Goal: Task Accomplishment & Management: Complete application form

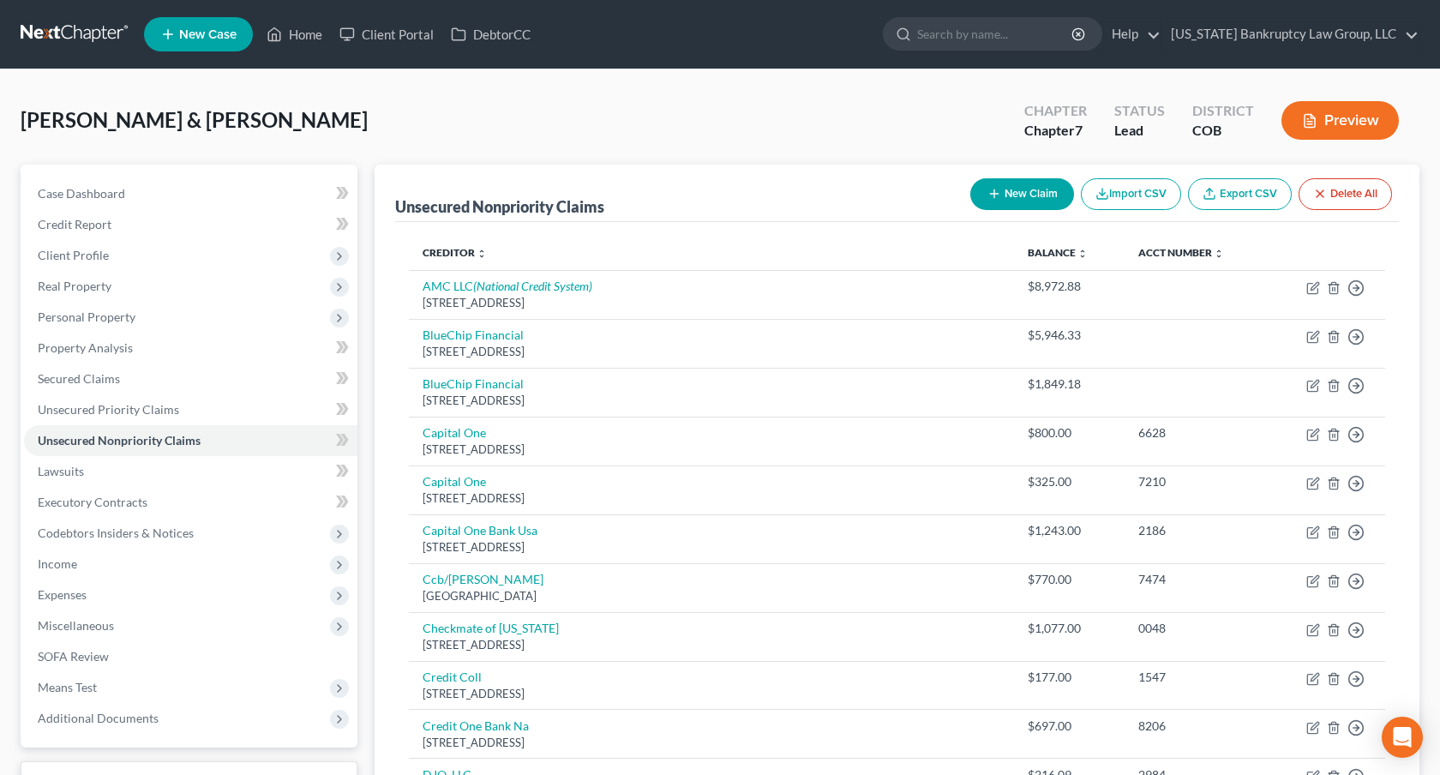
click at [1012, 200] on button "New Claim" at bounding box center [1022, 194] width 104 height 32
select select "2"
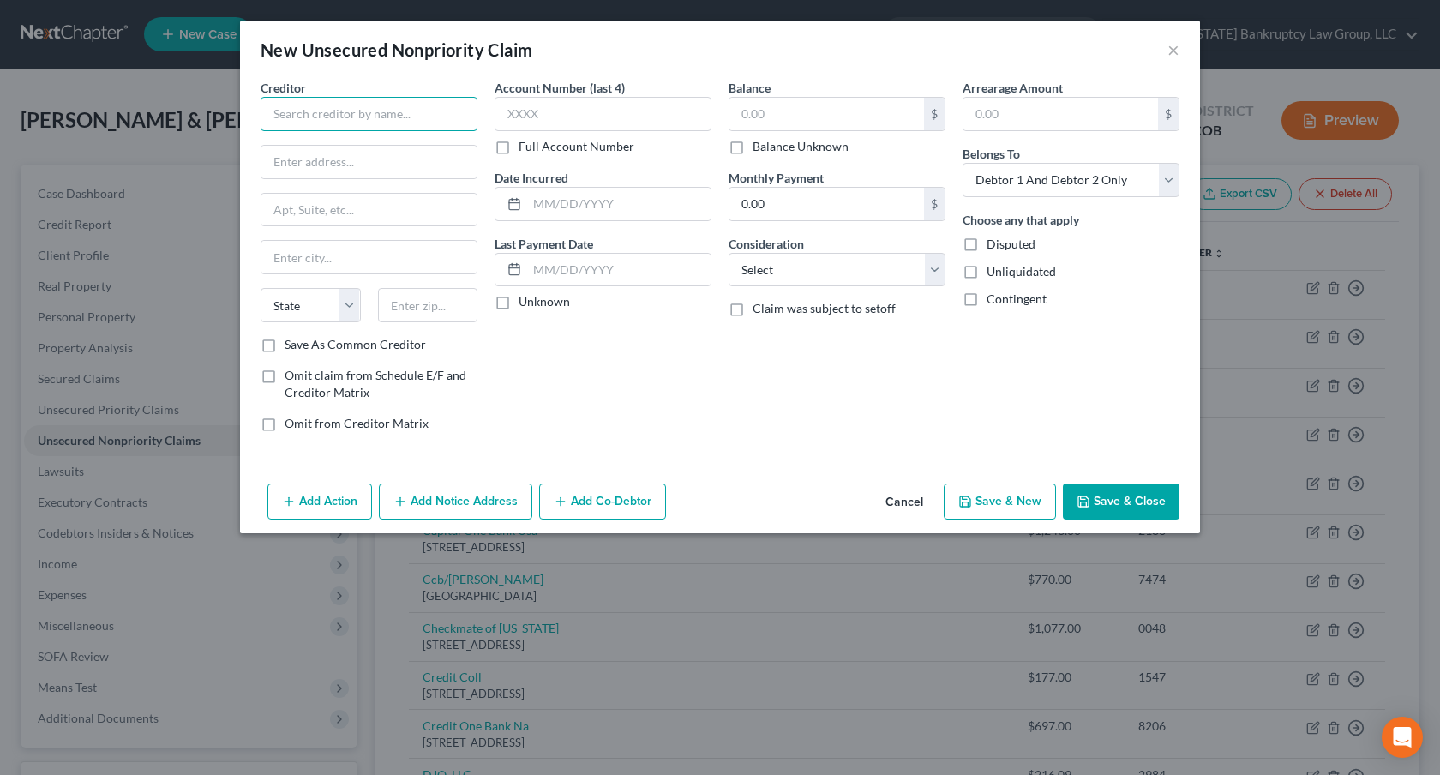
click at [384, 121] on input "text" at bounding box center [369, 114] width 217 height 34
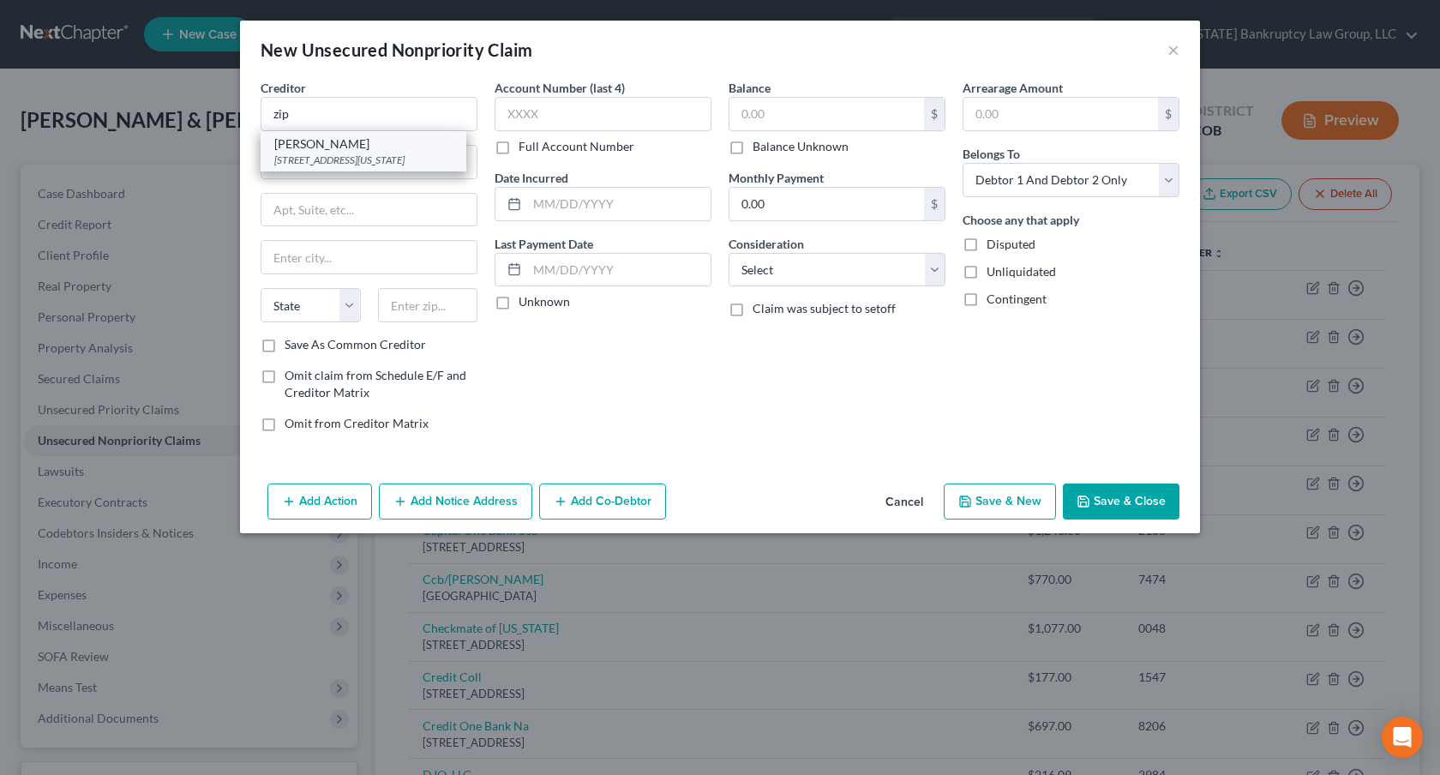
click at [385, 153] on div "[STREET_ADDRESS][US_STATE]" at bounding box center [363, 160] width 178 height 15
type input "[PERSON_NAME]"
type input "[STREET_ADDRESS]"
type input "PMB 59872"
type input "[US_STATE]"
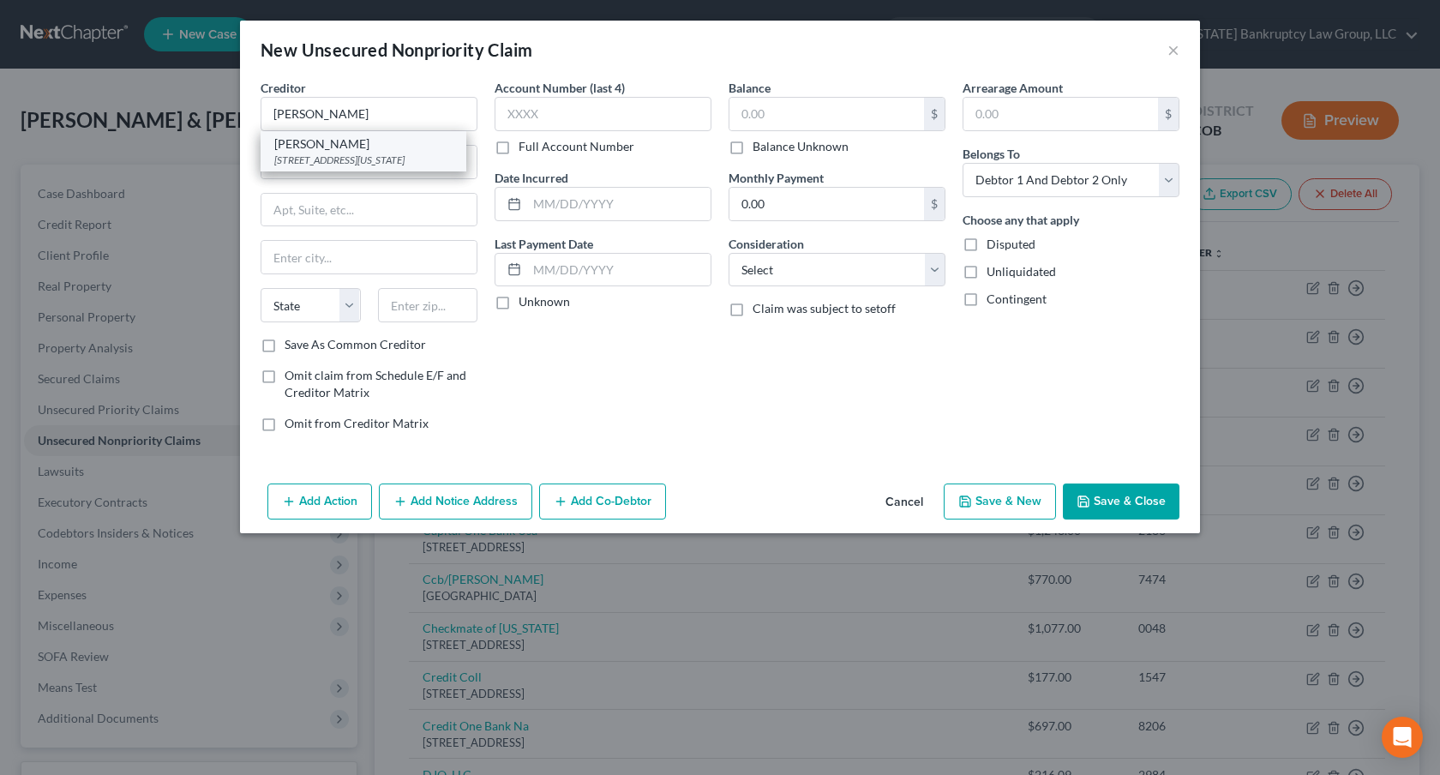
select select "35"
type input "10003‑1502"
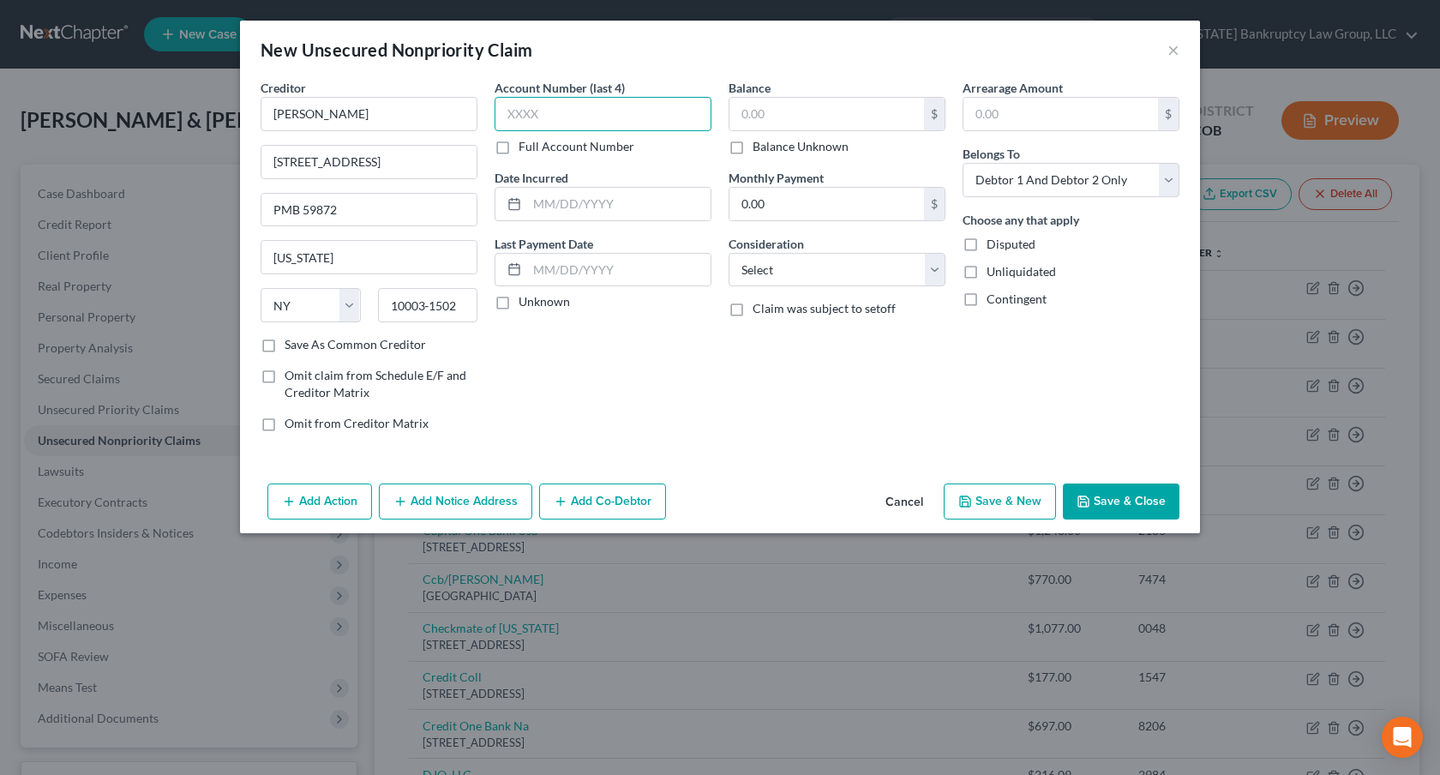
click at [551, 110] on input "text" at bounding box center [603, 114] width 217 height 34
type input "1641"
click at [741, 121] on input "text" at bounding box center [826, 114] width 195 height 33
type input "320.84"
click at [791, 259] on select "Select Cable / Satellite Services Collection Agency Credit Card Debt Debt Couns…" at bounding box center [837, 270] width 217 height 34
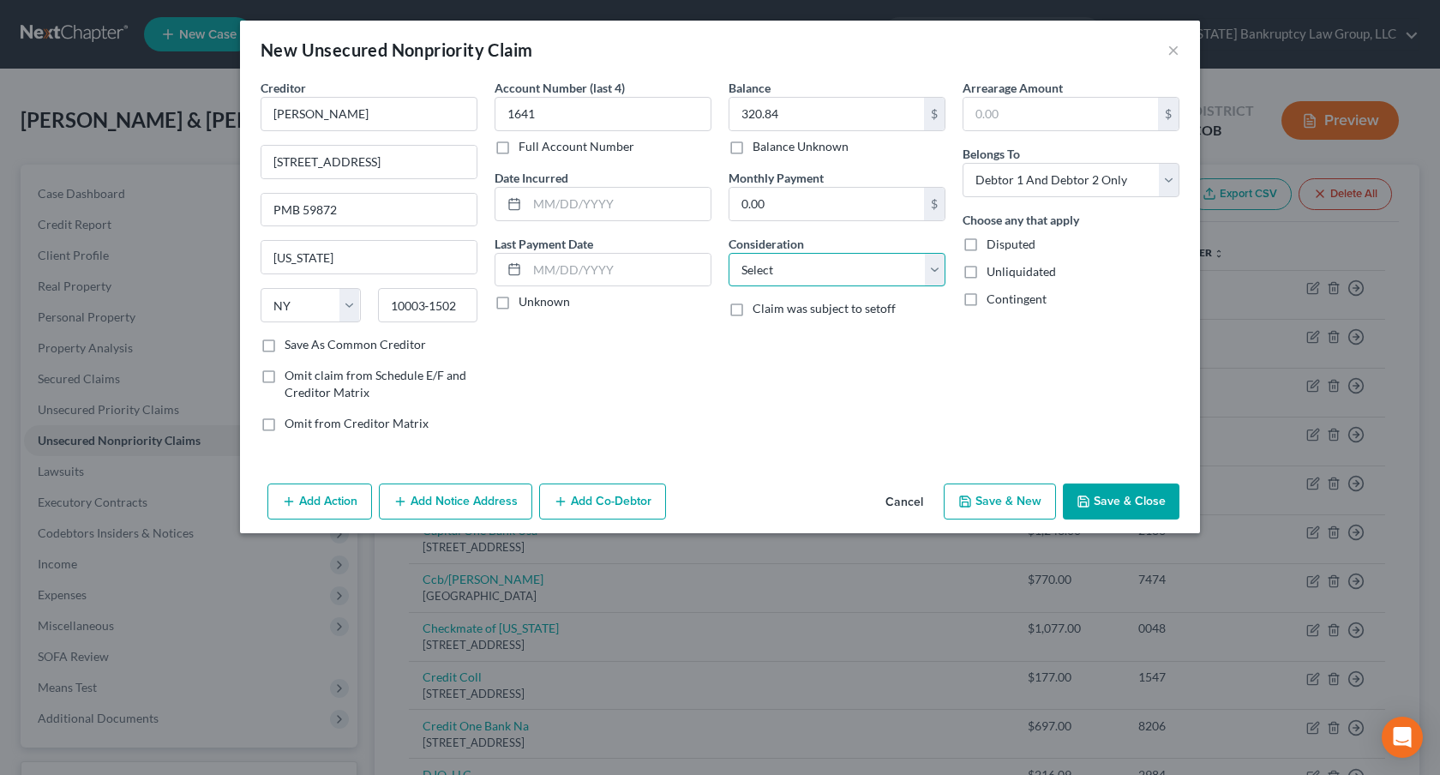
select select "10"
click at [729, 253] on select "Select Cable / Satellite Services Collection Agency Credit Card Debt Debt Couns…" at bounding box center [837, 270] width 217 height 34
click at [1028, 178] on select "Select Debtor 1 Only Debtor 2 Only Debtor 1 And Debtor 2 Only At Least One Of T…" at bounding box center [1071, 180] width 217 height 34
select select "0"
click at [963, 163] on select "Select Debtor 1 Only Debtor 2 Only Debtor 1 And Debtor 2 Only At Least One Of T…" at bounding box center [1071, 180] width 217 height 34
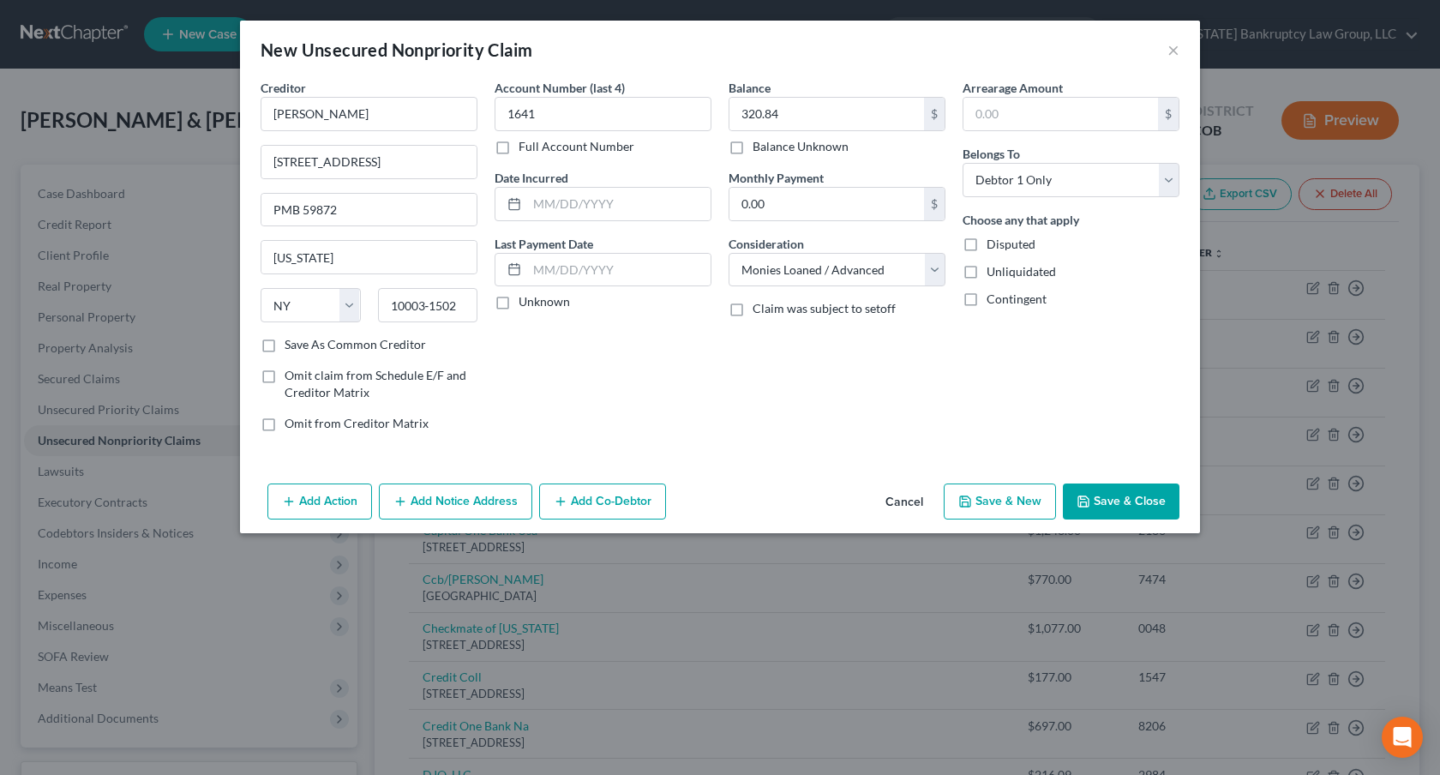
click at [1032, 501] on button "Save & New" at bounding box center [1000, 501] width 112 height 36
select select "2"
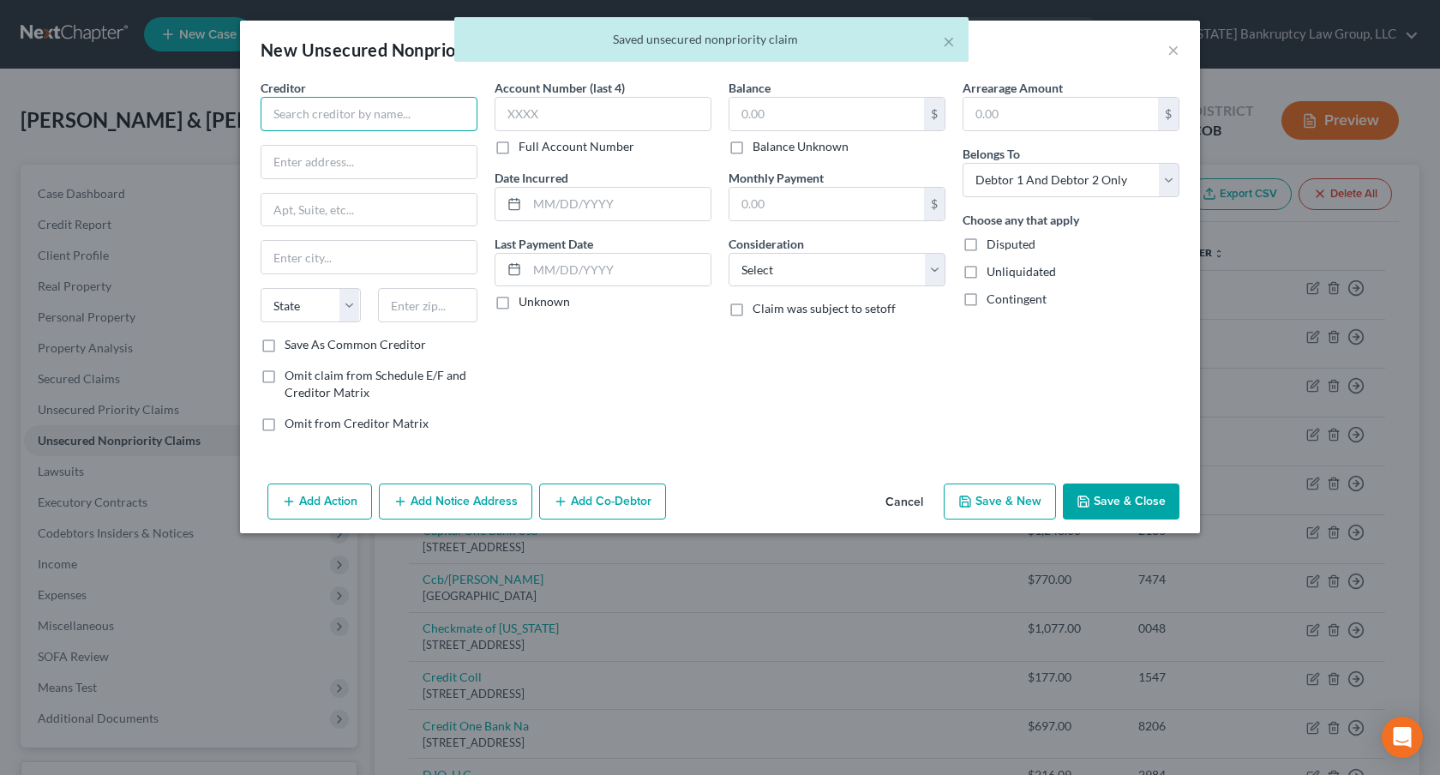
click at [368, 115] on input "text" at bounding box center [369, 114] width 217 height 34
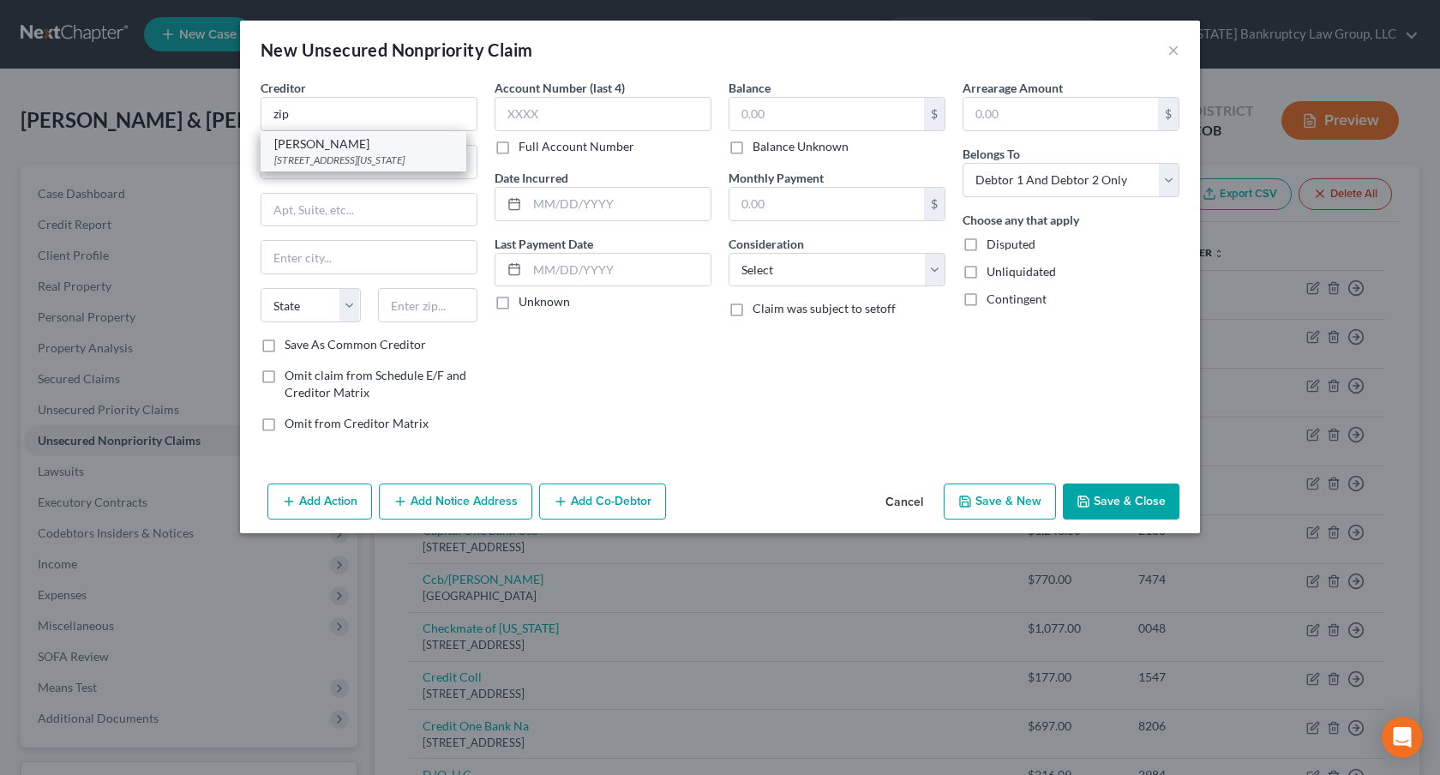
click at [350, 157] on div "[STREET_ADDRESS][US_STATE]" at bounding box center [363, 160] width 178 height 15
type input "[PERSON_NAME]"
type input "[STREET_ADDRESS]"
type input "PMB 59872"
type input "[US_STATE]"
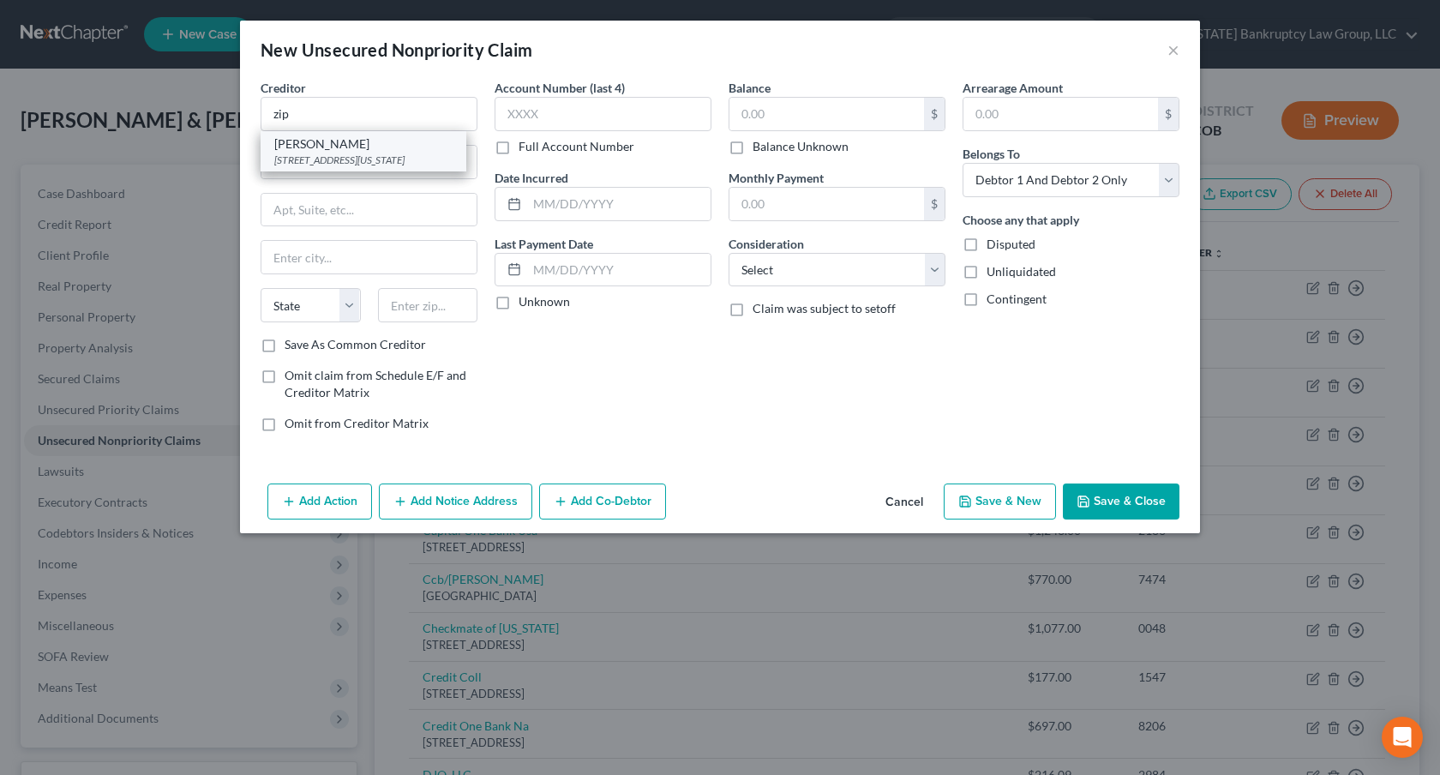
select select "35"
type input "10003‑1502"
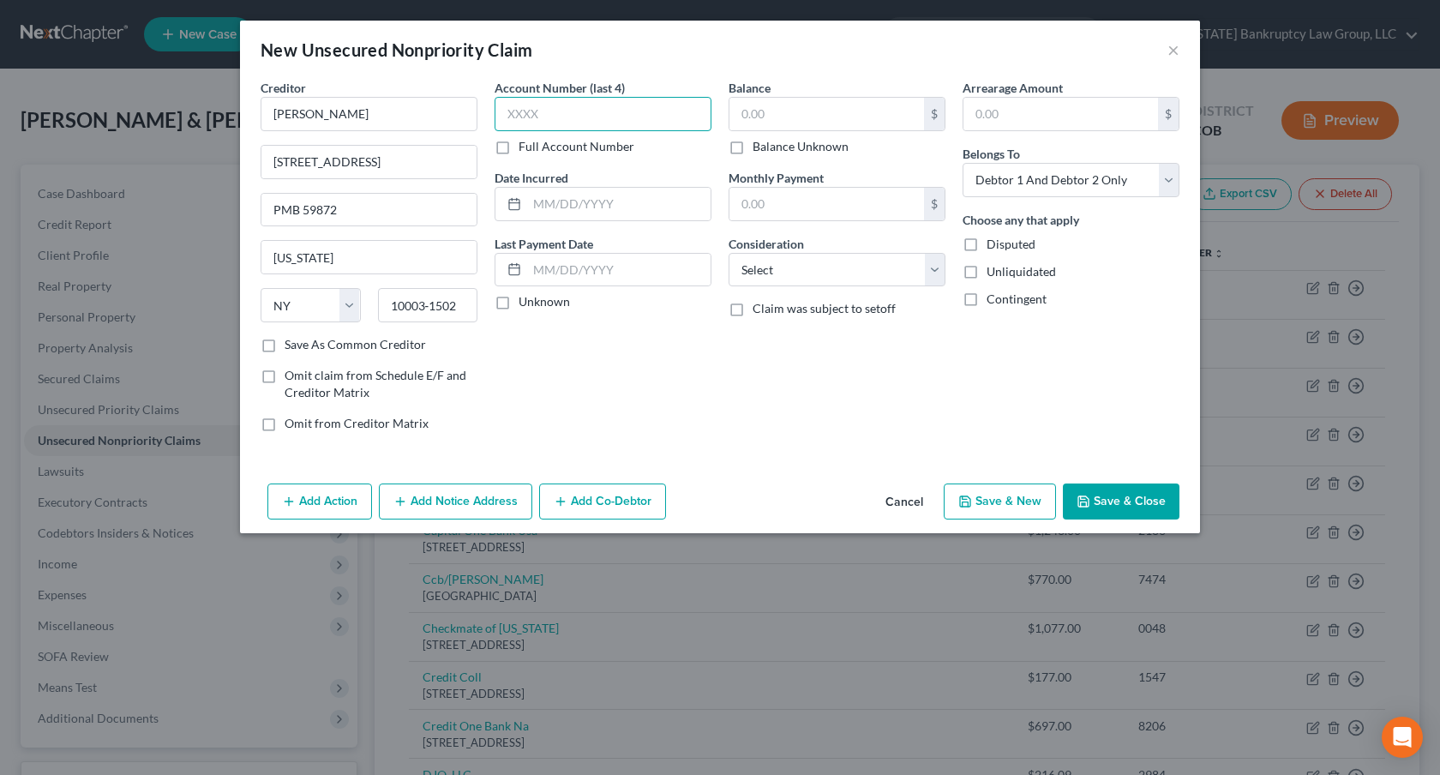
click at [513, 114] on input "text" at bounding box center [603, 114] width 217 height 34
type input "5105"
click at [747, 111] on input "text" at bounding box center [826, 114] width 195 height 33
type input "334.00"
click at [787, 263] on select "Select Cable / Satellite Services Collection Agency Credit Card Debt Debt Couns…" at bounding box center [837, 270] width 217 height 34
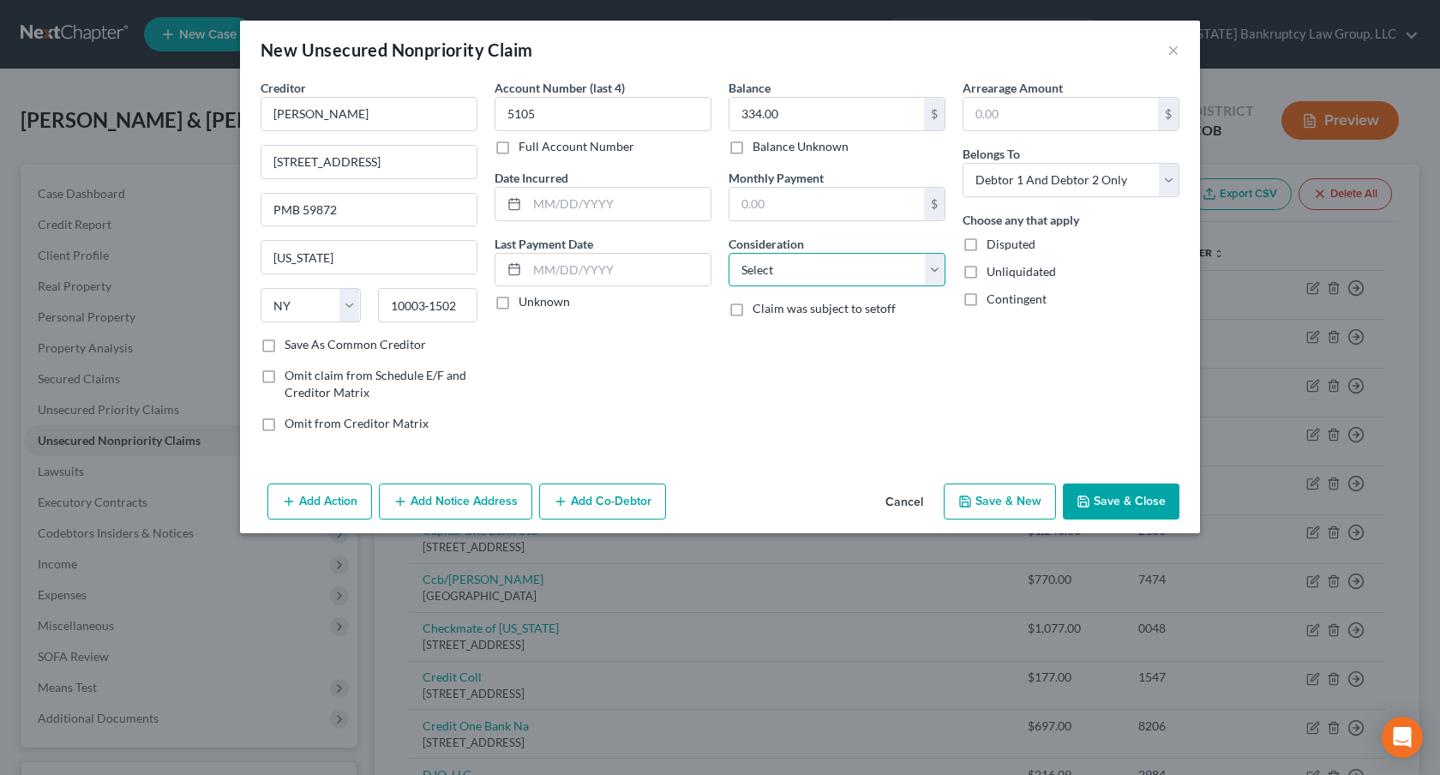
select select "10"
click at [729, 253] on select "Select Cable / Satellite Services Collection Agency Credit Card Debt Debt Couns…" at bounding box center [837, 270] width 217 height 34
click at [1000, 187] on select "Select Debtor 1 Only Debtor 2 Only Debtor 1 And Debtor 2 Only At Least One Of T…" at bounding box center [1071, 180] width 217 height 34
select select "0"
click at [963, 163] on select "Select Debtor 1 Only Debtor 2 Only Debtor 1 And Debtor 2 Only At Least One Of T…" at bounding box center [1071, 180] width 217 height 34
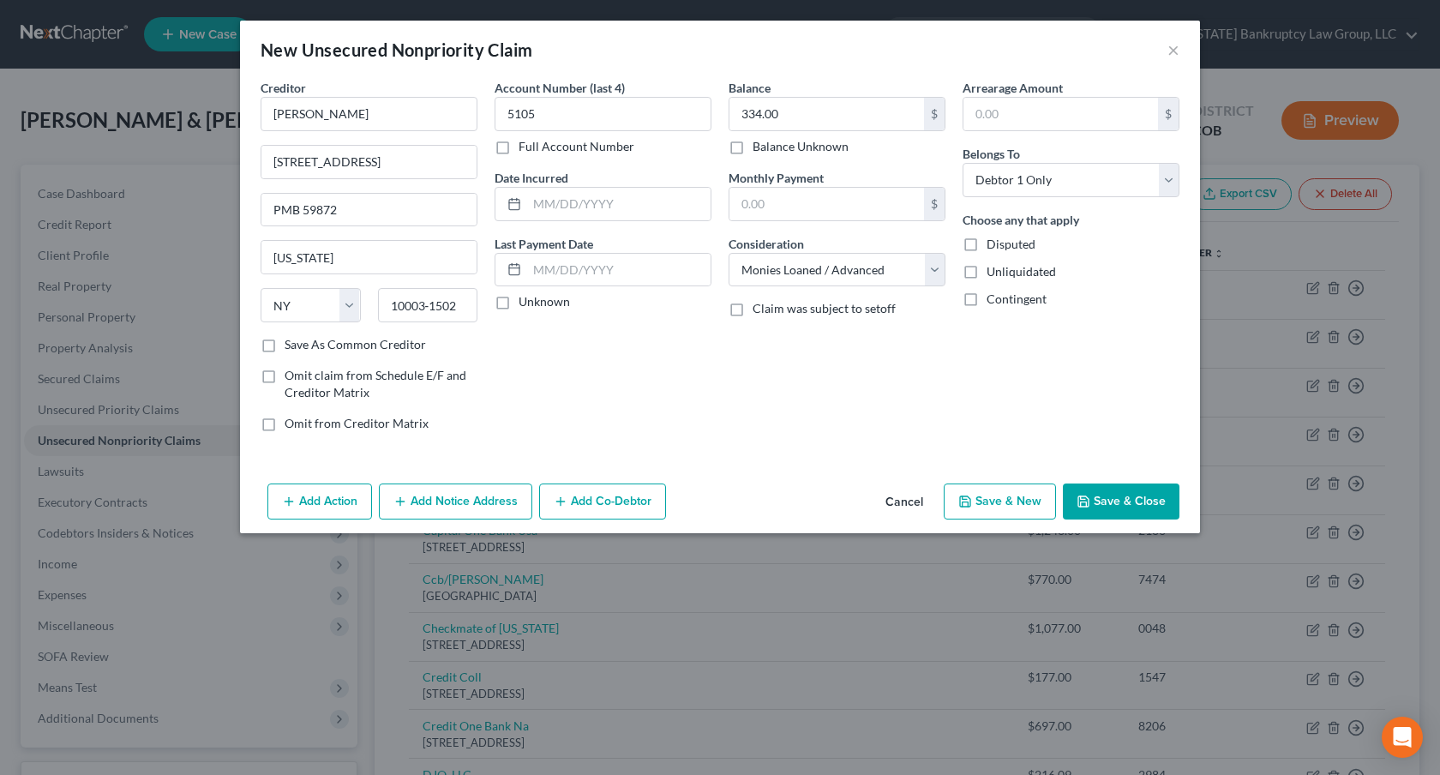
click at [998, 501] on button "Save & New" at bounding box center [1000, 501] width 112 height 36
select select "2"
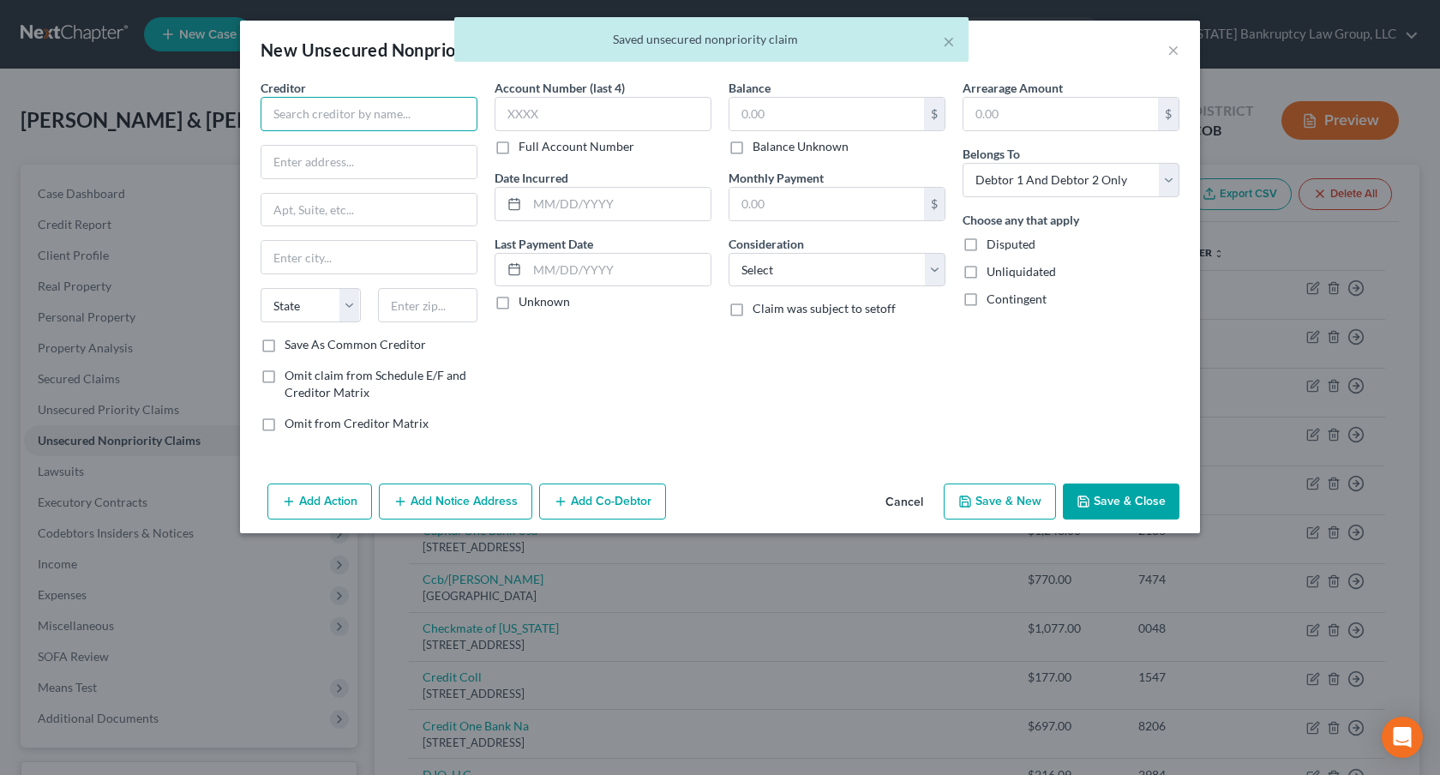
click at [370, 117] on input "text" at bounding box center [369, 114] width 217 height 34
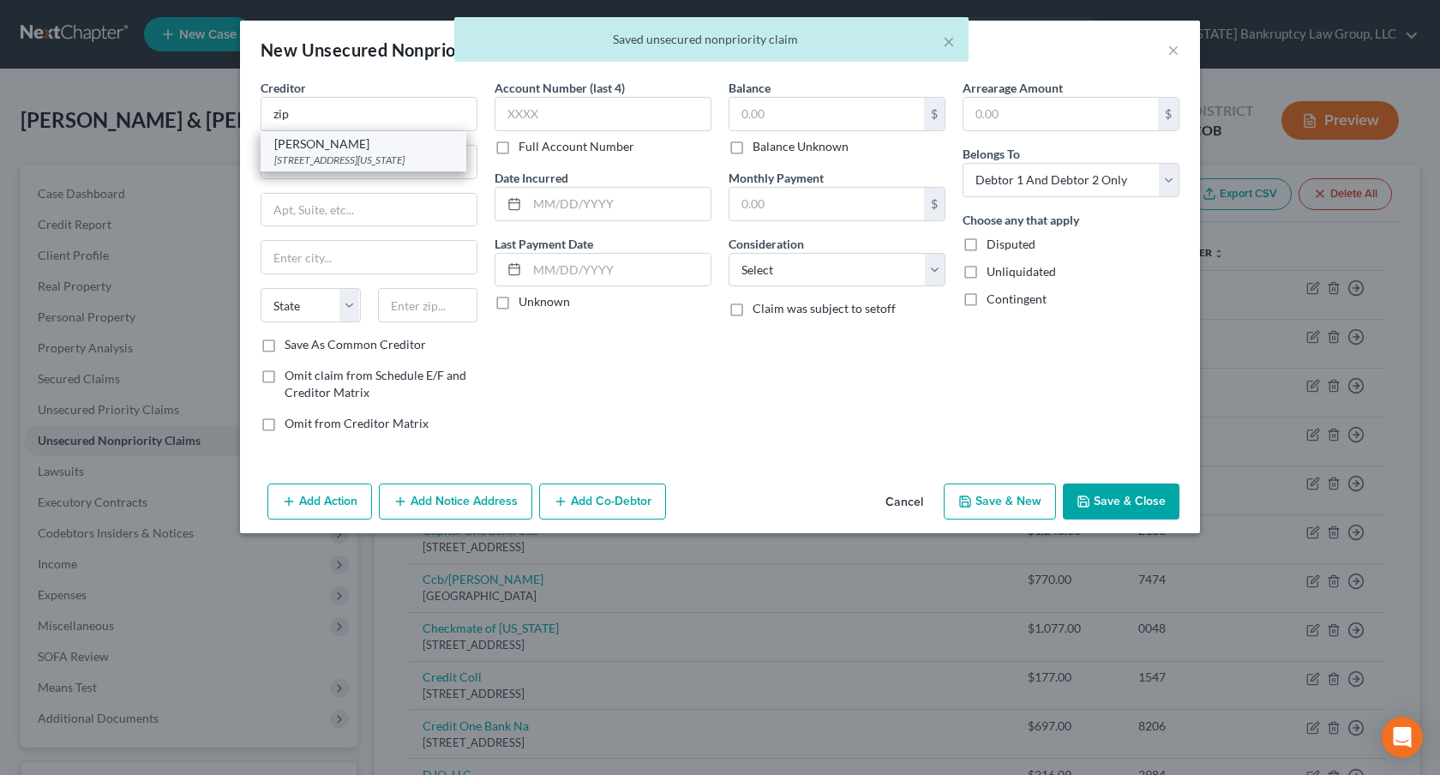
click at [330, 159] on div "[STREET_ADDRESS][US_STATE]" at bounding box center [363, 160] width 178 height 15
type input "[PERSON_NAME]"
type input "[STREET_ADDRESS]"
type input "PMB 59872"
type input "[US_STATE]"
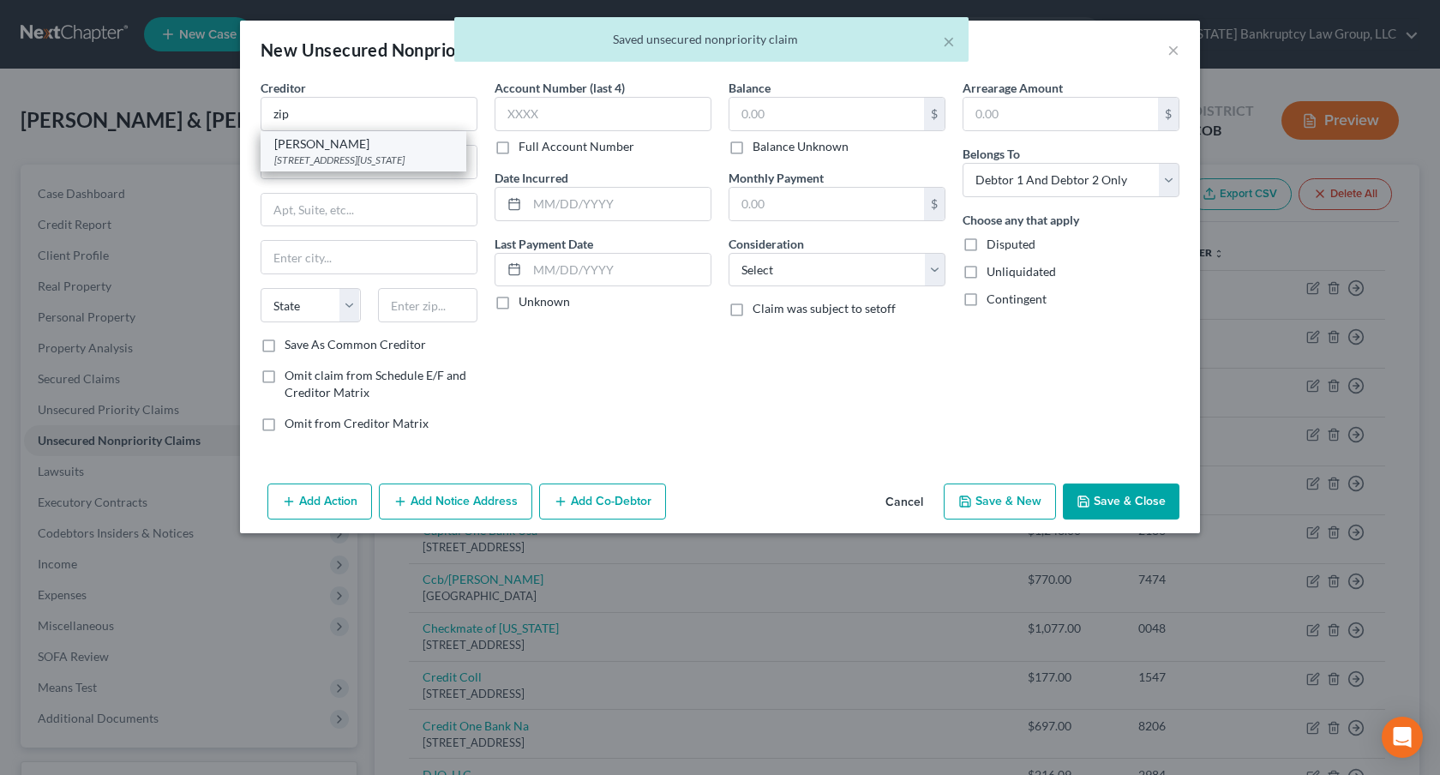
select select "35"
type input "10003‑1502"
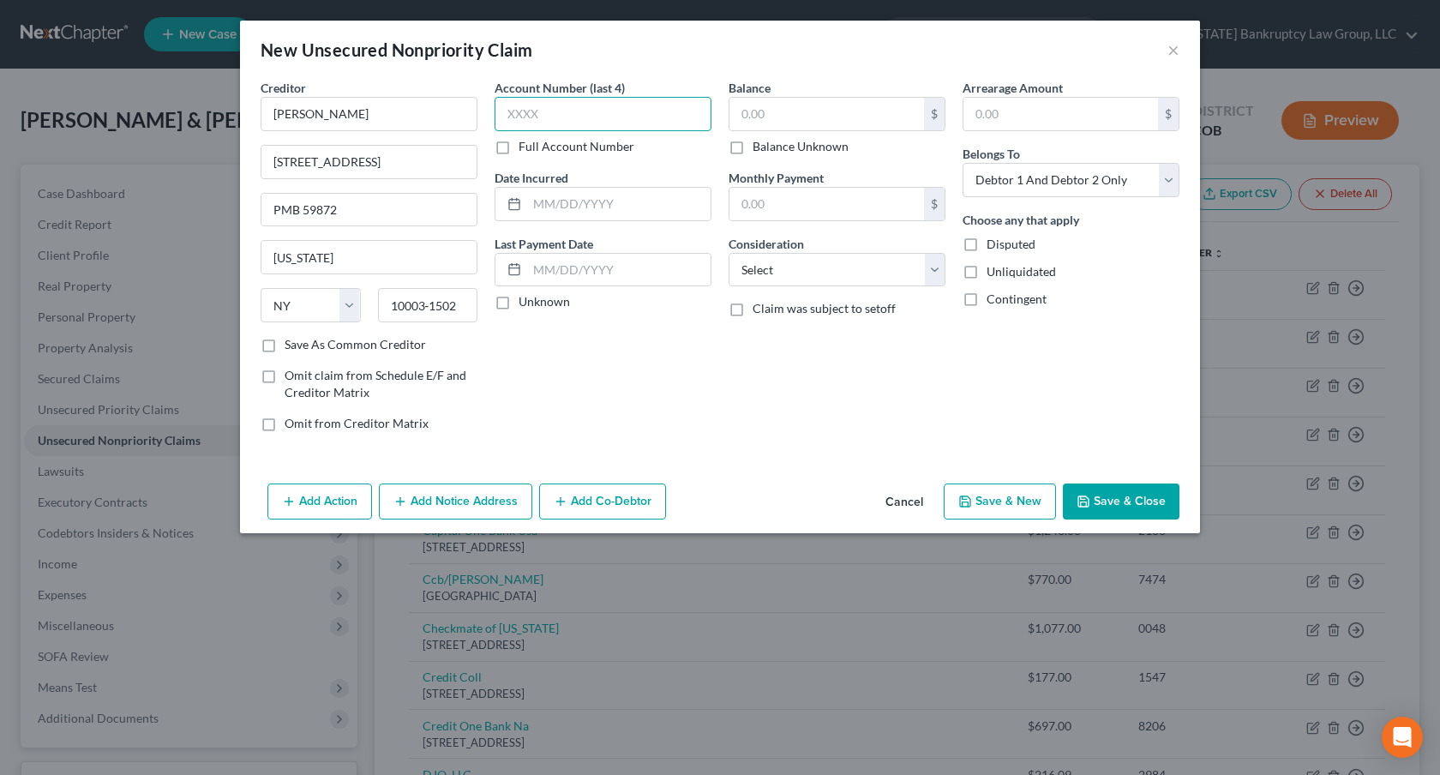
click at [519, 125] on input "text" at bounding box center [603, 114] width 217 height 34
type input "2144"
click at [752, 120] on input "text" at bounding box center [826, 114] width 195 height 33
type input "196.00"
click at [784, 276] on select "Select Cable / Satellite Services Collection Agency Credit Card Debt Debt Couns…" at bounding box center [837, 270] width 217 height 34
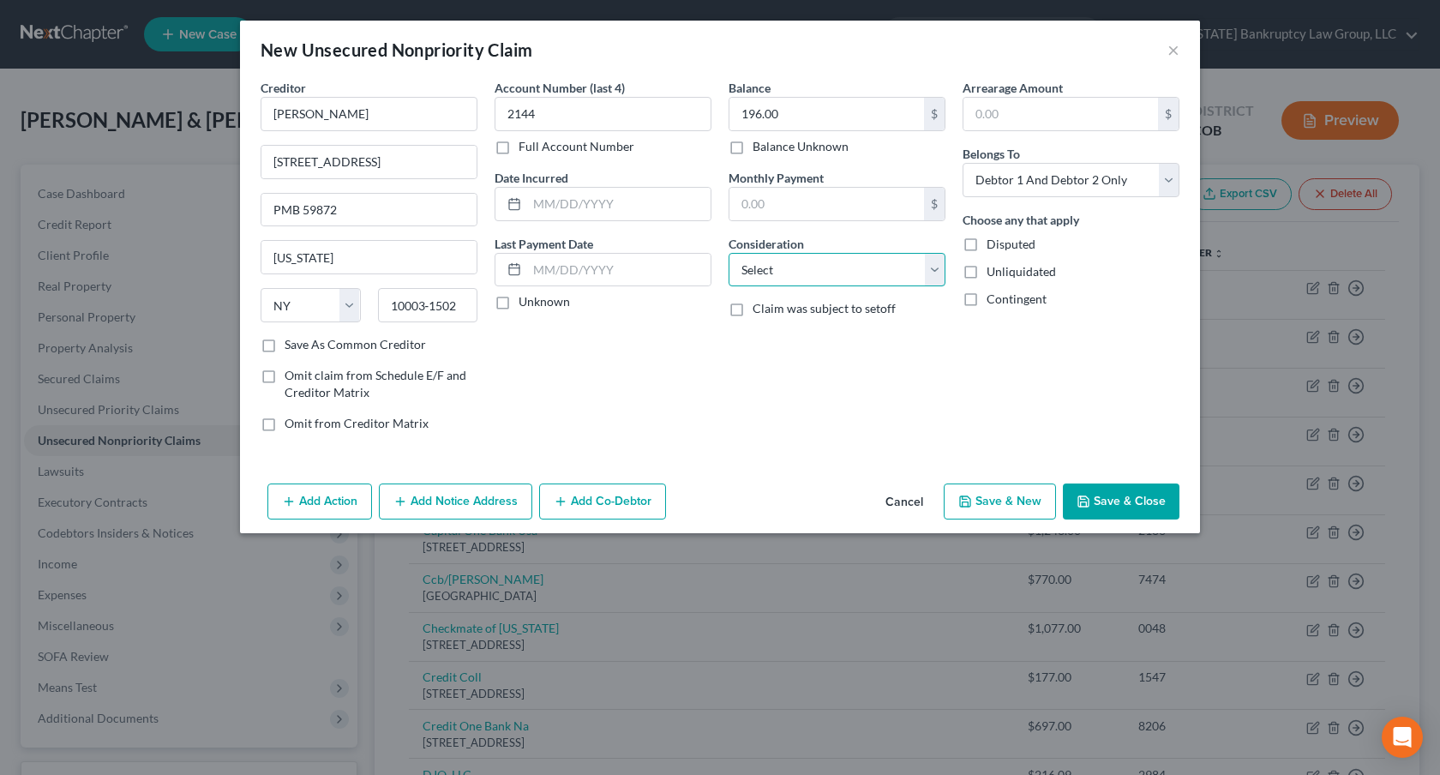
select select "10"
click at [729, 253] on select "Select Cable / Satellite Services Collection Agency Credit Card Debt Debt Couns…" at bounding box center [837, 270] width 217 height 34
click at [992, 499] on button "Save & New" at bounding box center [1000, 501] width 112 height 36
select select "2"
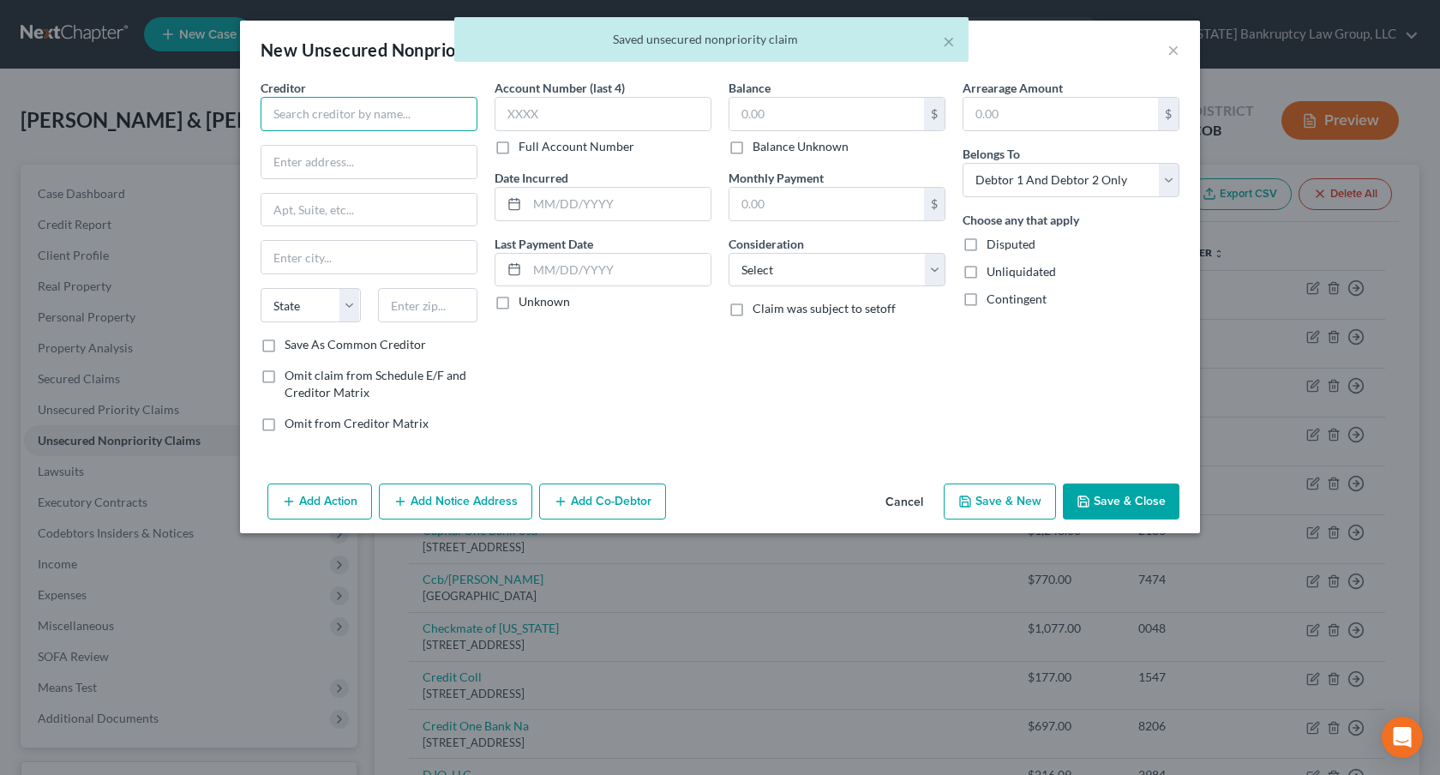
click at [365, 112] on input "text" at bounding box center [369, 114] width 217 height 34
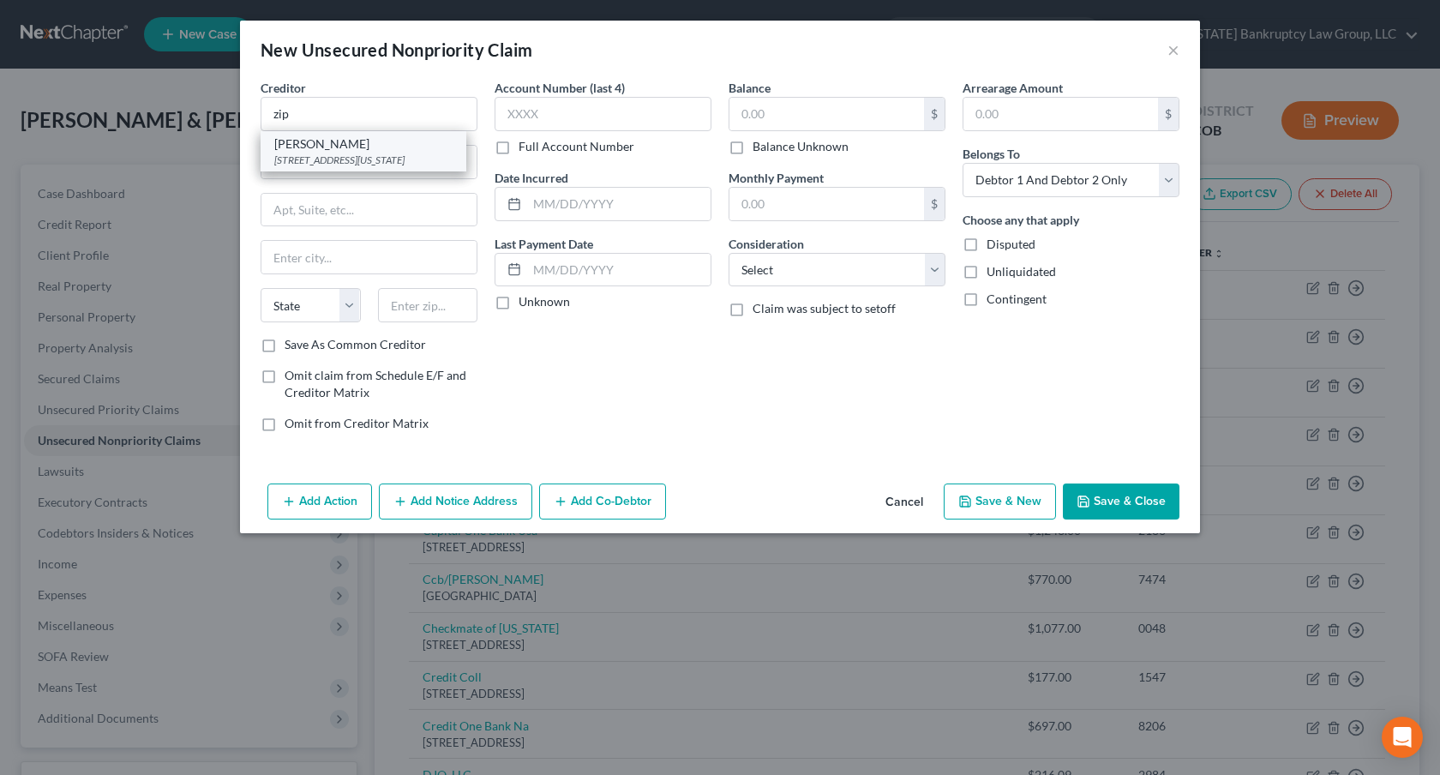
click at [366, 154] on div "[STREET_ADDRESS][US_STATE]" at bounding box center [363, 160] width 178 height 15
type input "[PERSON_NAME]"
type input "[STREET_ADDRESS]"
type input "PMB 59872"
type input "[US_STATE]"
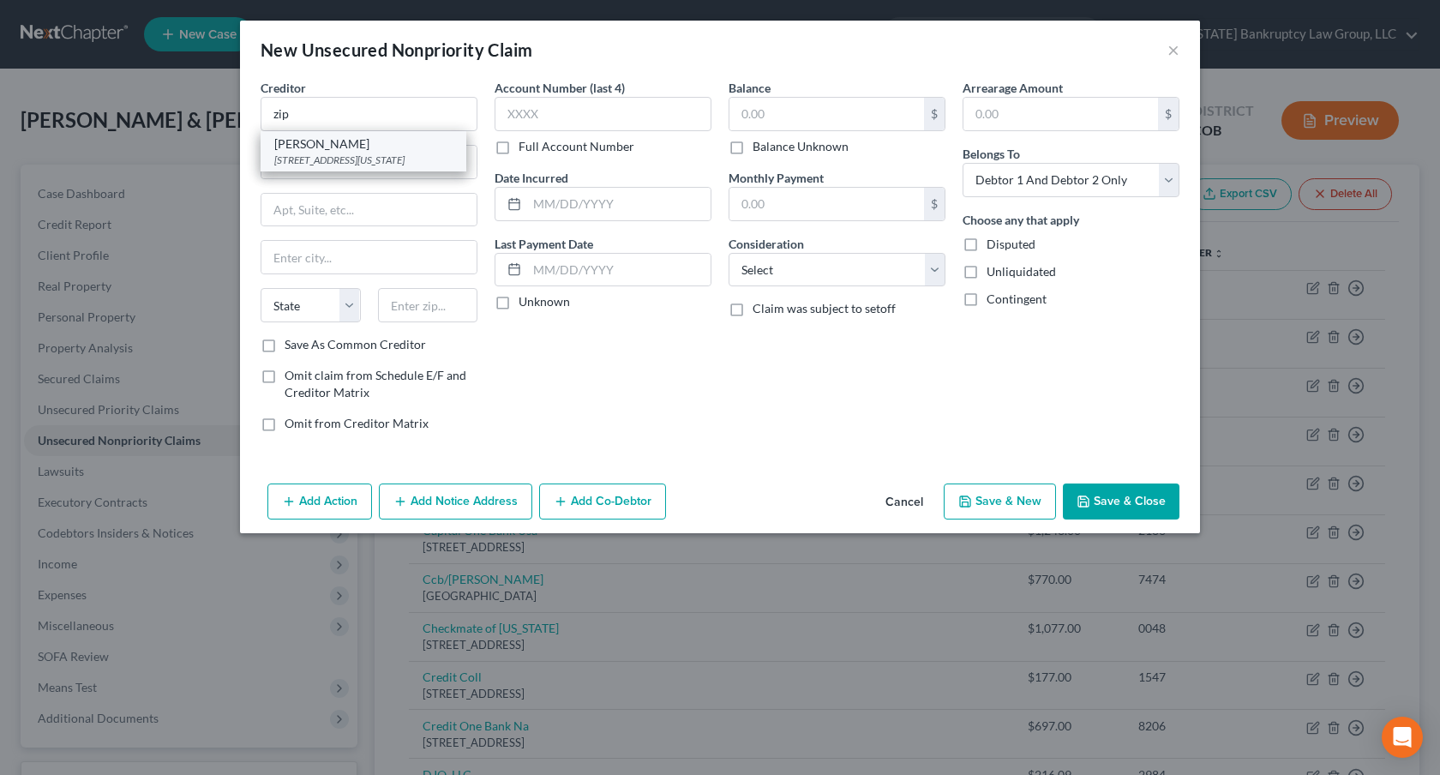
select select "35"
type input "10003‑1502"
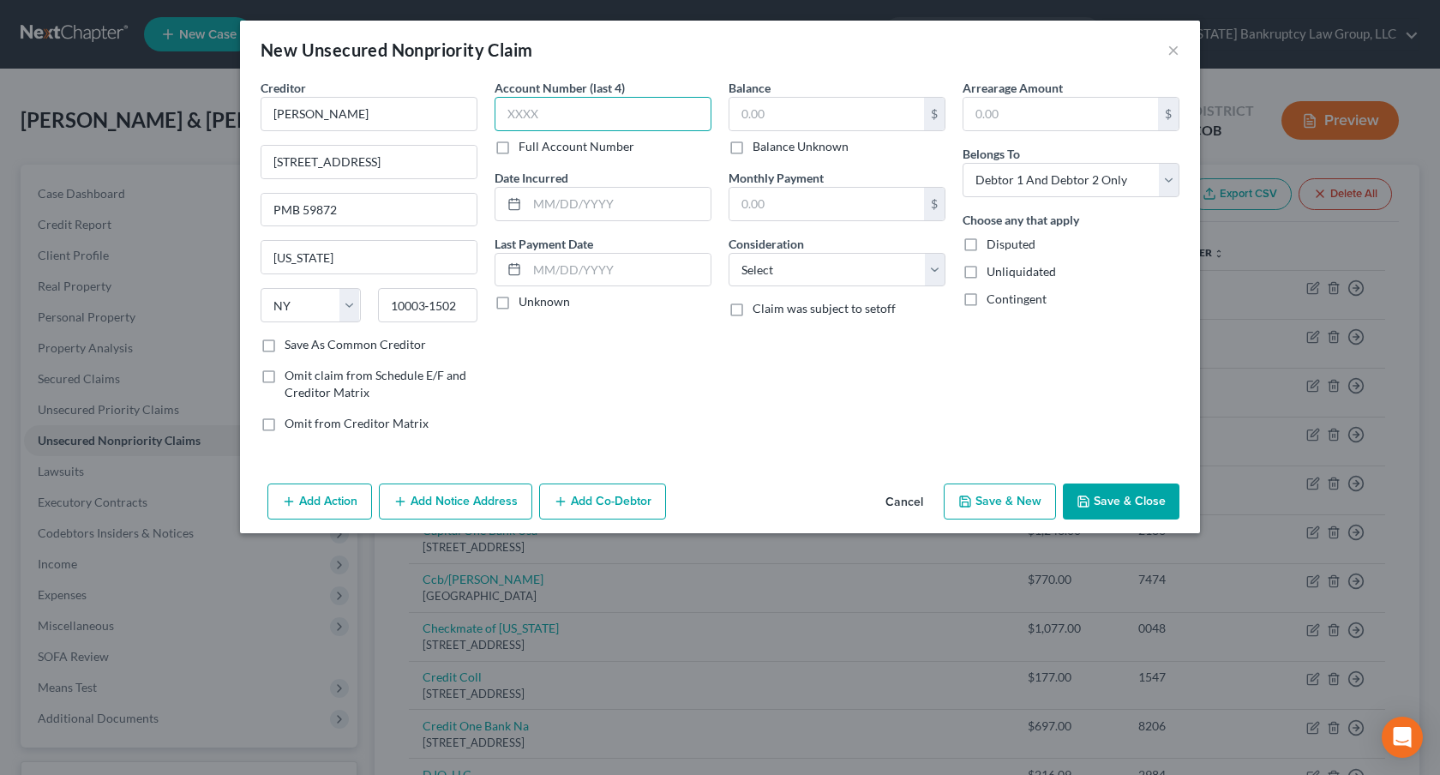
click at [513, 122] on input "text" at bounding box center [603, 114] width 217 height 34
type input "7264"
click at [758, 116] on input "text" at bounding box center [826, 114] width 195 height 33
type input "156.00"
click at [794, 262] on select "Select Cable / Satellite Services Collection Agency Credit Card Debt Debt Couns…" at bounding box center [837, 270] width 217 height 34
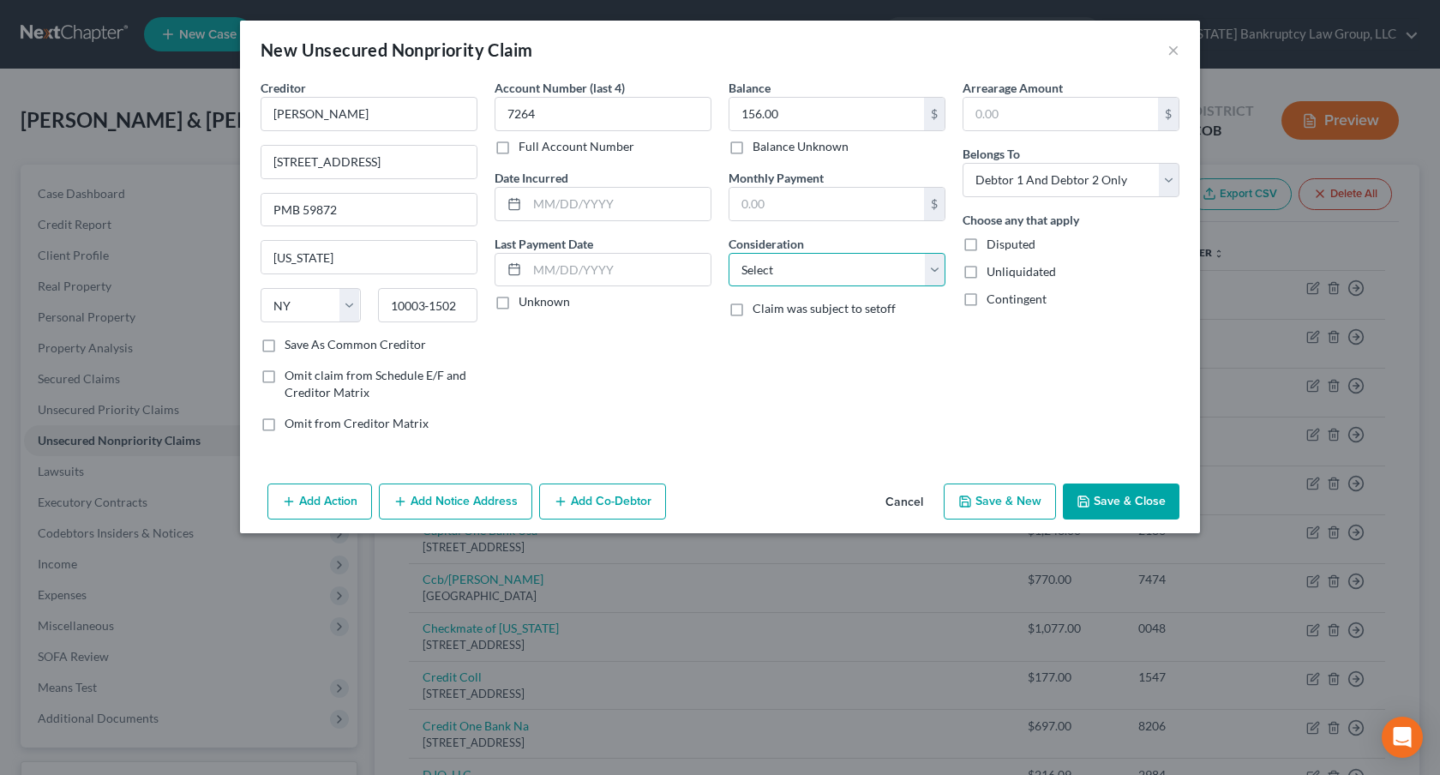
select select "10"
click at [729, 253] on select "Select Cable / Satellite Services Collection Agency Credit Card Debt Debt Couns…" at bounding box center [837, 270] width 217 height 34
click at [1046, 189] on select "Select Debtor 1 Only Debtor 2 Only Debtor 1 And Debtor 2 Only At Least One Of T…" at bounding box center [1071, 180] width 217 height 34
select select "0"
click at [963, 163] on select "Select Debtor 1 Only Debtor 2 Only Debtor 1 And Debtor 2 Only At Least One Of T…" at bounding box center [1071, 180] width 217 height 34
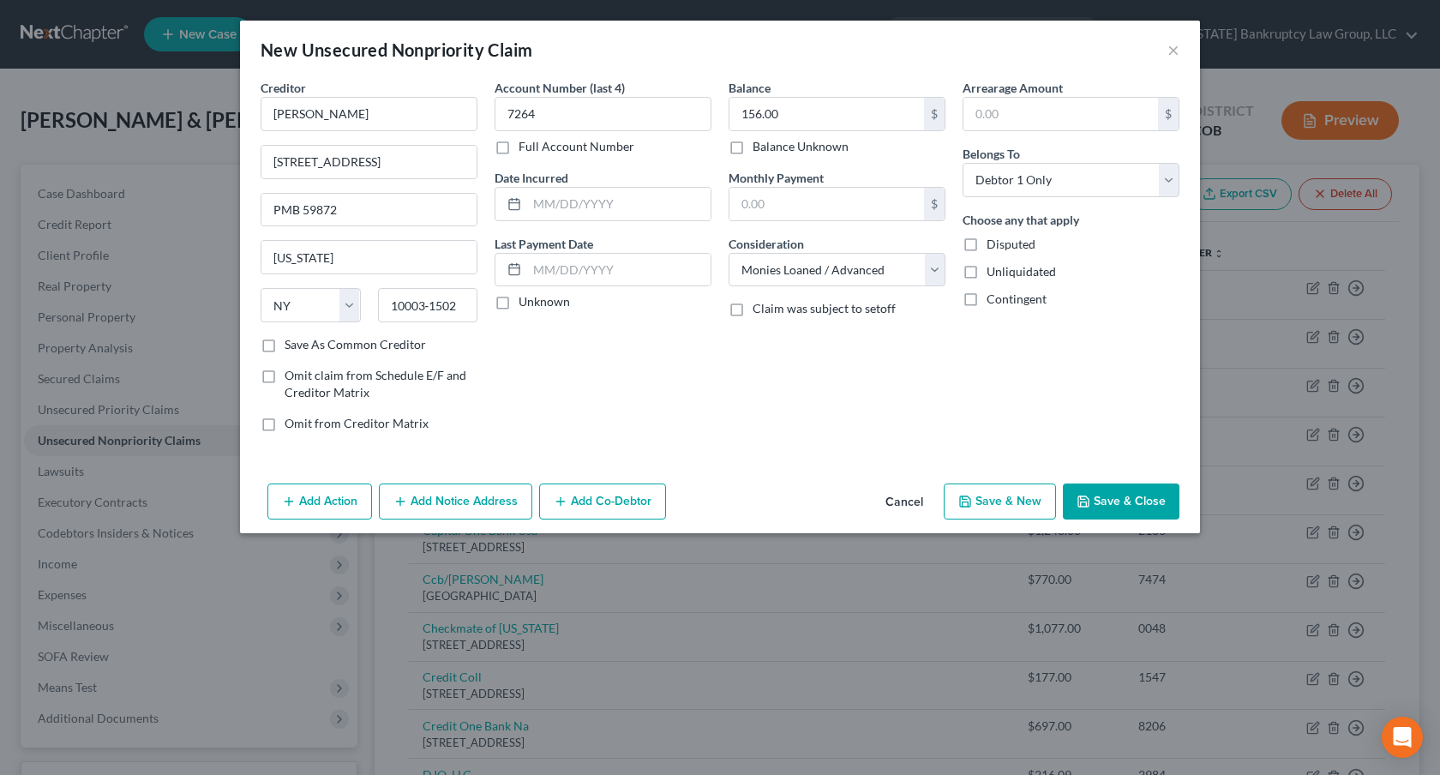
click at [995, 501] on button "Save & New" at bounding box center [1000, 501] width 112 height 36
select select "2"
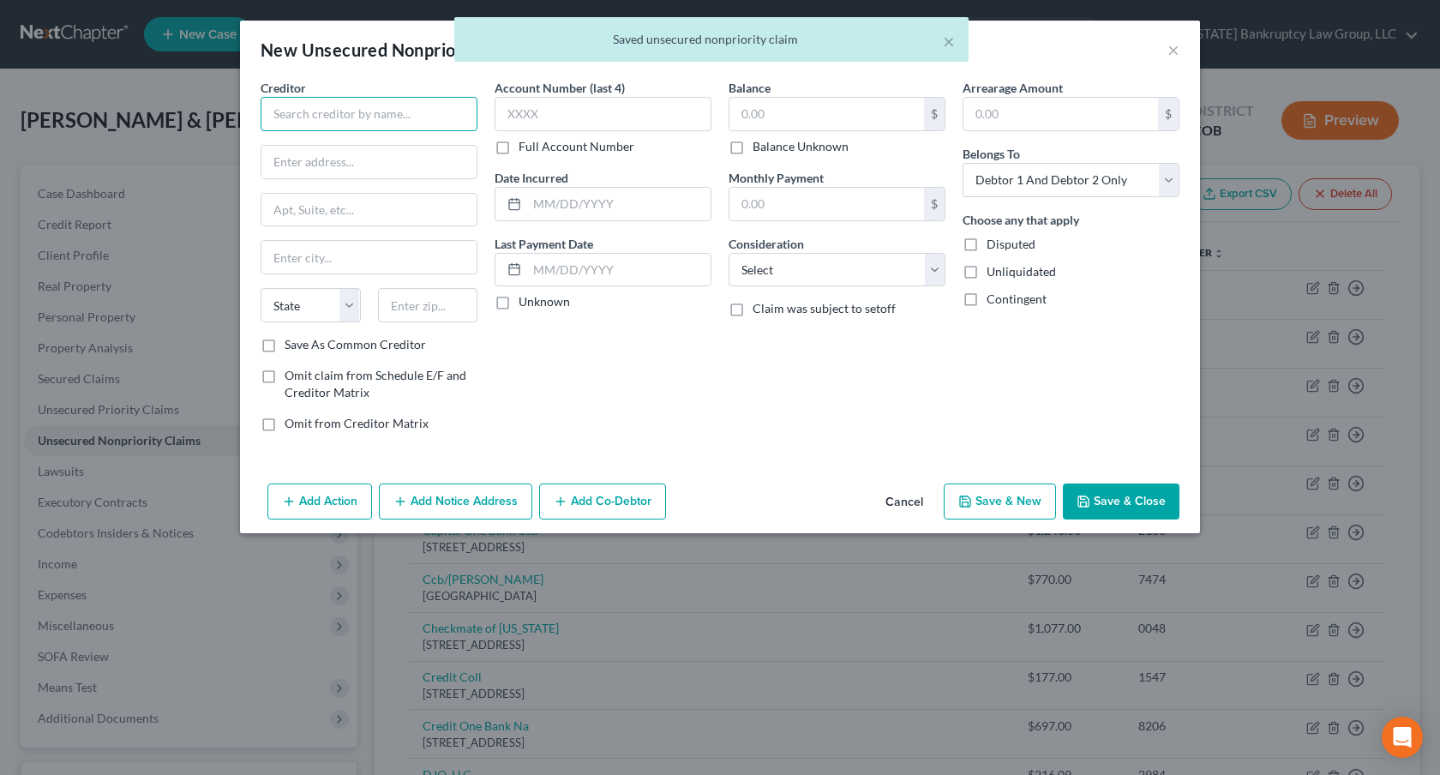
click at [328, 118] on input "text" at bounding box center [369, 114] width 217 height 34
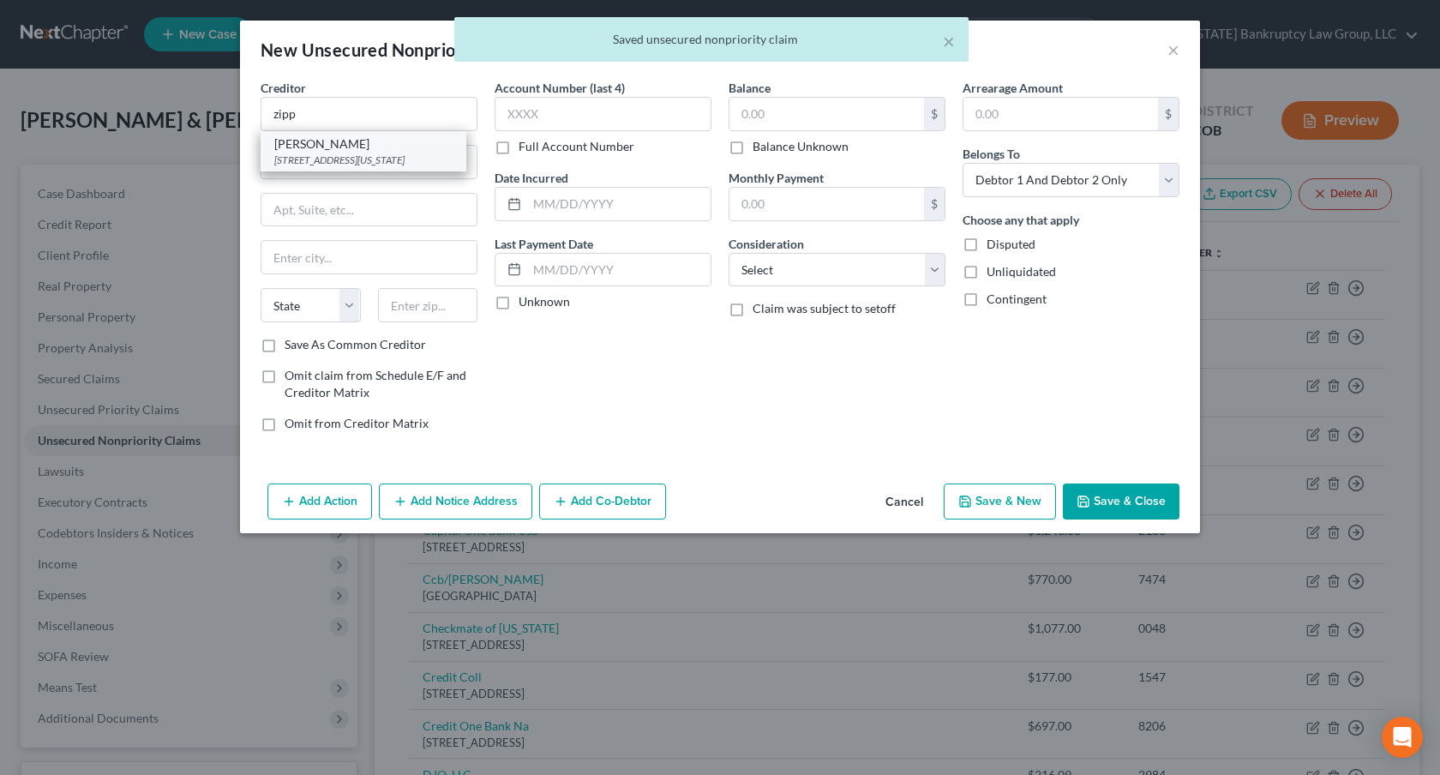
click at [314, 154] on div "[STREET_ADDRESS][US_STATE]" at bounding box center [363, 160] width 178 height 15
type input "[PERSON_NAME]"
type input "[STREET_ADDRESS]"
type input "PMB 59872"
type input "[US_STATE]"
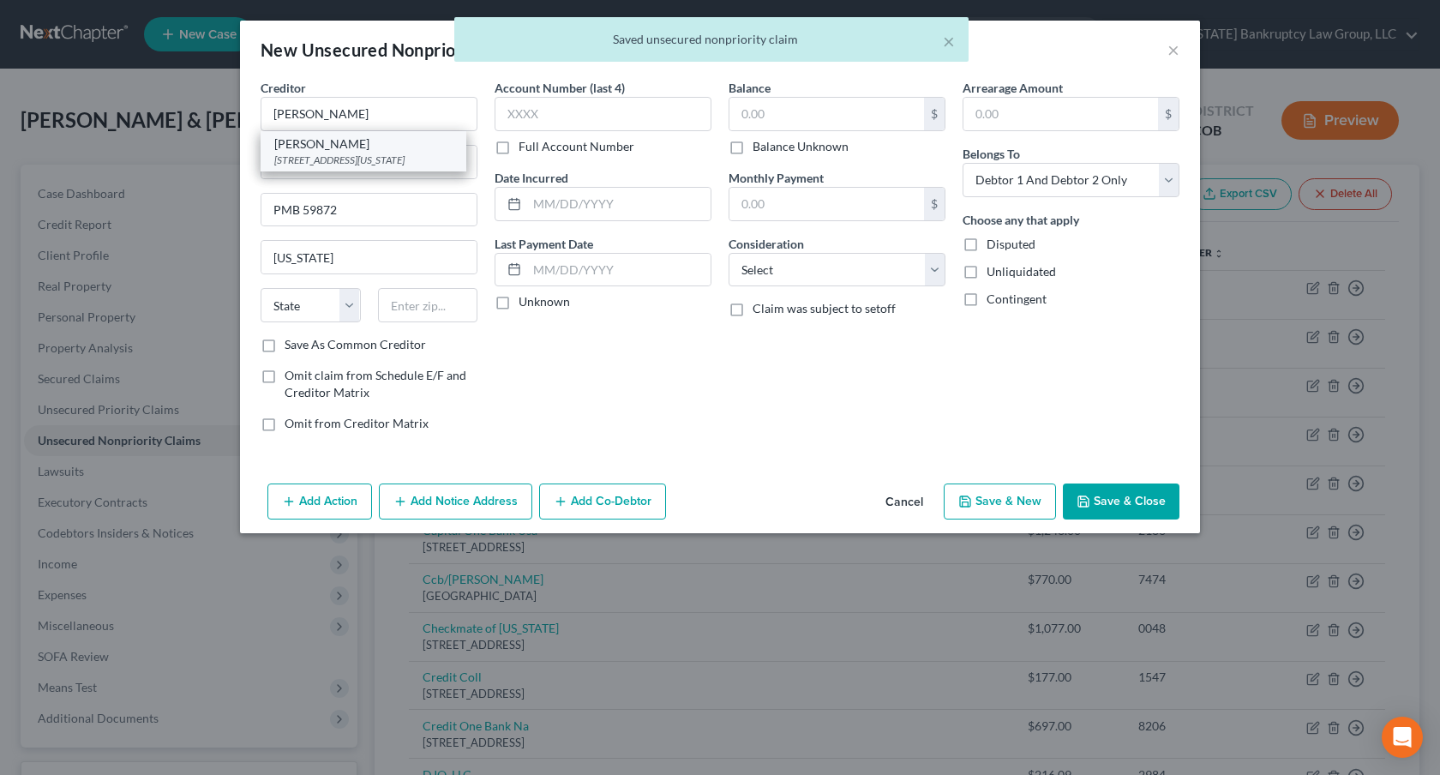
select select "35"
type input "10003‑1502"
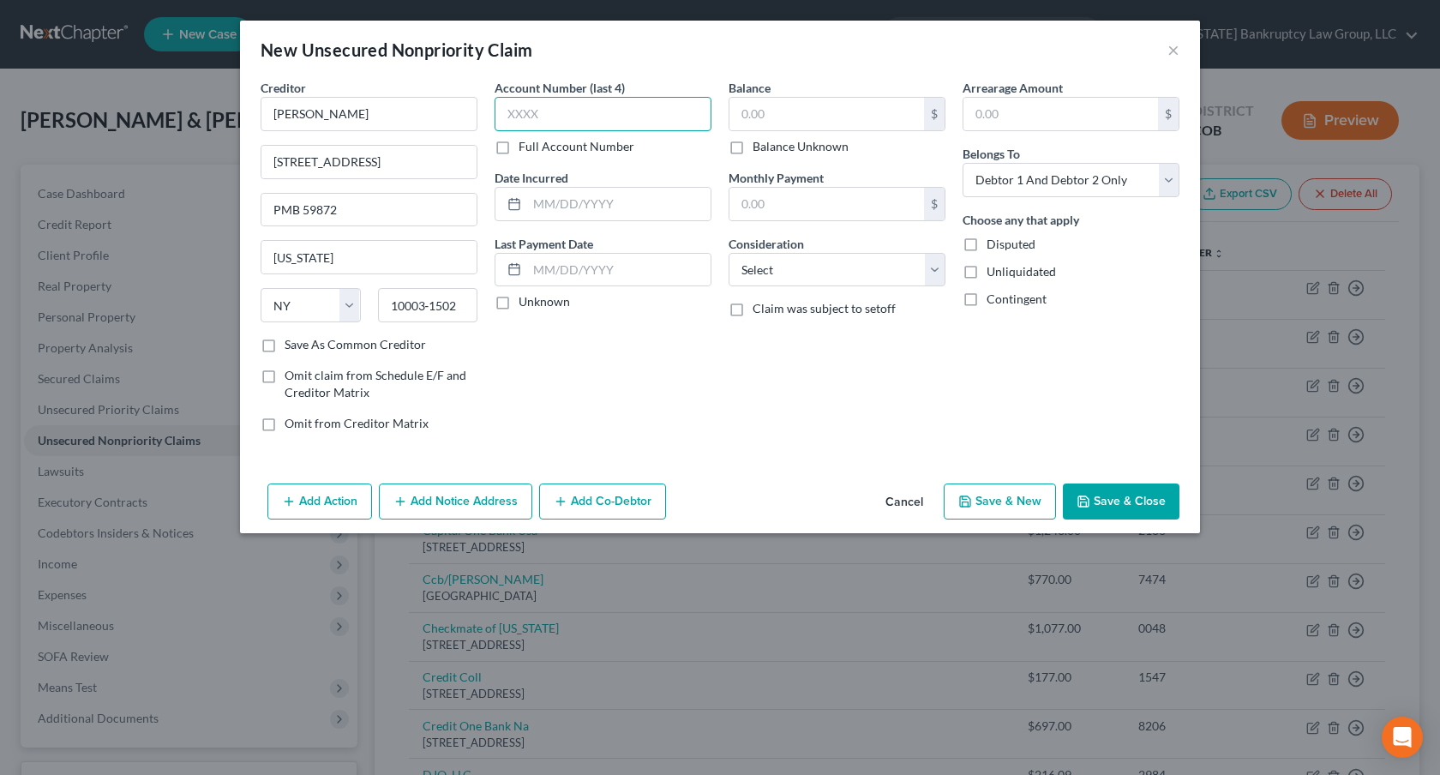
click at [530, 105] on input "text" at bounding box center [603, 114] width 217 height 34
type input "7055"
click at [747, 115] on input "text" at bounding box center [826, 114] width 195 height 33
type input "163.00"
click at [781, 278] on select "Select Cable / Satellite Services Collection Agency Credit Card Debt Debt Couns…" at bounding box center [837, 270] width 217 height 34
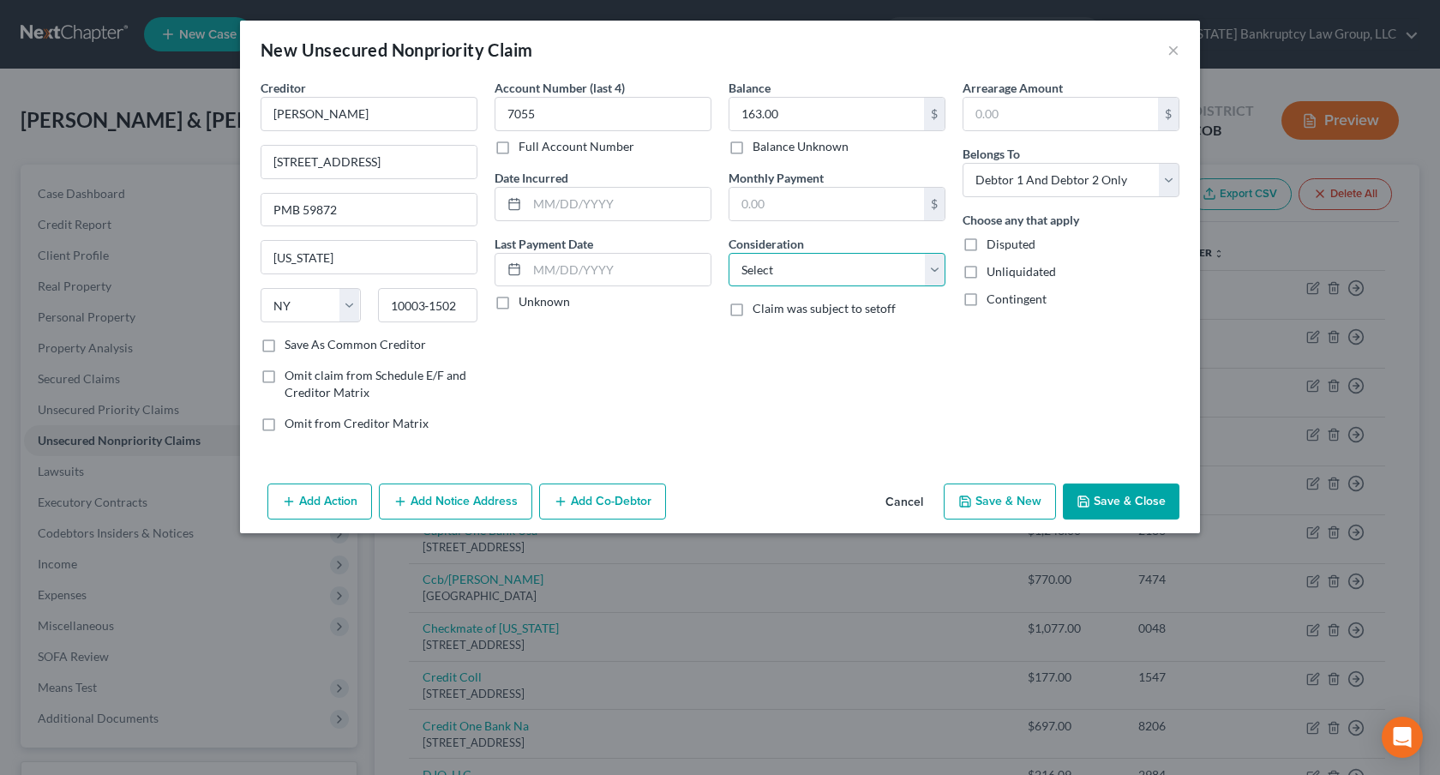
select select "10"
click at [729, 253] on select "Select Cable / Satellite Services Collection Agency Credit Card Debt Debt Couns…" at bounding box center [837, 270] width 217 height 34
click at [1064, 181] on select "Select Debtor 1 Only Debtor 2 Only Debtor 1 And Debtor 2 Only At Least One Of T…" at bounding box center [1071, 180] width 217 height 34
select select "0"
click at [963, 163] on select "Select Debtor 1 Only Debtor 2 Only Debtor 1 And Debtor 2 Only At Least One Of T…" at bounding box center [1071, 180] width 217 height 34
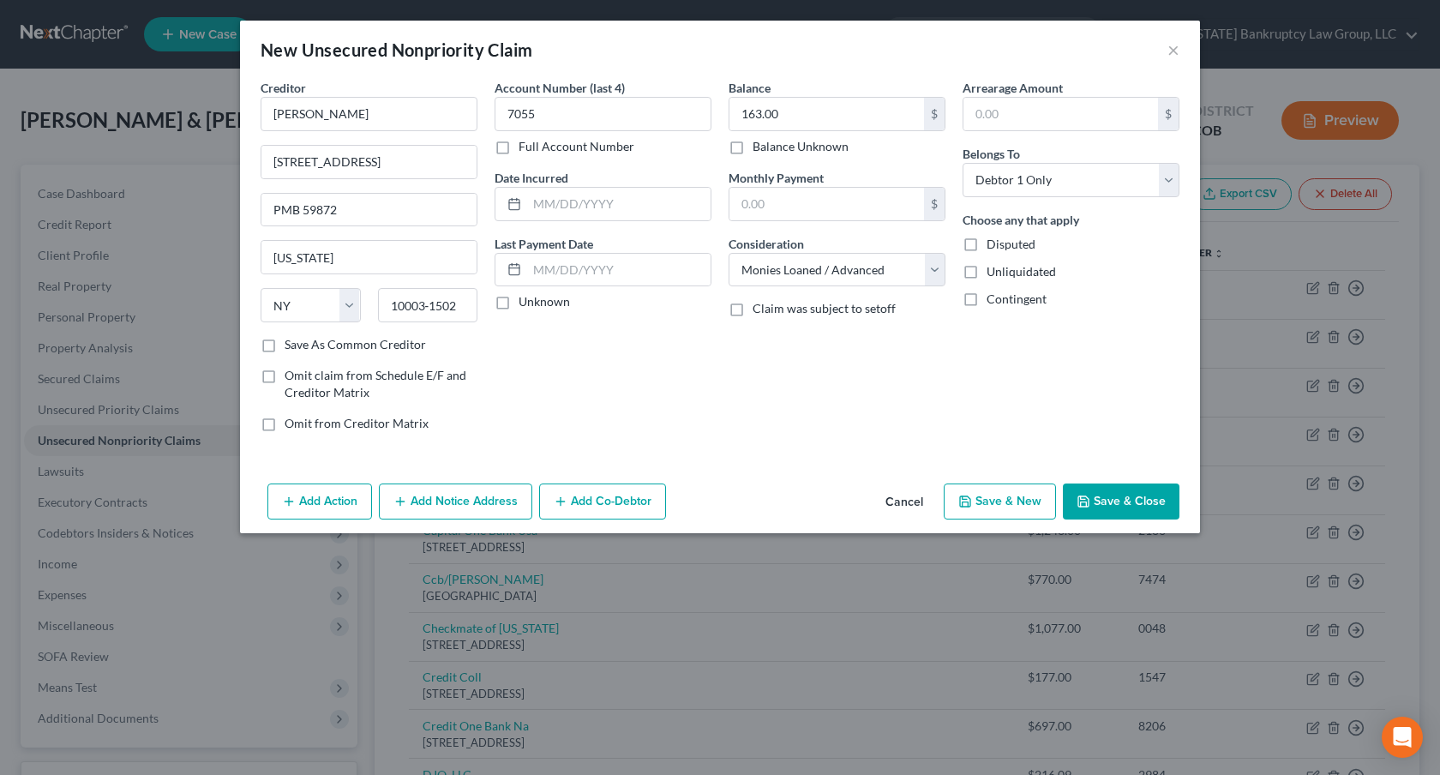
click at [1016, 498] on button "Save & New" at bounding box center [1000, 501] width 112 height 36
select select "2"
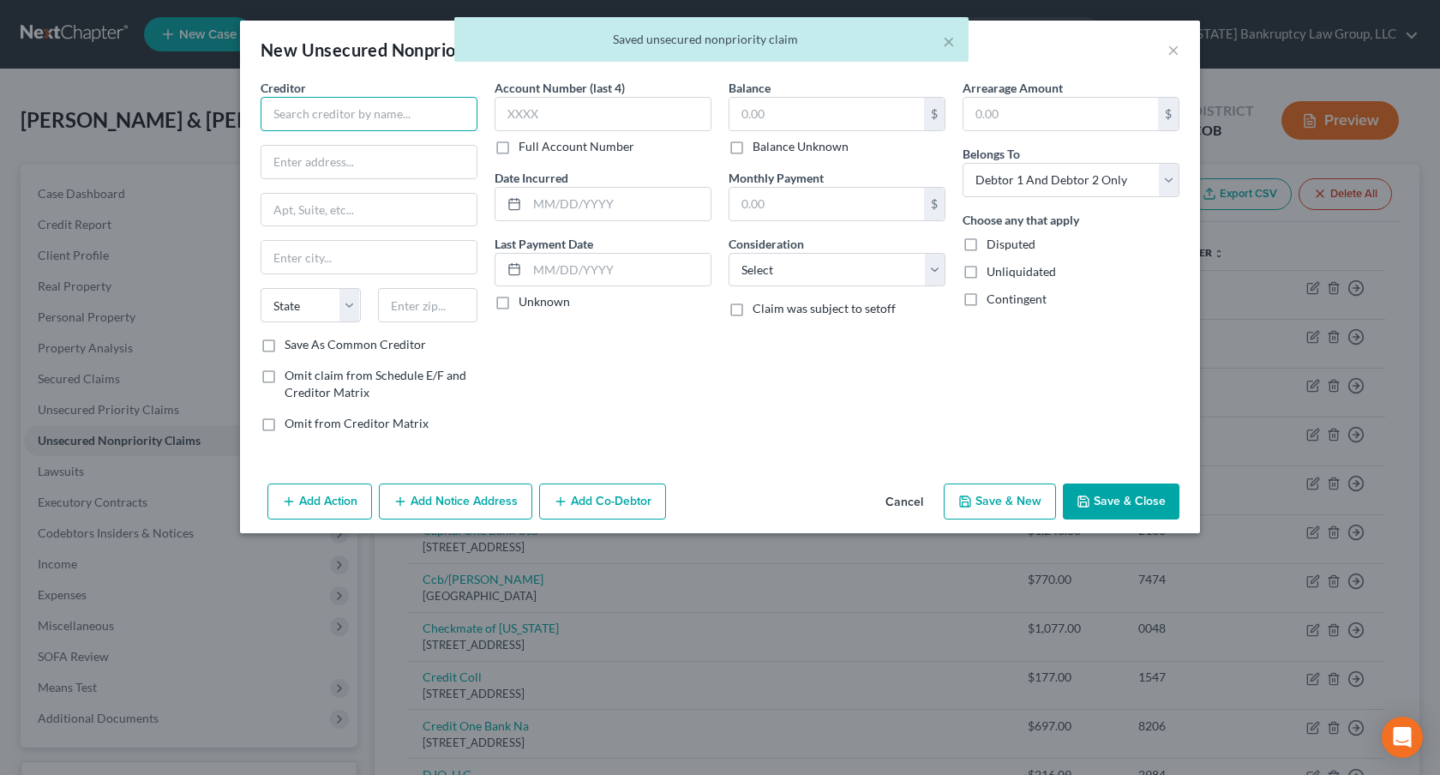
click at [314, 114] on input "text" at bounding box center [369, 114] width 217 height 34
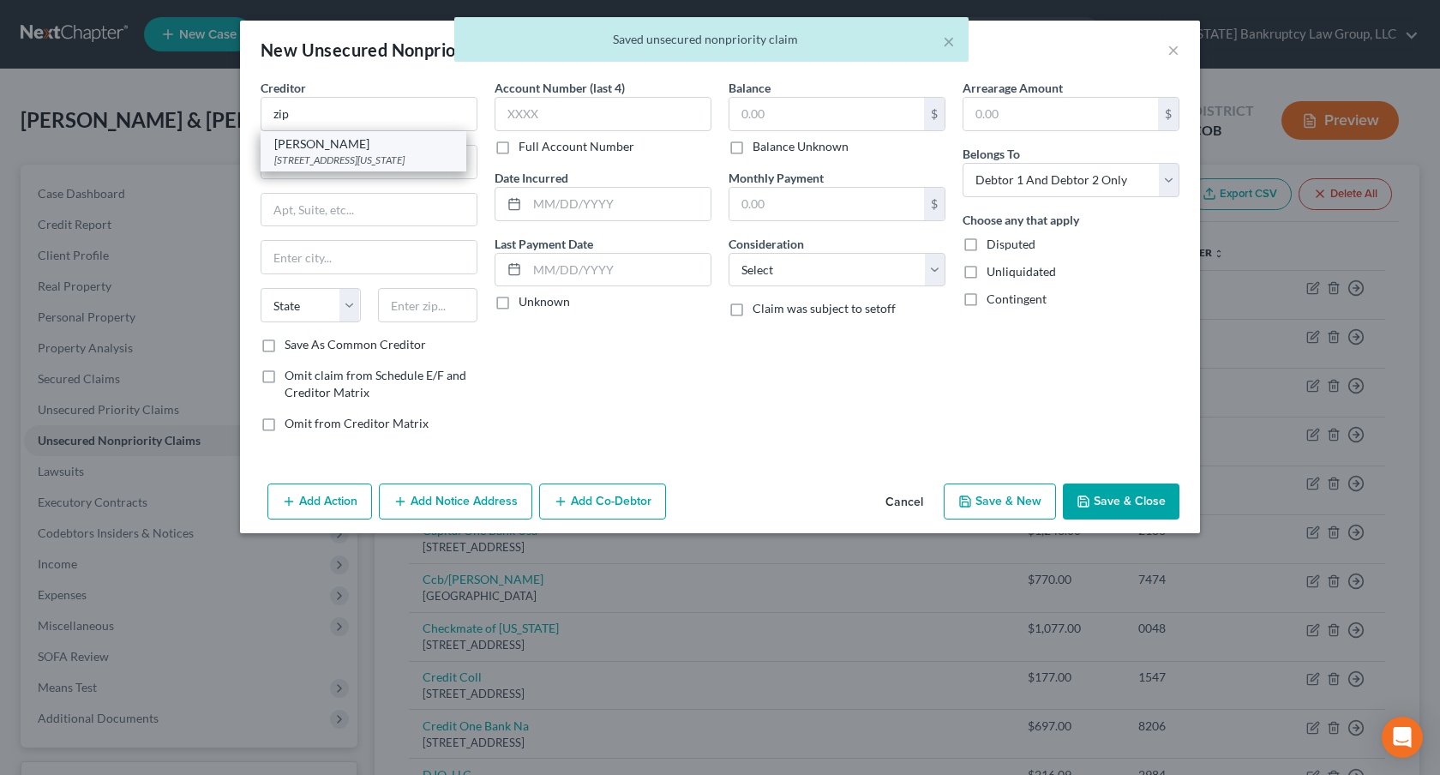
click at [308, 154] on div "[STREET_ADDRESS][US_STATE]" at bounding box center [363, 160] width 178 height 15
type input "[PERSON_NAME]"
type input "[STREET_ADDRESS]"
type input "PMB 59872"
type input "[US_STATE]"
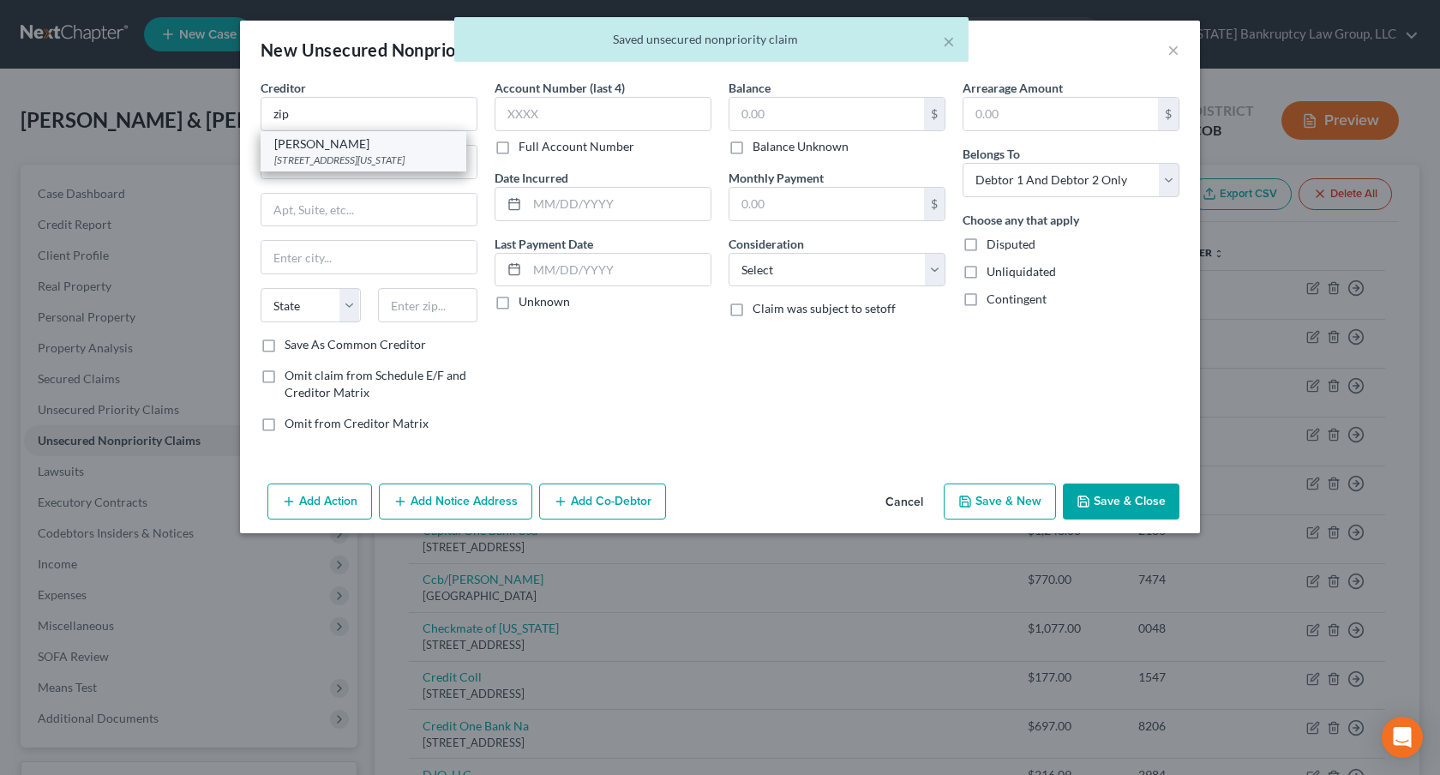
select select "35"
type input "10003‑1502"
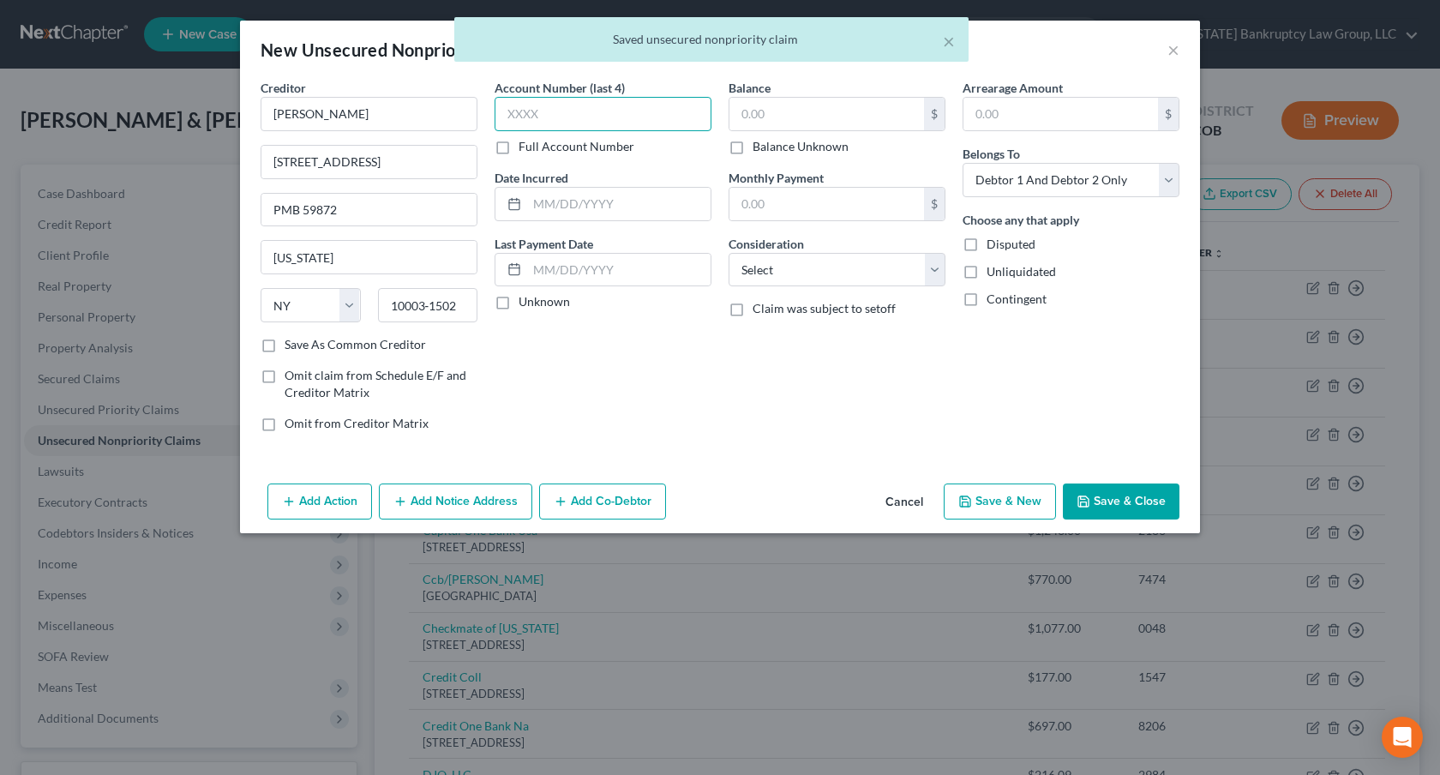
click at [527, 111] on input "text" at bounding box center [603, 114] width 217 height 34
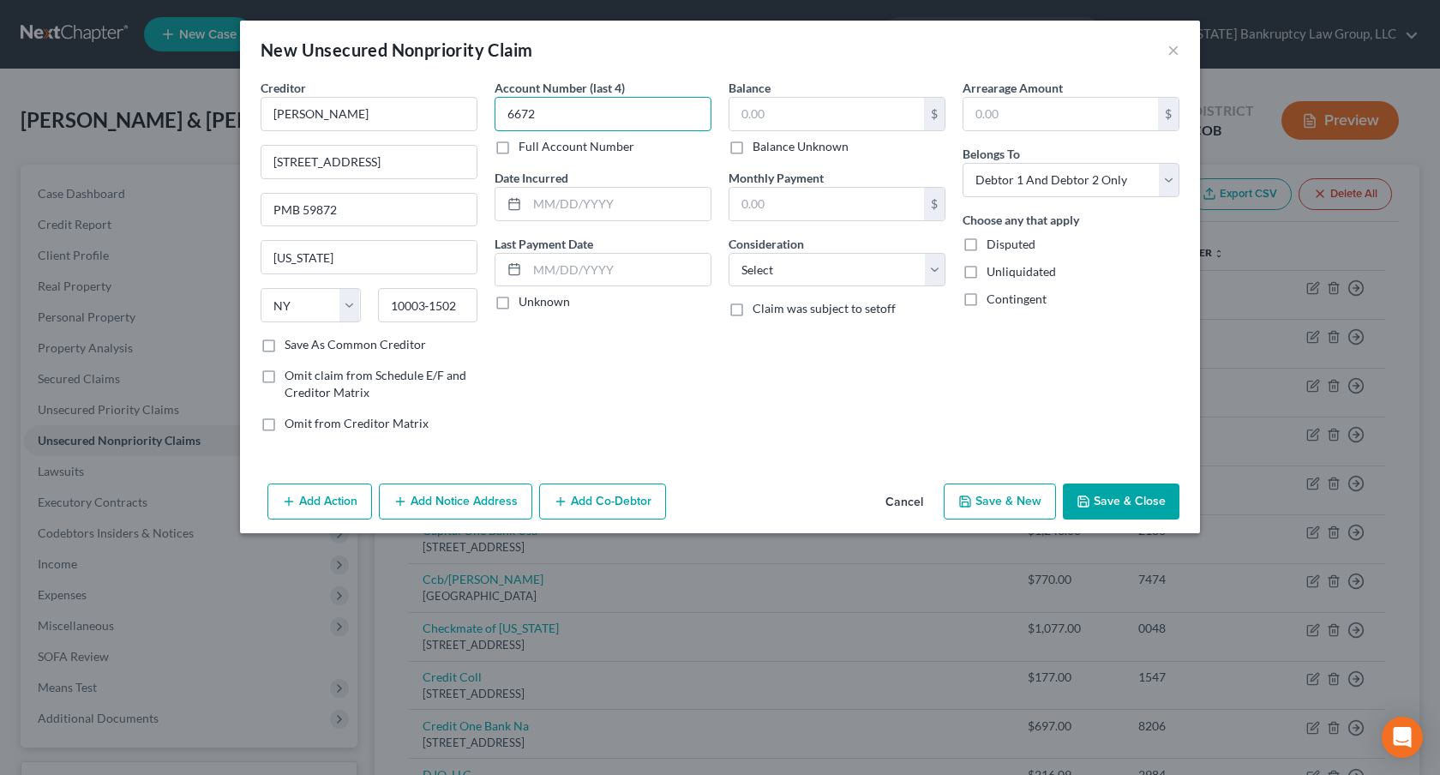
type input "6672"
click at [736, 115] on input "text" at bounding box center [826, 114] width 195 height 33
type input "246.00"
click at [793, 267] on select "Select Cable / Satellite Services Collection Agency Credit Card Debt Debt Couns…" at bounding box center [837, 270] width 217 height 34
select select "10"
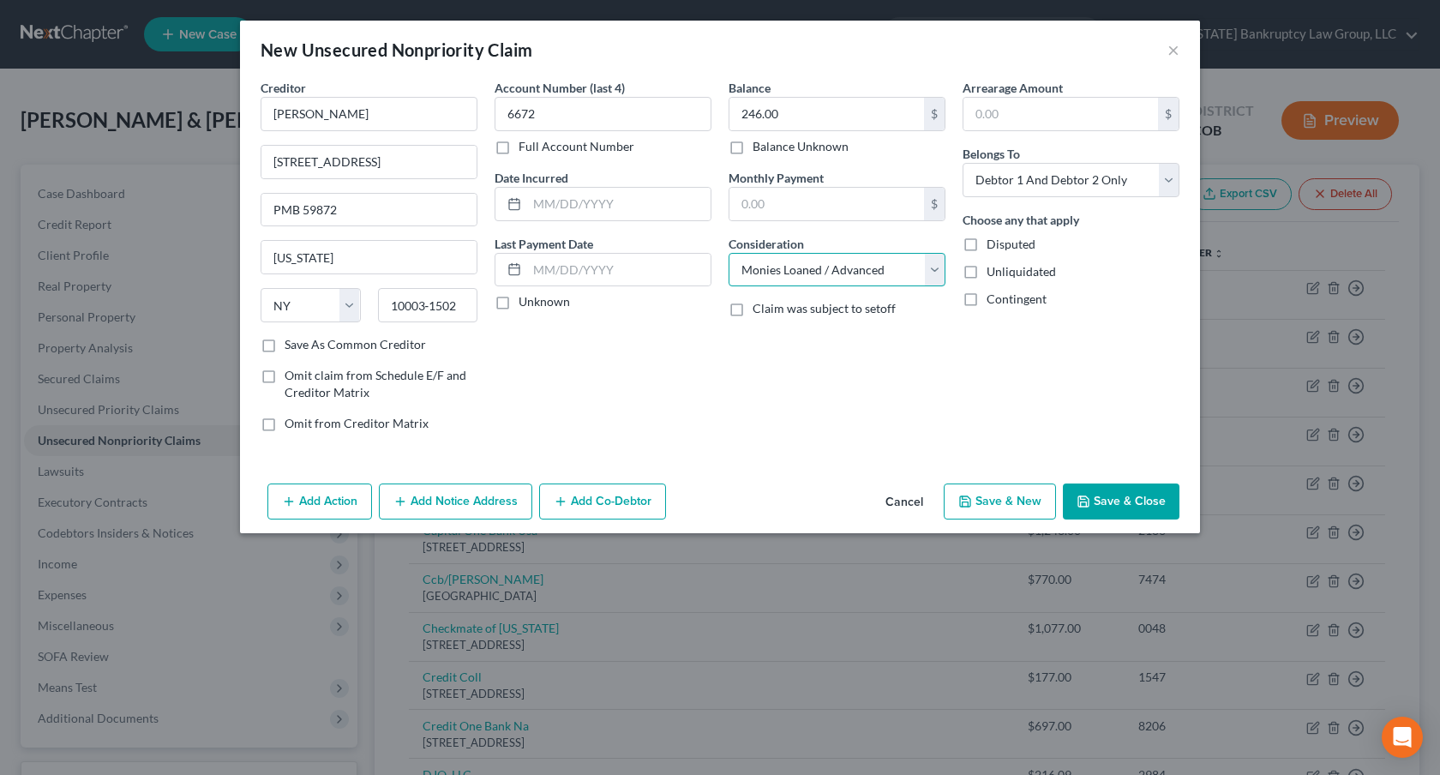
click at [729, 253] on select "Select Cable / Satellite Services Collection Agency Credit Card Debt Debt Couns…" at bounding box center [837, 270] width 217 height 34
click at [1040, 181] on select "Select Debtor 1 Only Debtor 2 Only Debtor 1 And Debtor 2 Only At Least One Of T…" at bounding box center [1071, 180] width 217 height 34
select select "0"
click at [963, 163] on select "Select Debtor 1 Only Debtor 2 Only Debtor 1 And Debtor 2 Only At Least One Of T…" at bounding box center [1071, 180] width 217 height 34
click at [969, 497] on icon "button" at bounding box center [965, 502] width 14 height 14
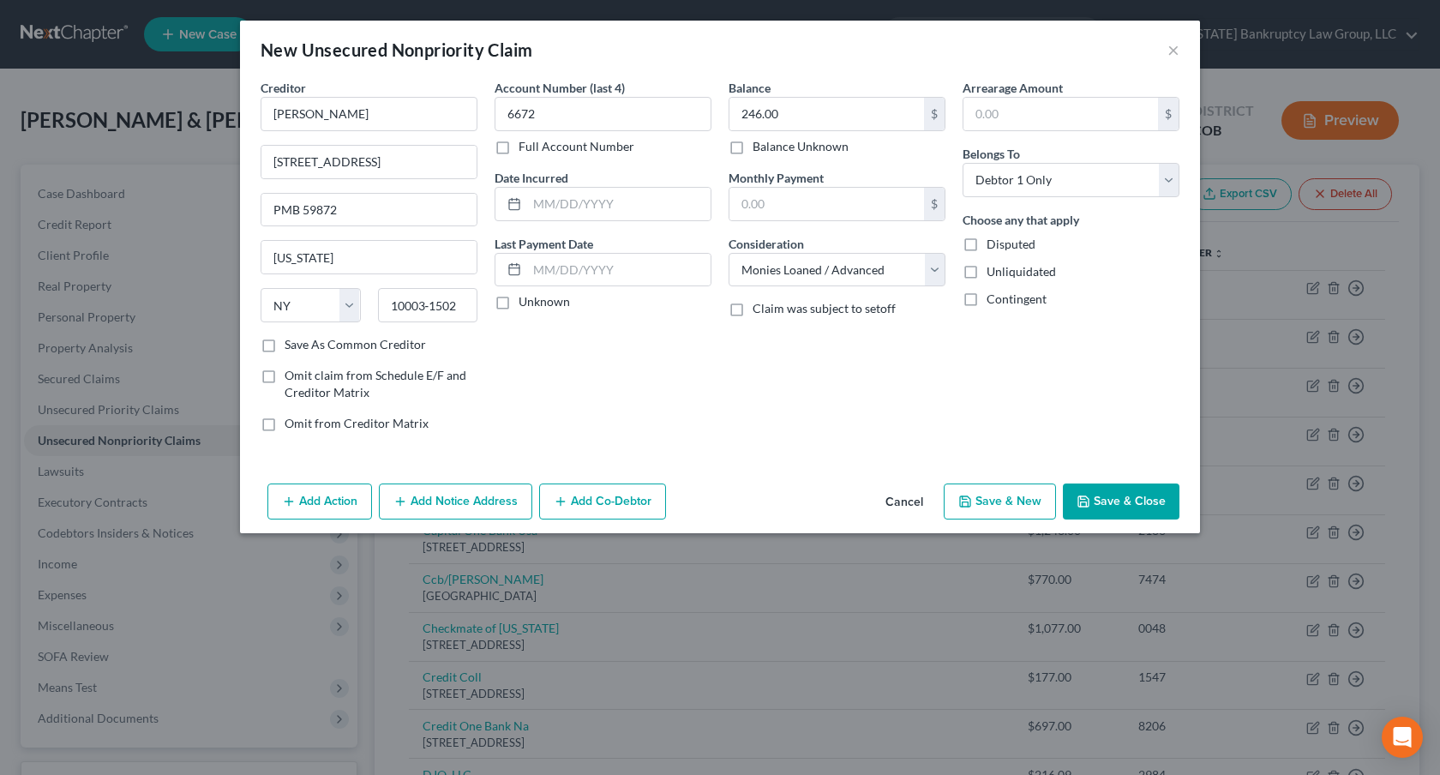
select select "2"
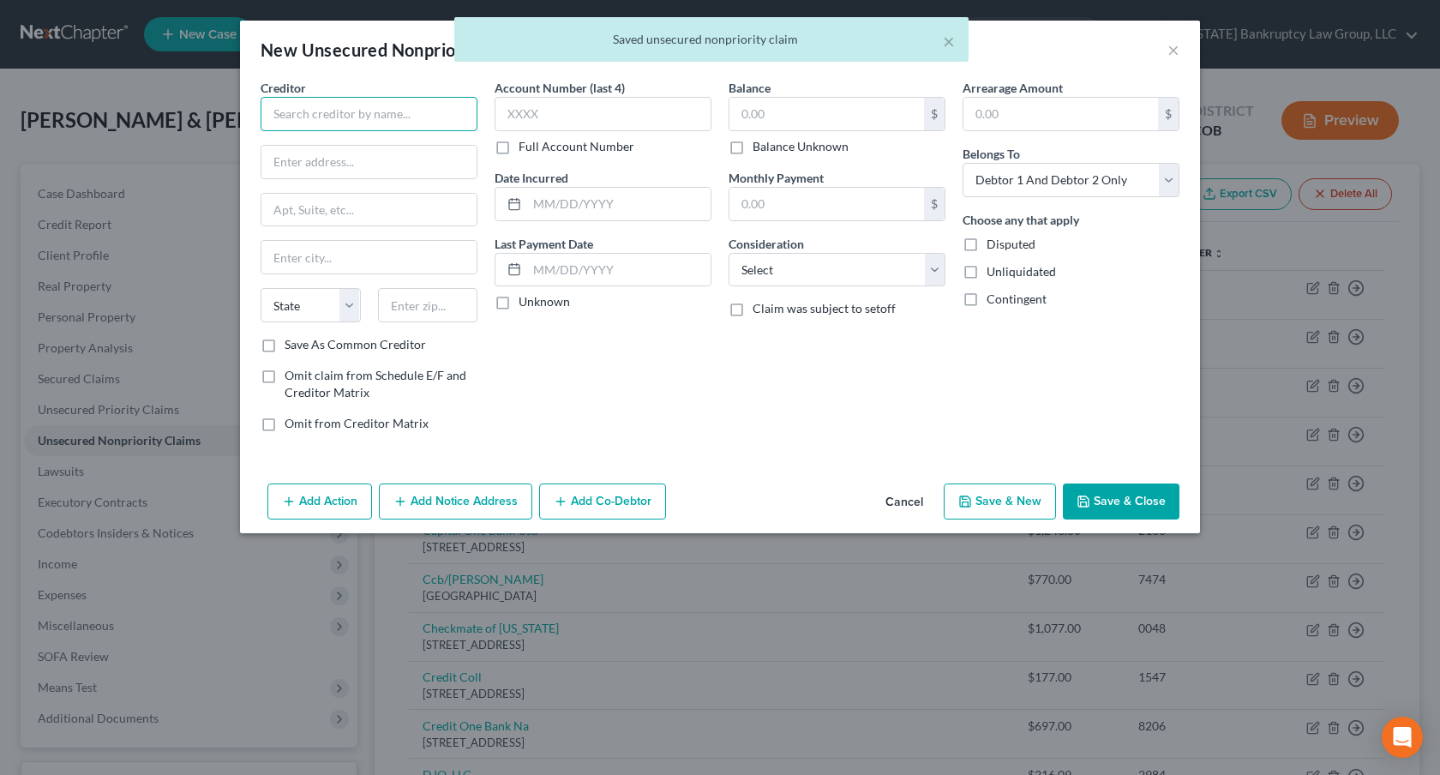
click at [353, 119] on input "text" at bounding box center [369, 114] width 217 height 34
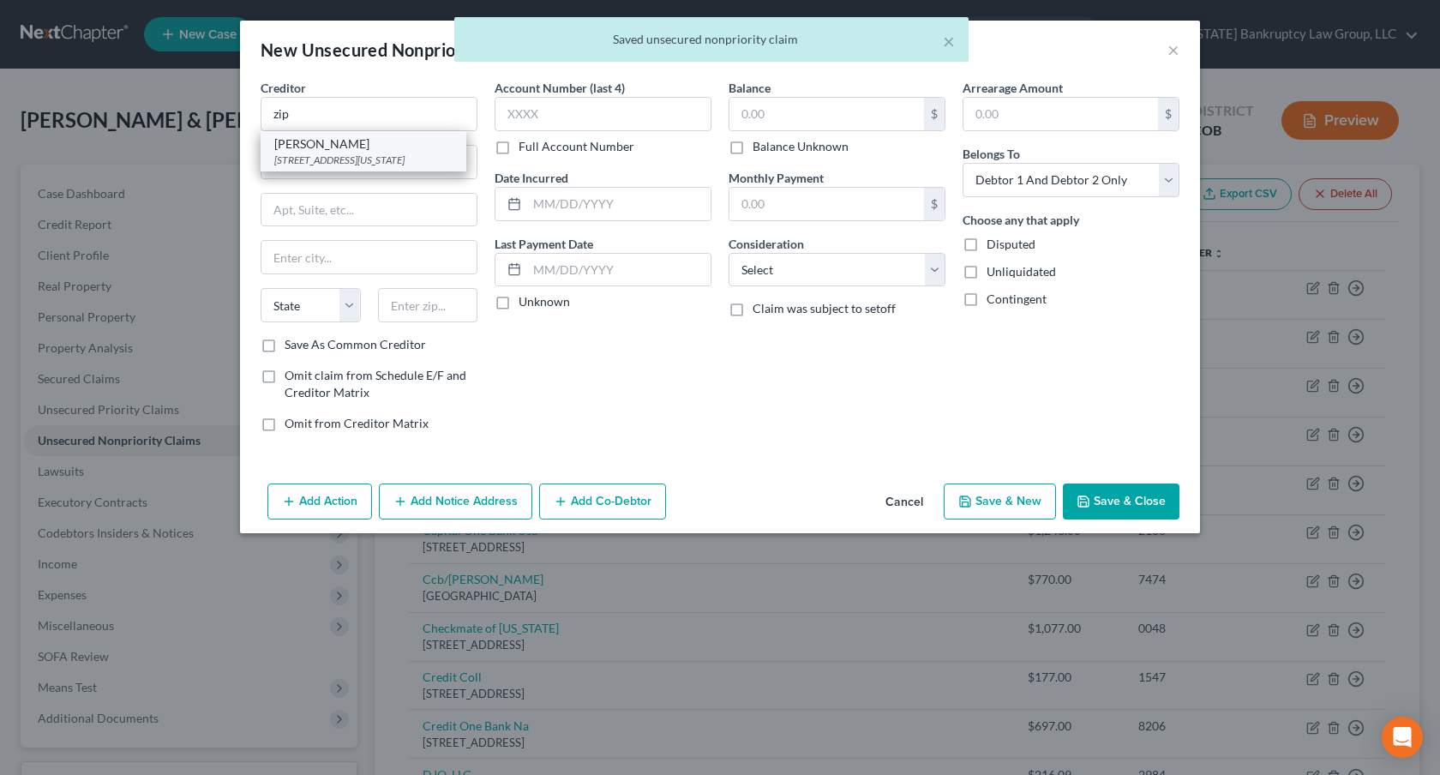
click at [356, 162] on div "[STREET_ADDRESS][US_STATE]" at bounding box center [363, 160] width 178 height 15
type input "[PERSON_NAME]"
type input "[STREET_ADDRESS]"
type input "PMB 59872"
type input "[US_STATE]"
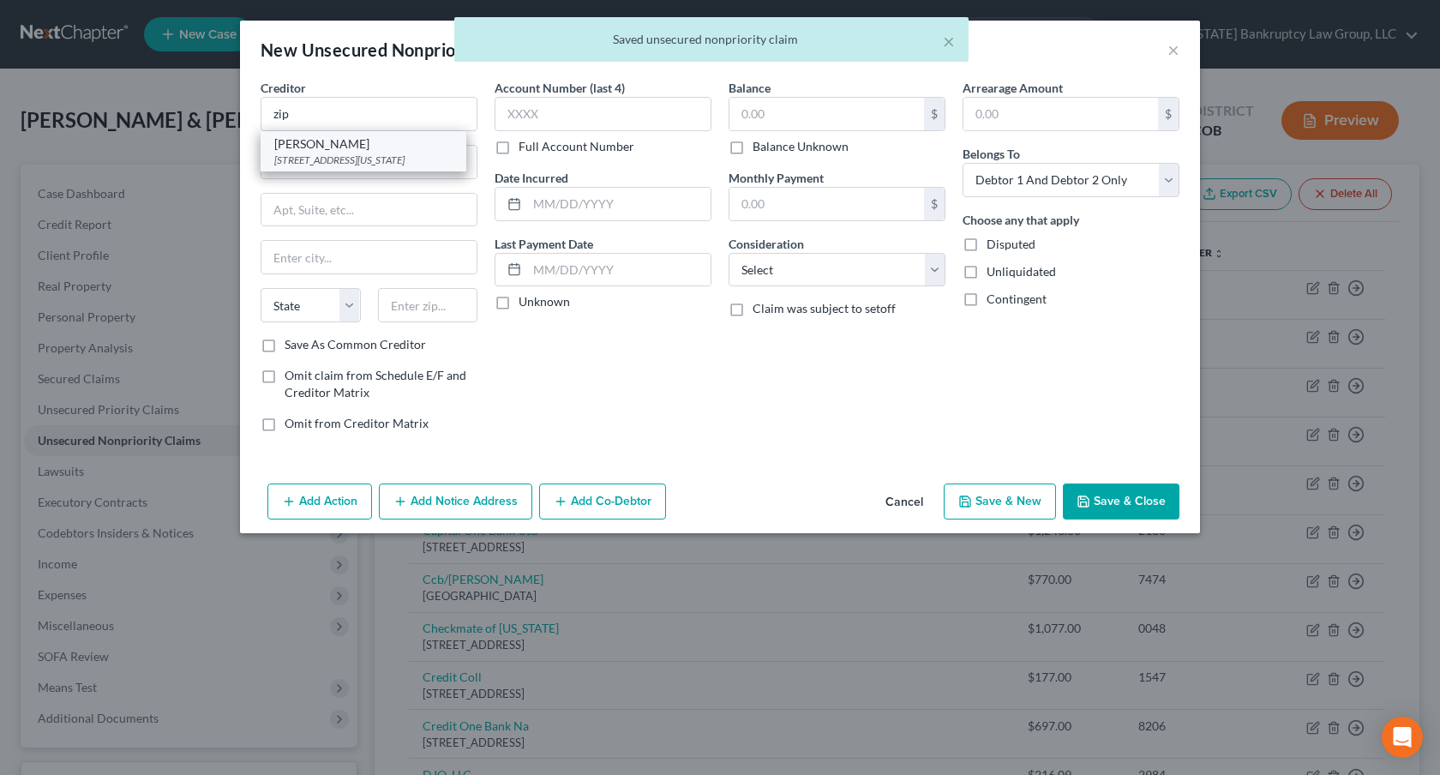
select select "35"
type input "10003‑1502"
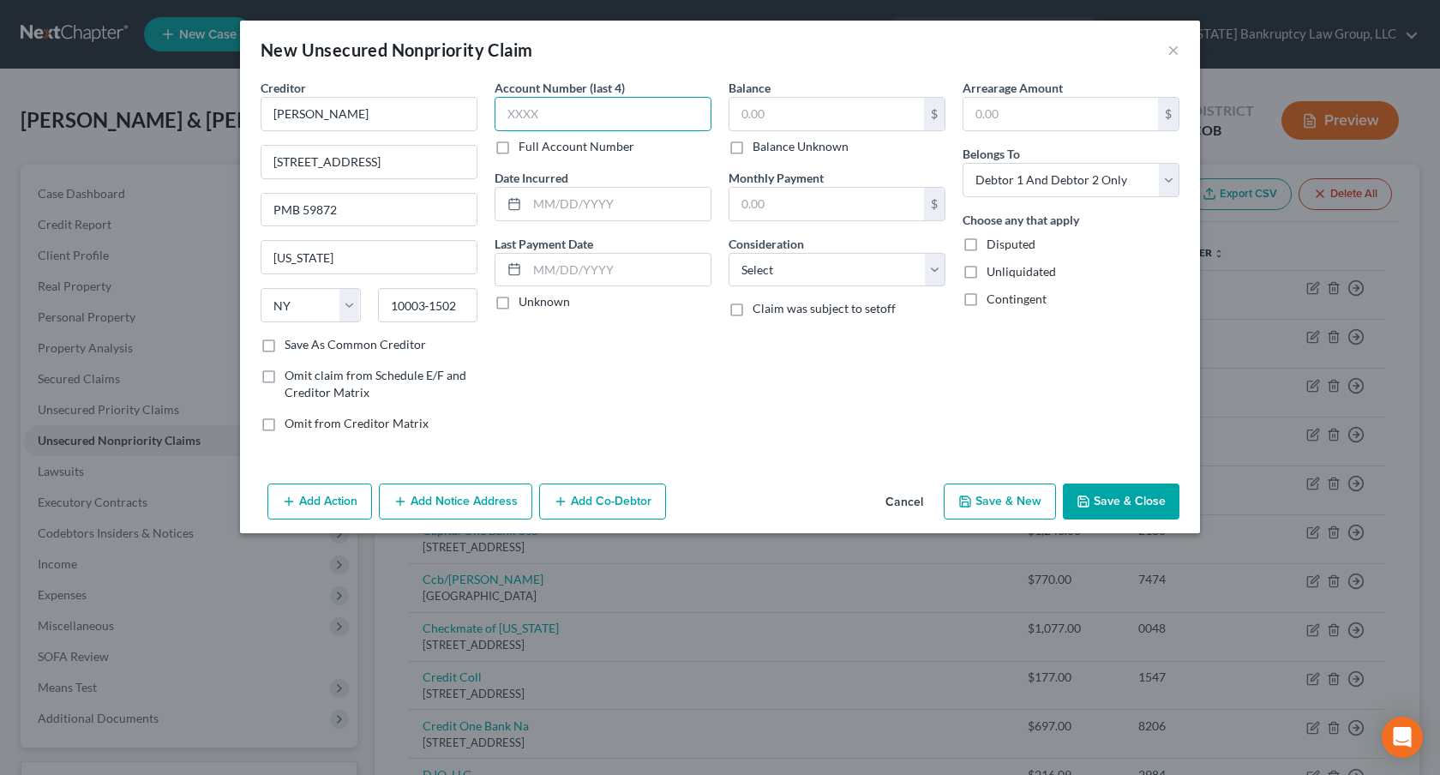
click at [608, 110] on input "text" at bounding box center [603, 114] width 217 height 34
type input "6507"
click at [755, 113] on input "text" at bounding box center [826, 114] width 195 height 33
type input "81.00"
click at [804, 273] on select "Select Cable / Satellite Services Collection Agency Credit Card Debt Debt Couns…" at bounding box center [837, 270] width 217 height 34
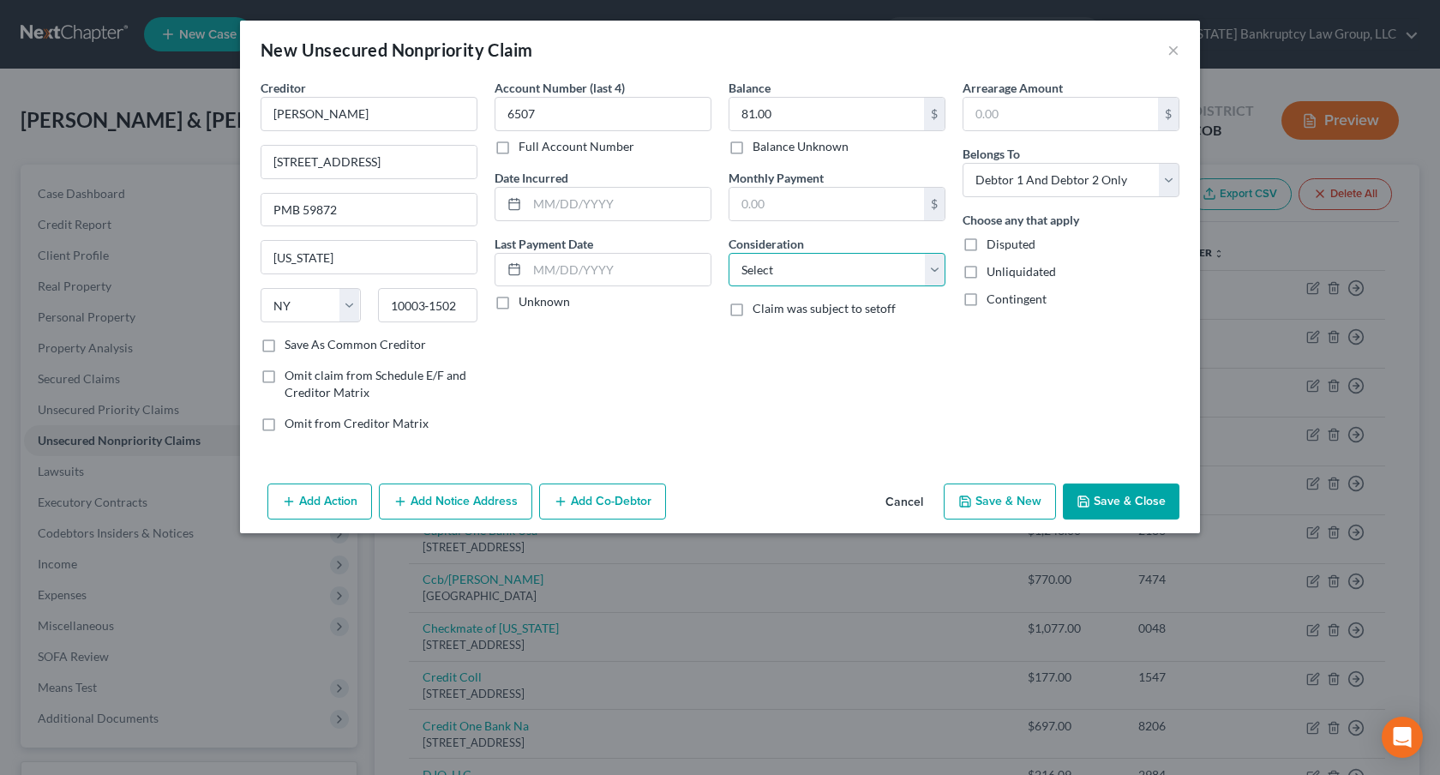
select select "10"
click at [729, 253] on select "Select Cable / Satellite Services Collection Agency Credit Card Debt Debt Couns…" at bounding box center [837, 270] width 217 height 34
click at [1032, 180] on select "Select Debtor 1 Only Debtor 2 Only Debtor 1 And Debtor 2 Only At Least One Of T…" at bounding box center [1071, 180] width 217 height 34
select select "0"
click at [963, 163] on select "Select Debtor 1 Only Debtor 2 Only Debtor 1 And Debtor 2 Only At Least One Of T…" at bounding box center [1071, 180] width 217 height 34
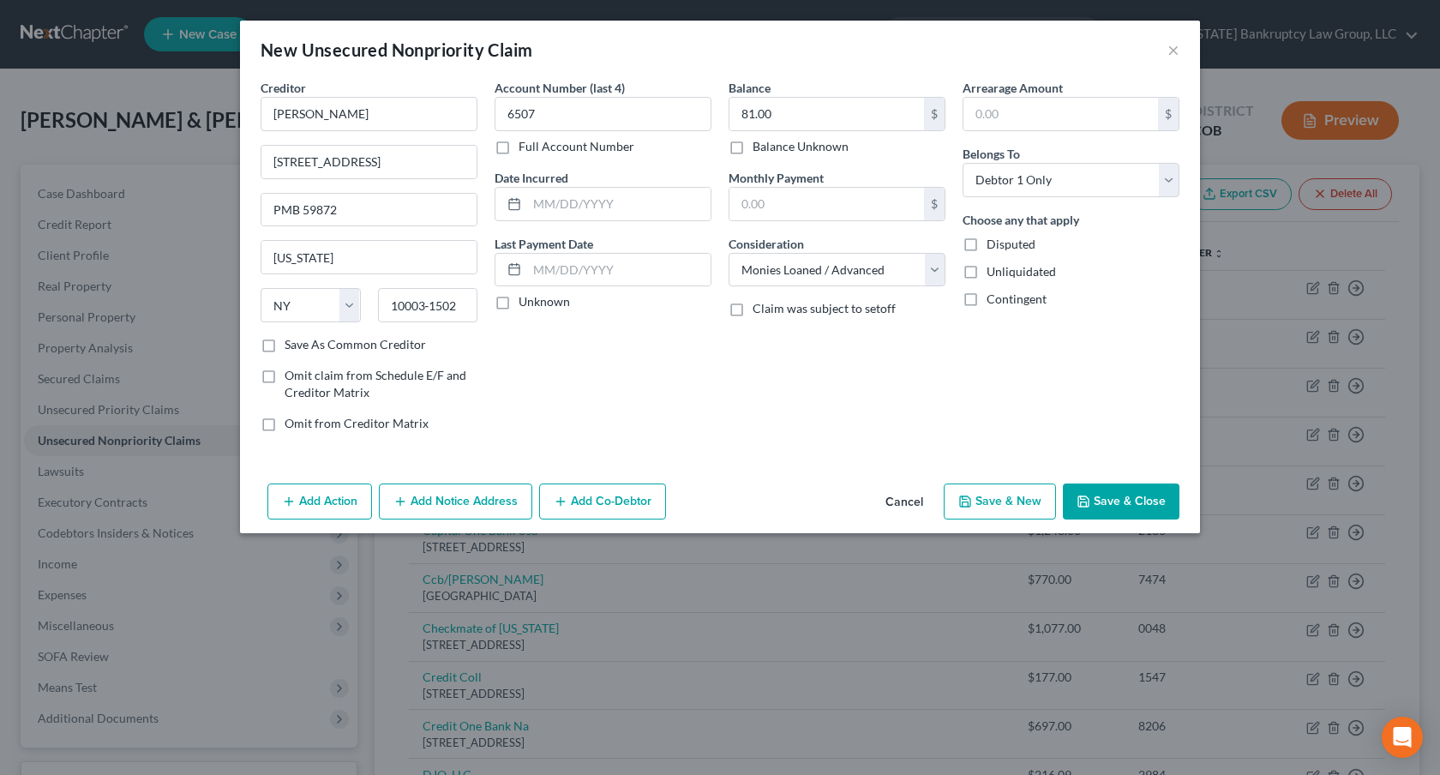
click at [999, 492] on button "Save & New" at bounding box center [1000, 501] width 112 height 36
select select "2"
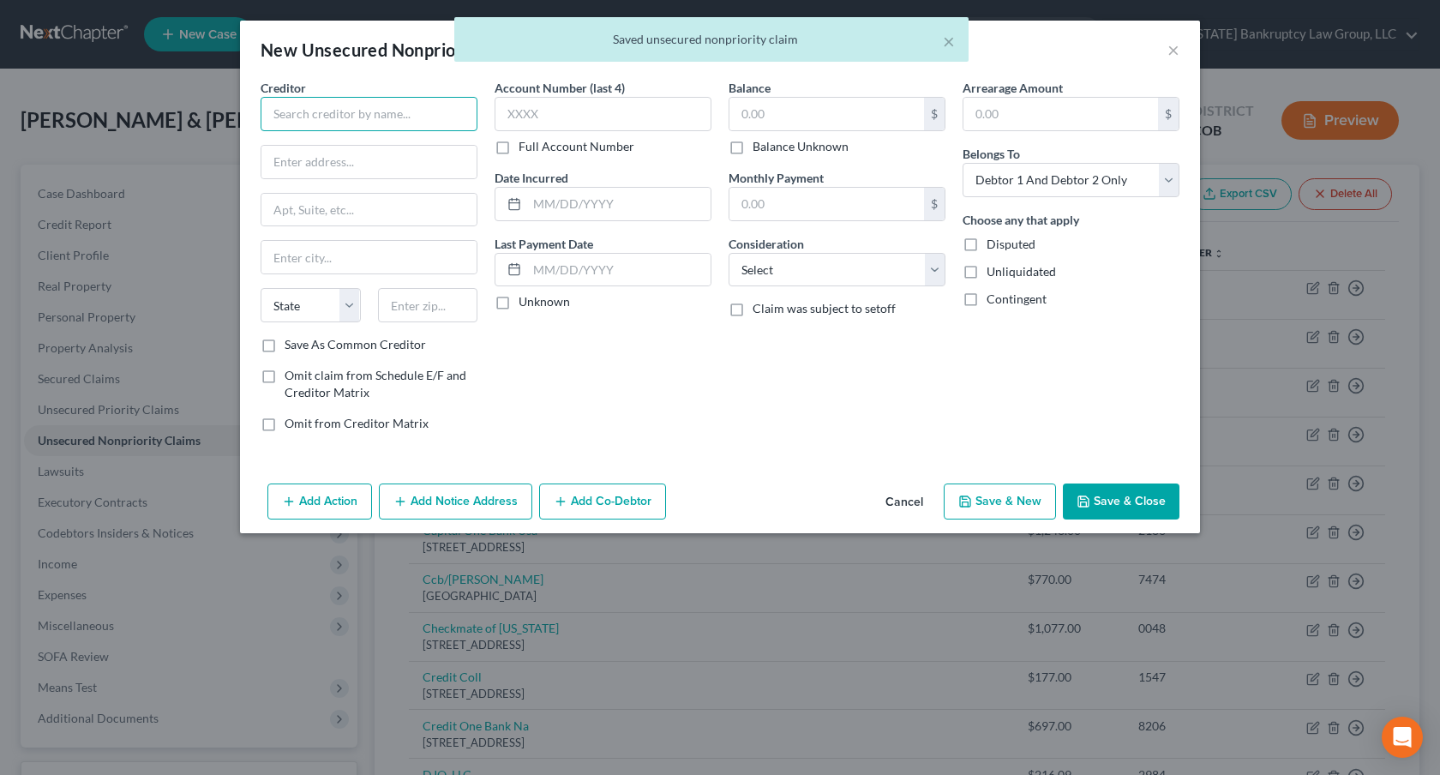
click at [399, 123] on input "text" at bounding box center [369, 114] width 217 height 34
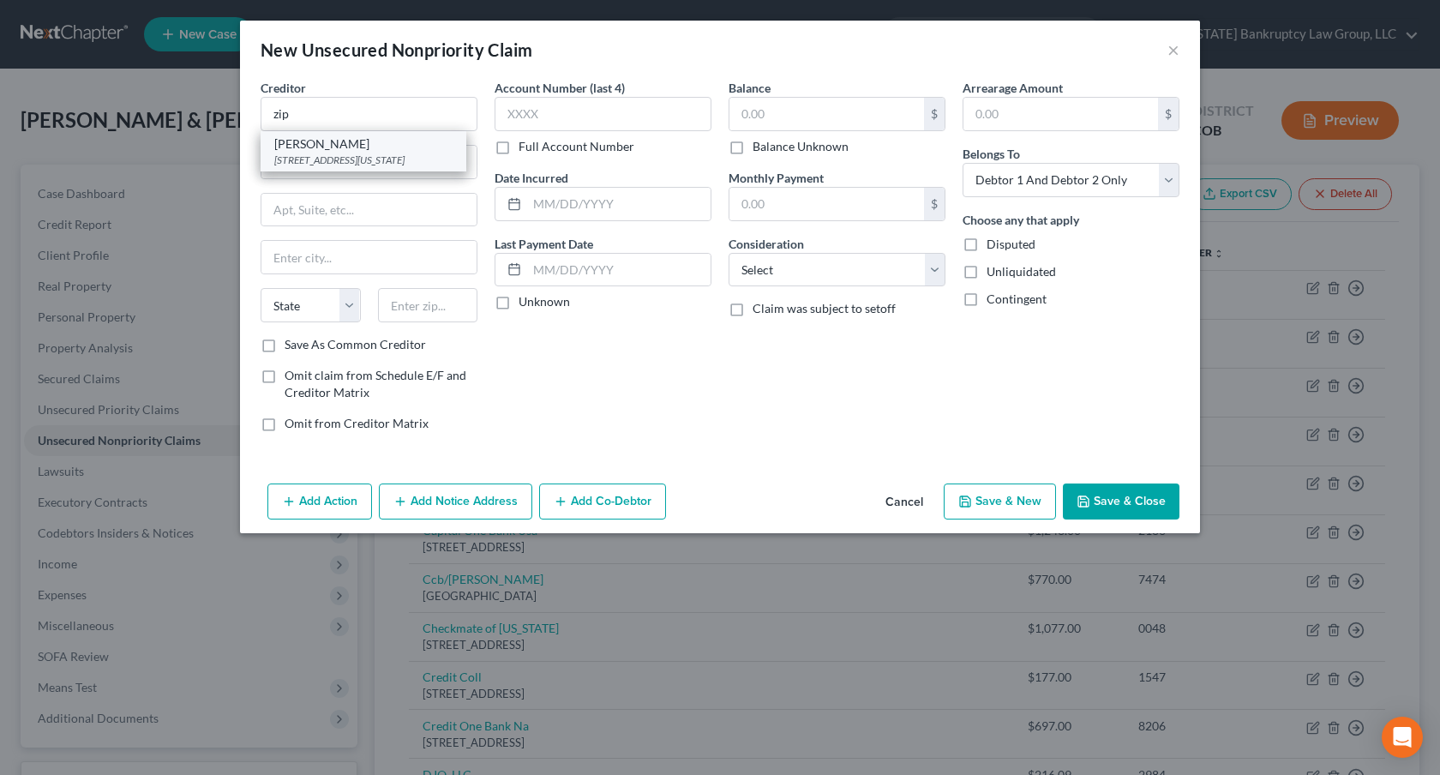
click at [401, 156] on div "[STREET_ADDRESS][US_STATE]" at bounding box center [363, 160] width 178 height 15
type input "[PERSON_NAME]"
type input "[STREET_ADDRESS]"
type input "PMB 59872"
type input "[US_STATE]"
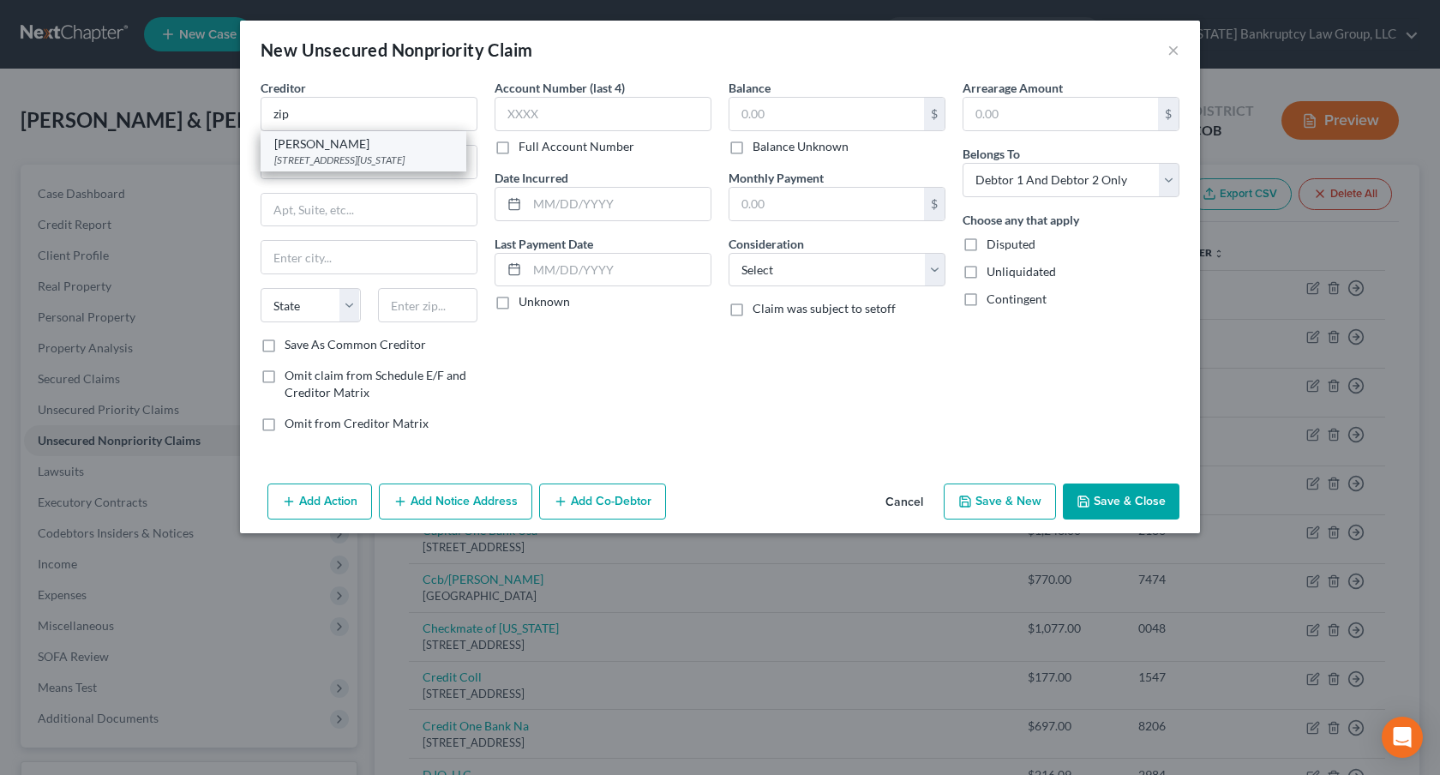
select select "35"
type input "10003‑1502"
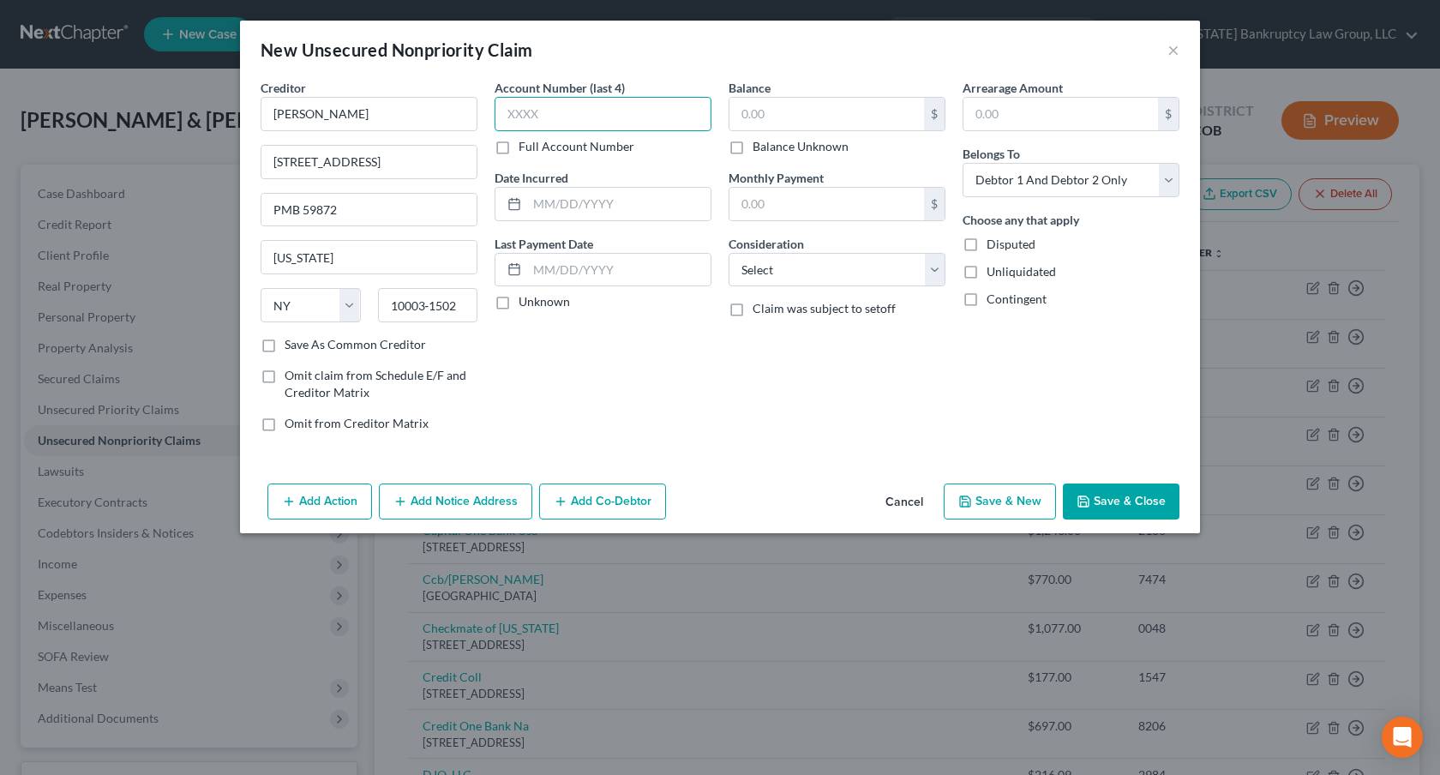
click at [536, 112] on input "text" at bounding box center [603, 114] width 217 height 34
type input "8392"
click at [757, 115] on input "text" at bounding box center [826, 114] width 195 height 33
type input "179.00"
click at [797, 266] on select "Select Cable / Satellite Services Collection Agency Credit Card Debt Debt Couns…" at bounding box center [837, 270] width 217 height 34
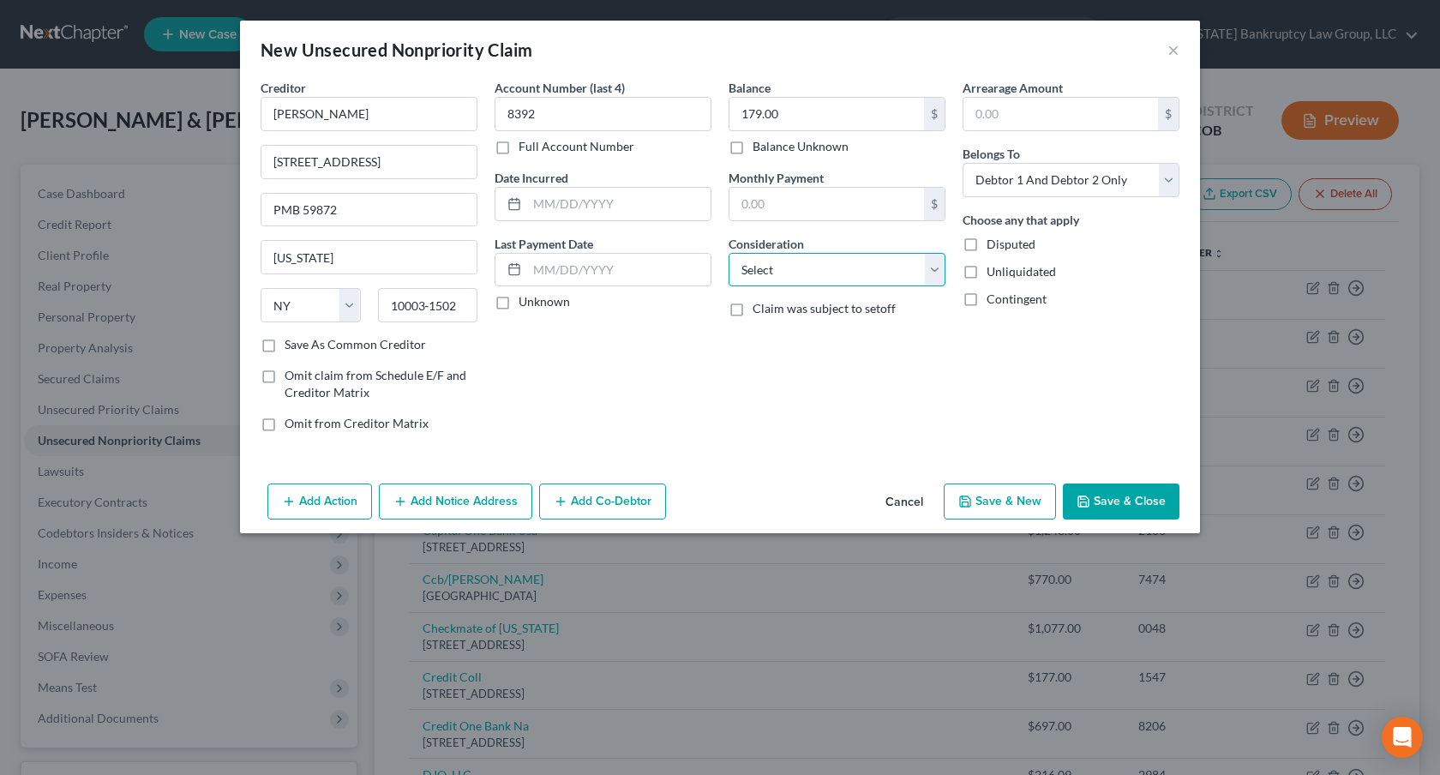
select select "10"
click at [729, 253] on select "Select Cable / Satellite Services Collection Agency Credit Card Debt Debt Couns…" at bounding box center [837, 270] width 217 height 34
click at [993, 503] on button "Save & New" at bounding box center [1000, 501] width 112 height 36
select select "2"
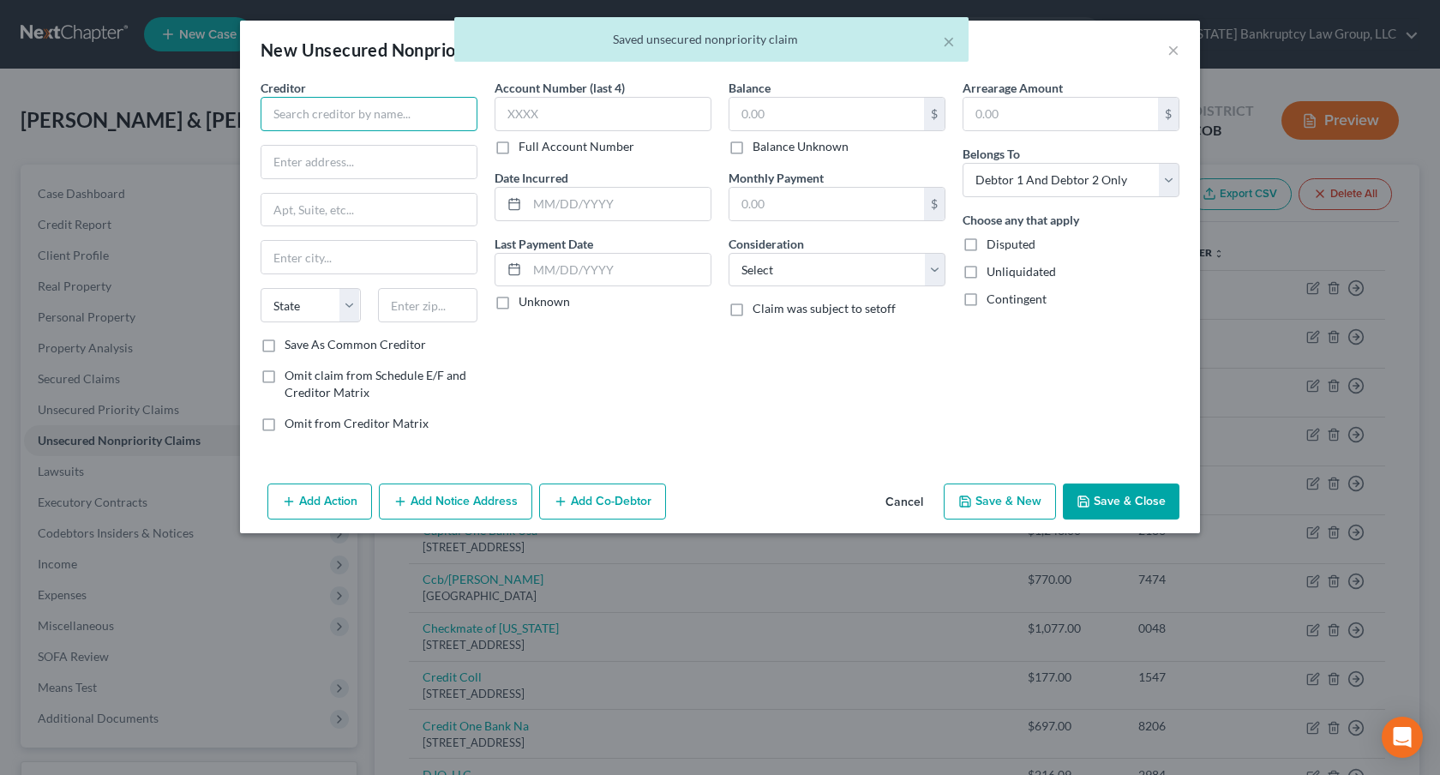
click at [345, 124] on input "text" at bounding box center [369, 114] width 217 height 34
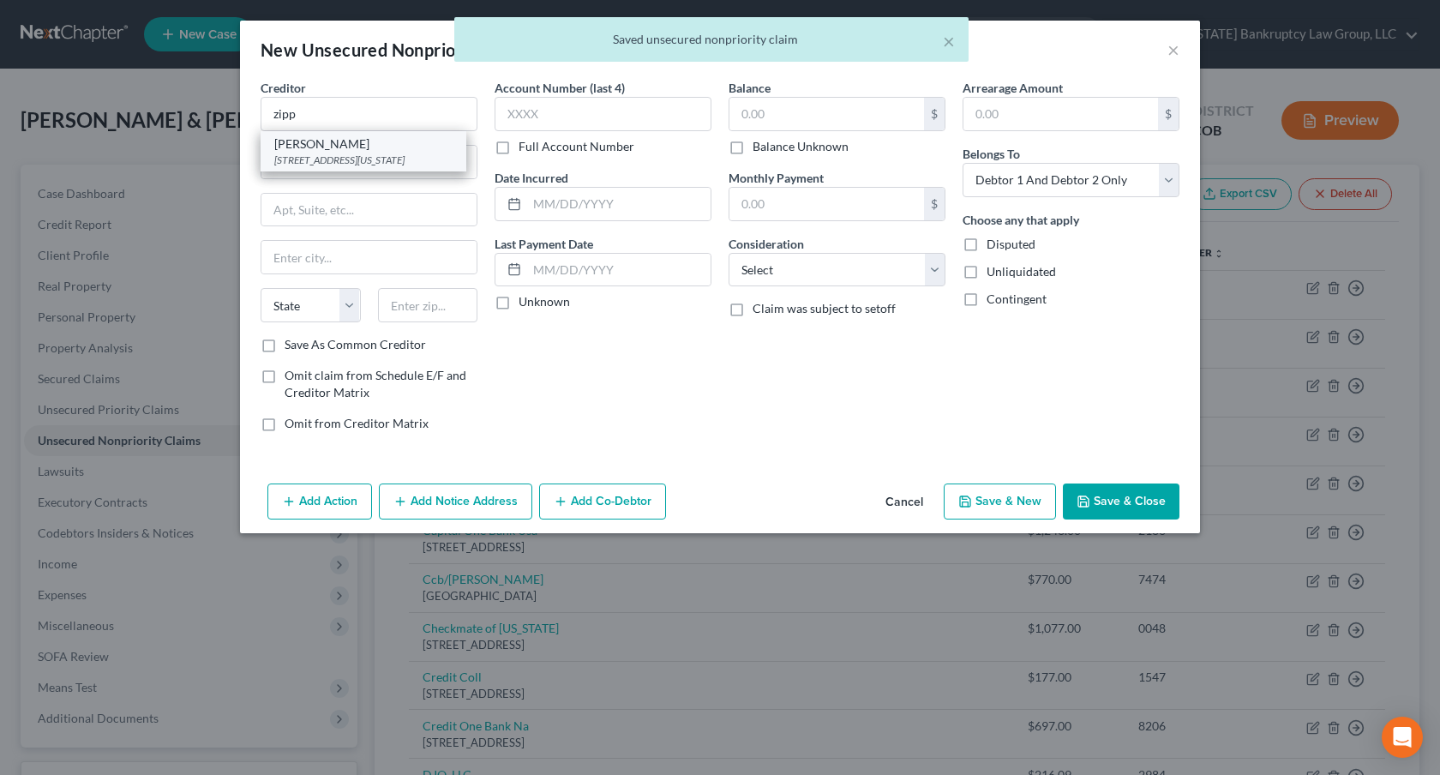
click at [328, 162] on div "[STREET_ADDRESS][US_STATE]" at bounding box center [363, 160] width 178 height 15
type input "[PERSON_NAME]"
type input "[STREET_ADDRESS]"
type input "PMB 59872"
type input "[US_STATE]"
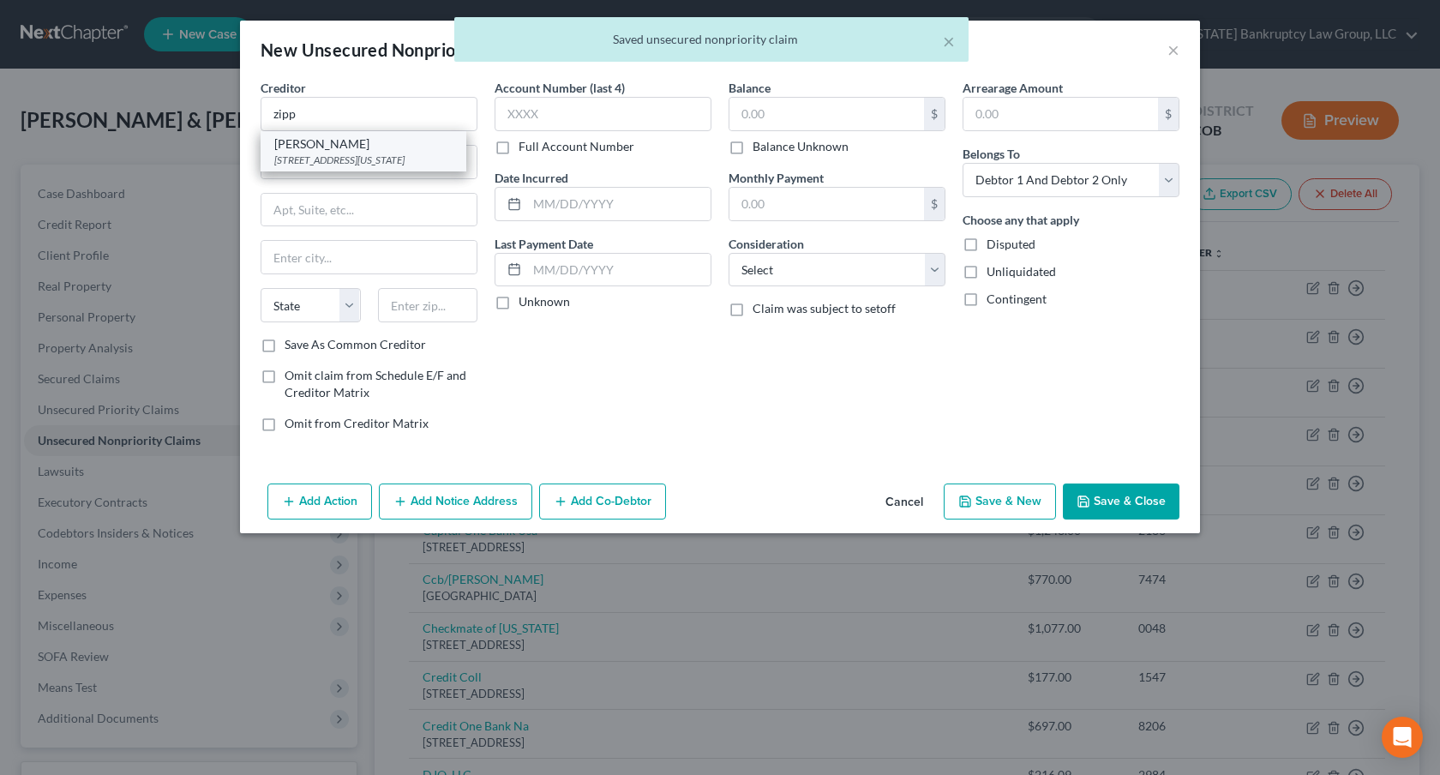
select select "35"
type input "10003‑1502"
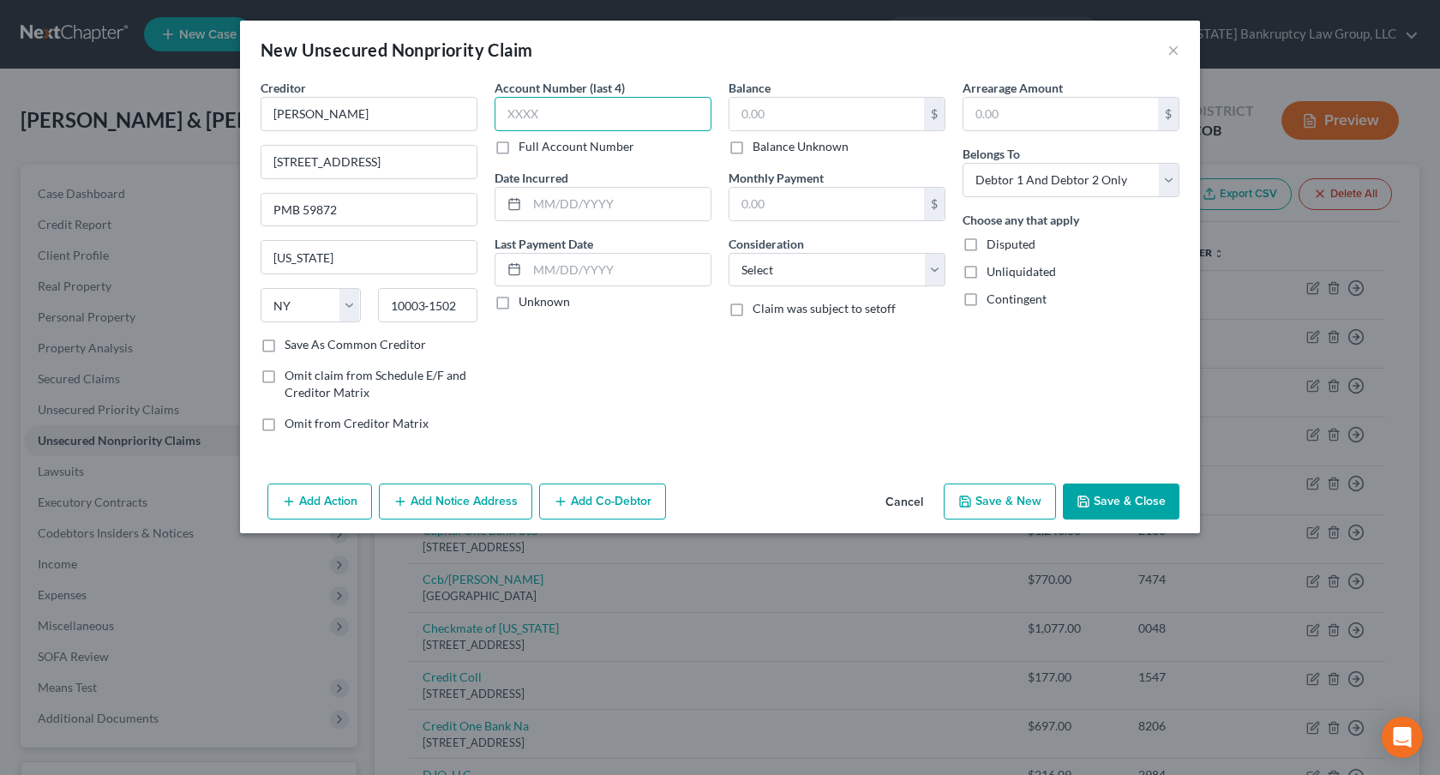
click at [523, 119] on input "text" at bounding box center [603, 114] width 217 height 34
type input "0506"
click at [756, 114] on input "text" at bounding box center [826, 114] width 195 height 33
type input "63.60"
click at [796, 262] on select "Select Cable / Satellite Services Collection Agency Credit Card Debt Debt Couns…" at bounding box center [837, 270] width 217 height 34
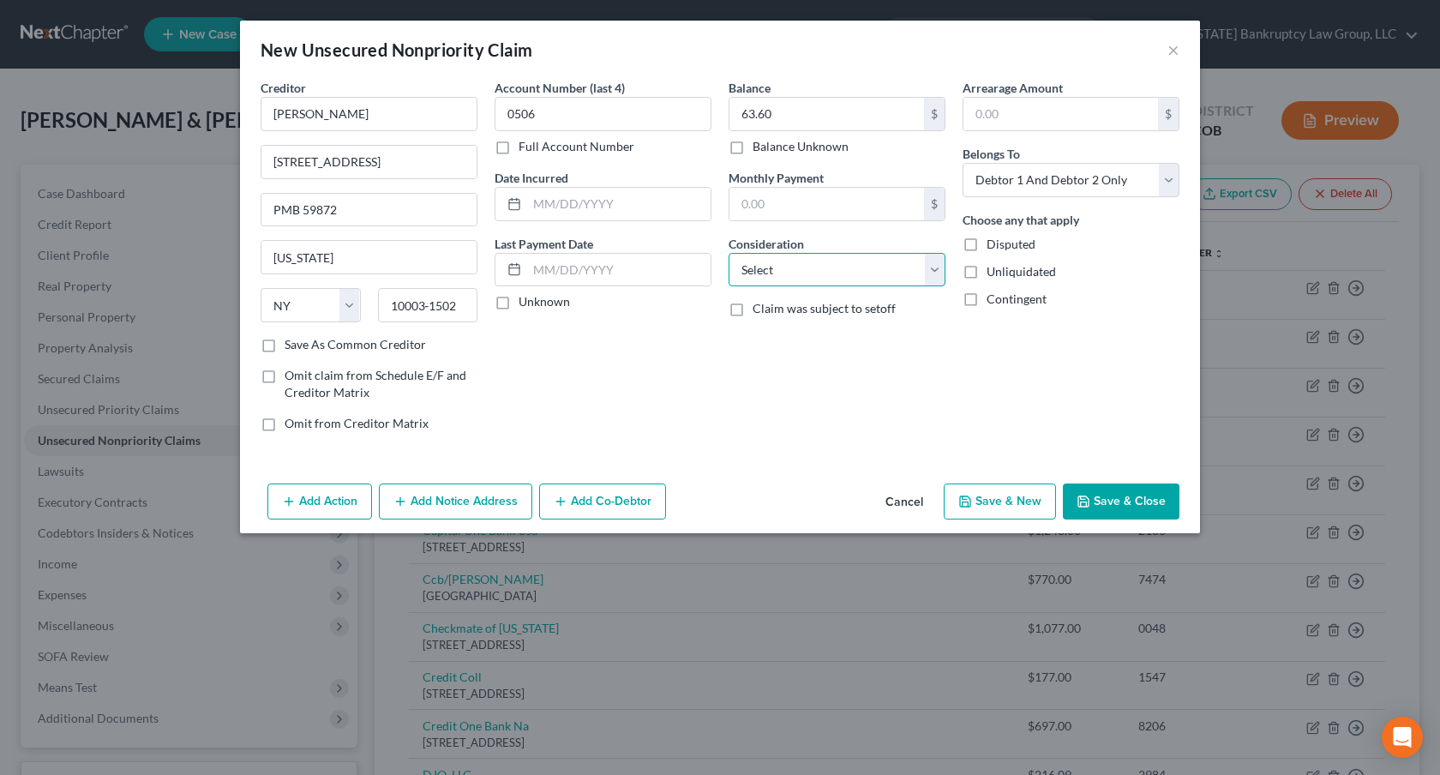
select select "10"
click at [729, 253] on select "Select Cable / Satellite Services Collection Agency Credit Card Debt Debt Couns…" at bounding box center [837, 270] width 217 height 34
click at [1015, 191] on select "Select Debtor 1 Only Debtor 2 Only Debtor 1 And Debtor 2 Only At Least One Of T…" at bounding box center [1071, 180] width 217 height 34
select select "0"
click at [963, 163] on select "Select Debtor 1 Only Debtor 2 Only Debtor 1 And Debtor 2 Only At Least One Of T…" at bounding box center [1071, 180] width 217 height 34
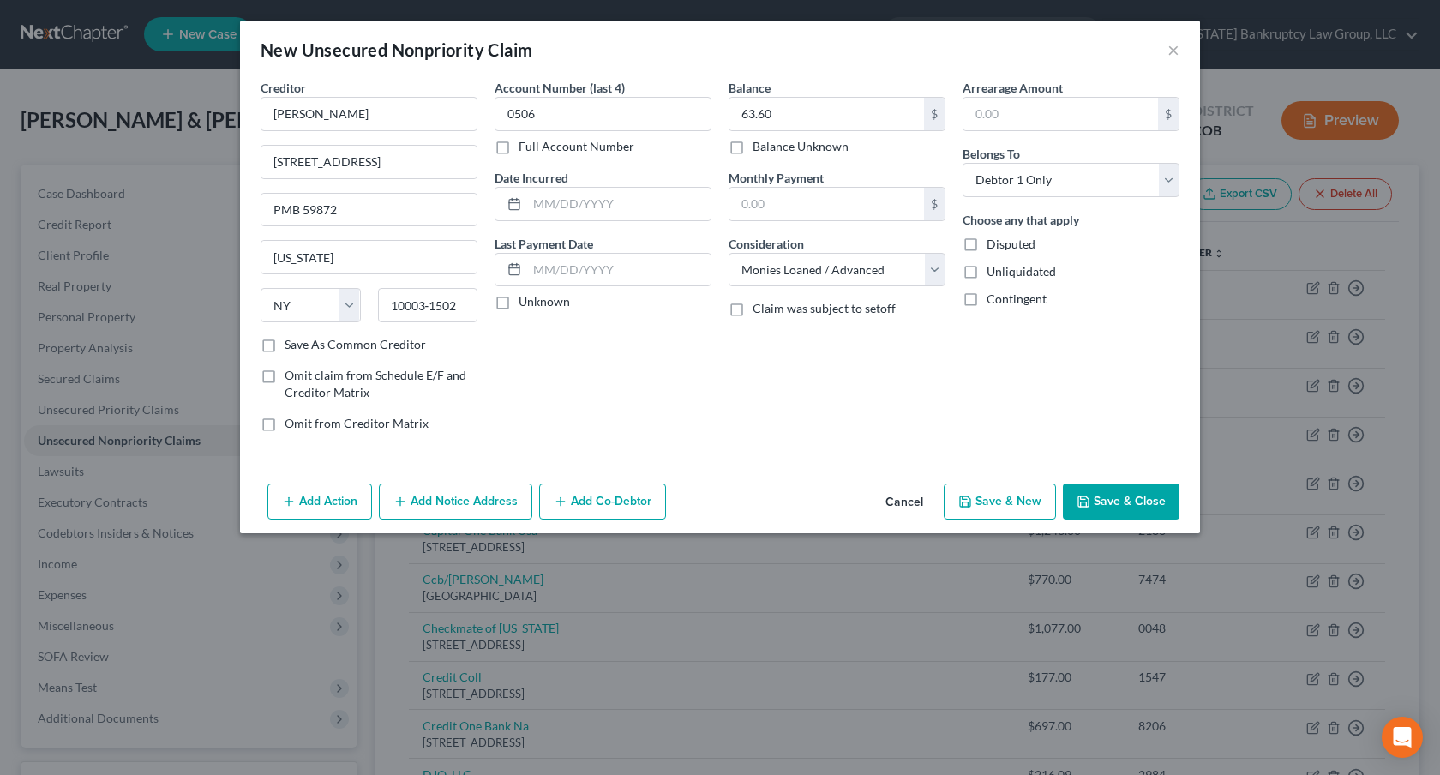
click at [995, 505] on button "Save & New" at bounding box center [1000, 501] width 112 height 36
select select "2"
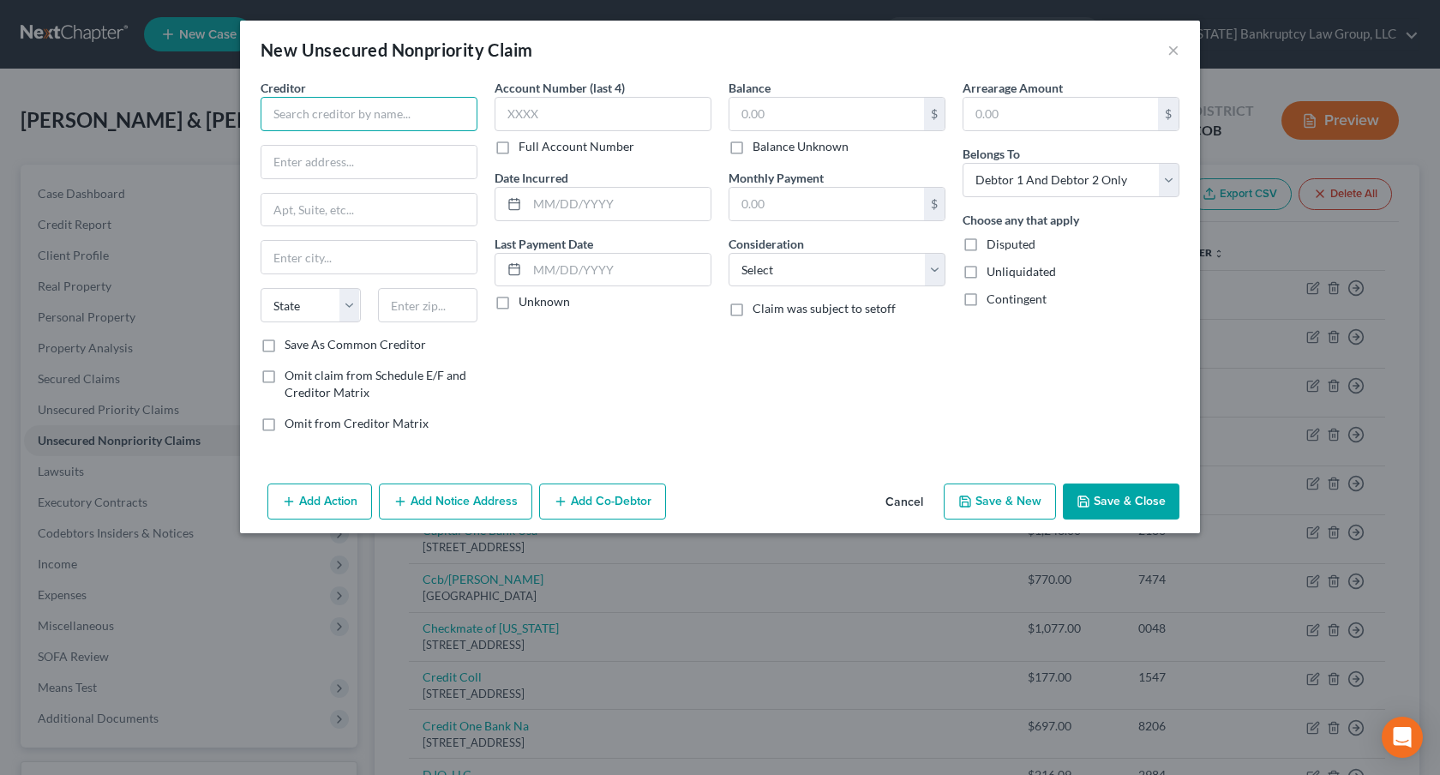
click at [392, 106] on input "text" at bounding box center [369, 114] width 217 height 34
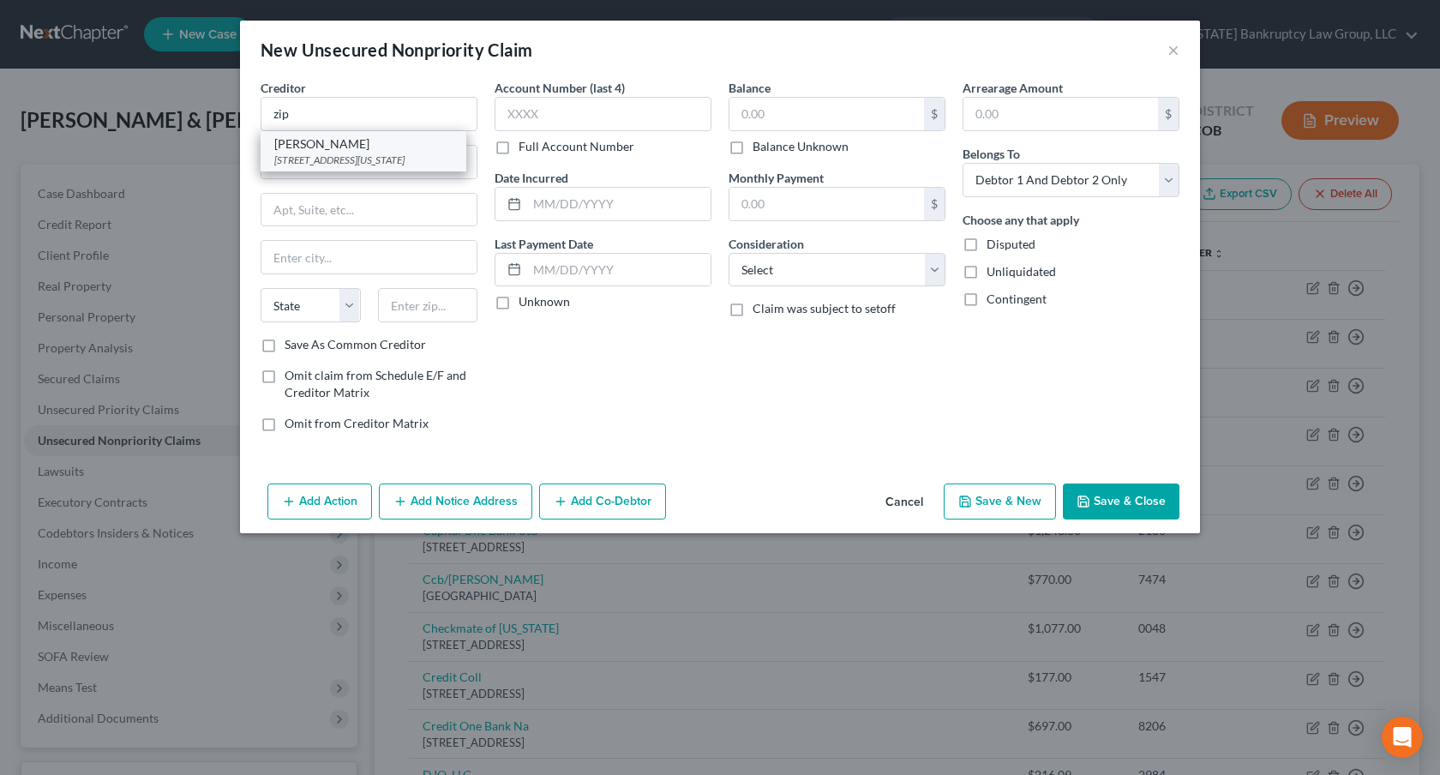
click at [389, 153] on div "[STREET_ADDRESS][US_STATE]" at bounding box center [363, 160] width 178 height 15
type input "[PERSON_NAME]"
type input "[STREET_ADDRESS]"
type input "PMB 59872"
type input "[US_STATE]"
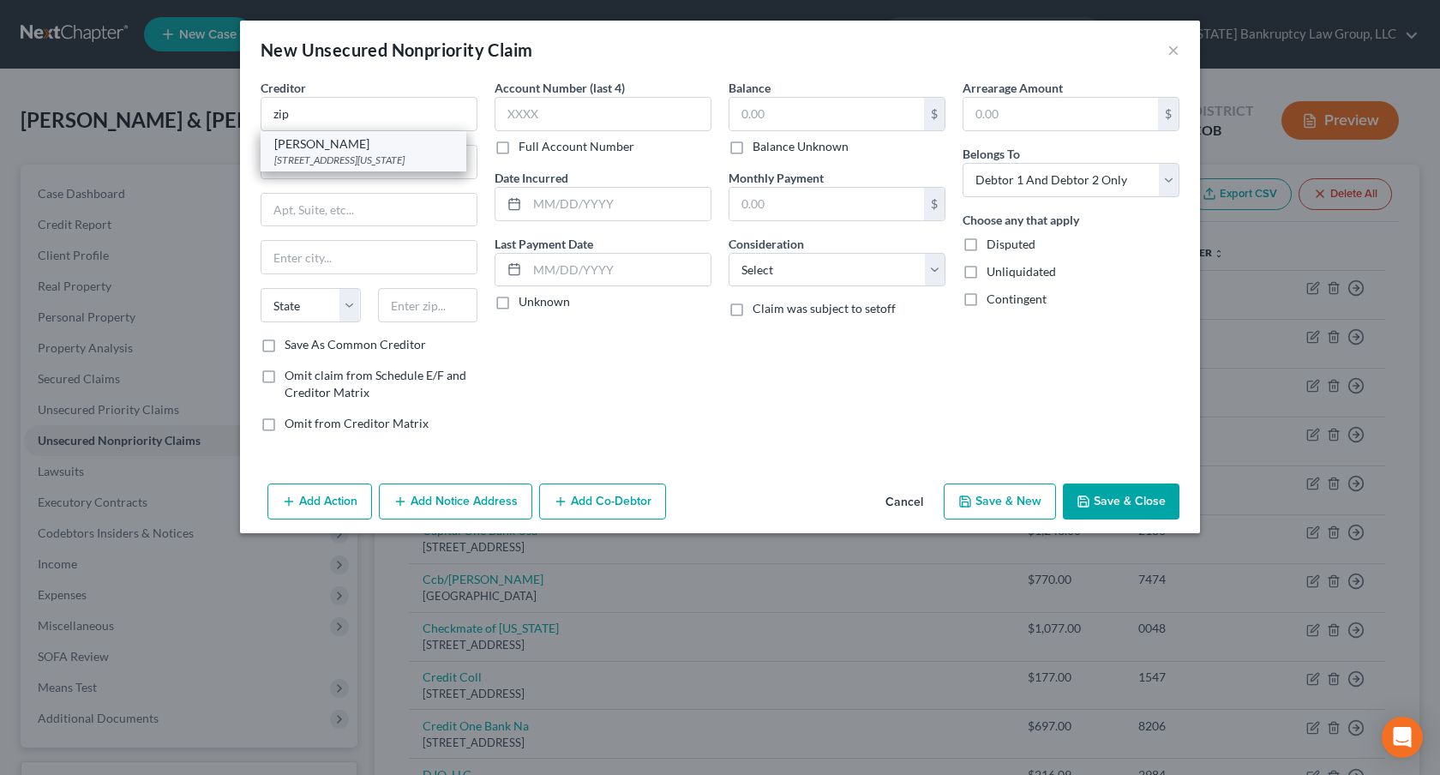
select select "35"
type input "10003‑1502"
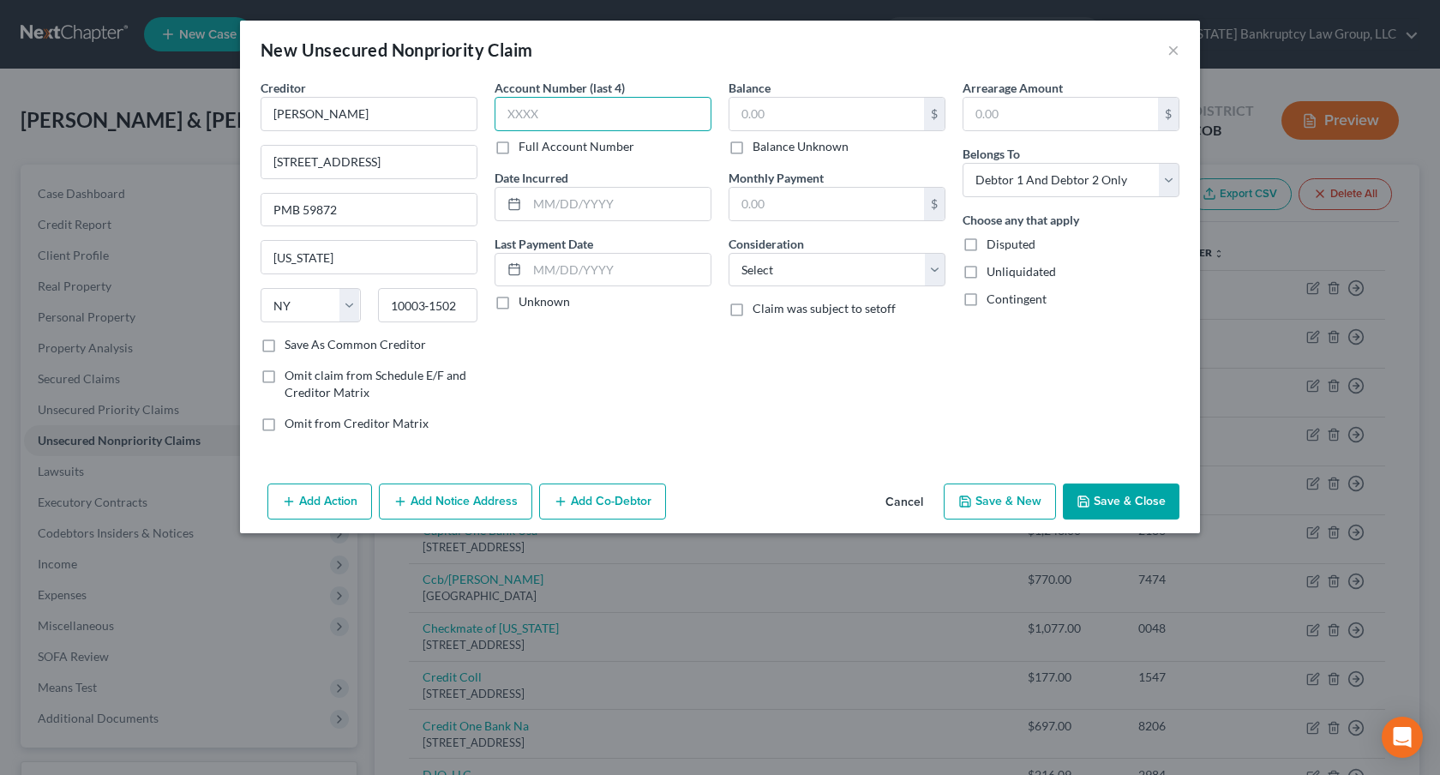
click at [515, 115] on input "text" at bounding box center [603, 114] width 217 height 34
type input "8040"
click at [741, 112] on input "text" at bounding box center [826, 114] width 195 height 33
type input "84.00"
click at [796, 273] on select "Select Cable / Satellite Services Collection Agency Credit Card Debt Debt Couns…" at bounding box center [837, 270] width 217 height 34
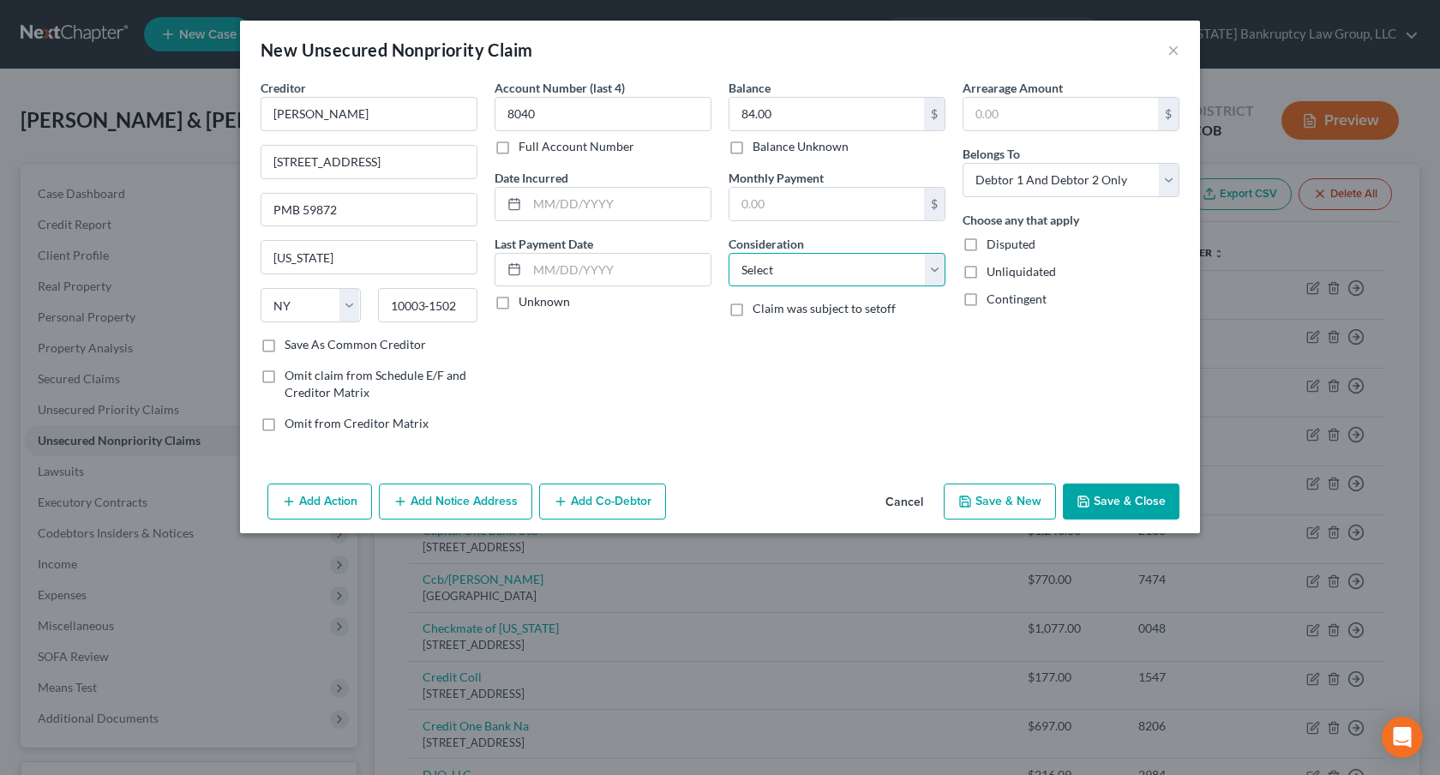
select select "10"
click at [729, 253] on select "Select Cable / Satellite Services Collection Agency Credit Card Debt Debt Couns…" at bounding box center [837, 270] width 217 height 34
click at [1043, 189] on select "Select Debtor 1 Only Debtor 2 Only Debtor 1 And Debtor 2 Only At Least One Of T…" at bounding box center [1071, 180] width 217 height 34
select select "0"
click at [963, 163] on select "Select Debtor 1 Only Debtor 2 Only Debtor 1 And Debtor 2 Only At Least One Of T…" at bounding box center [1071, 180] width 217 height 34
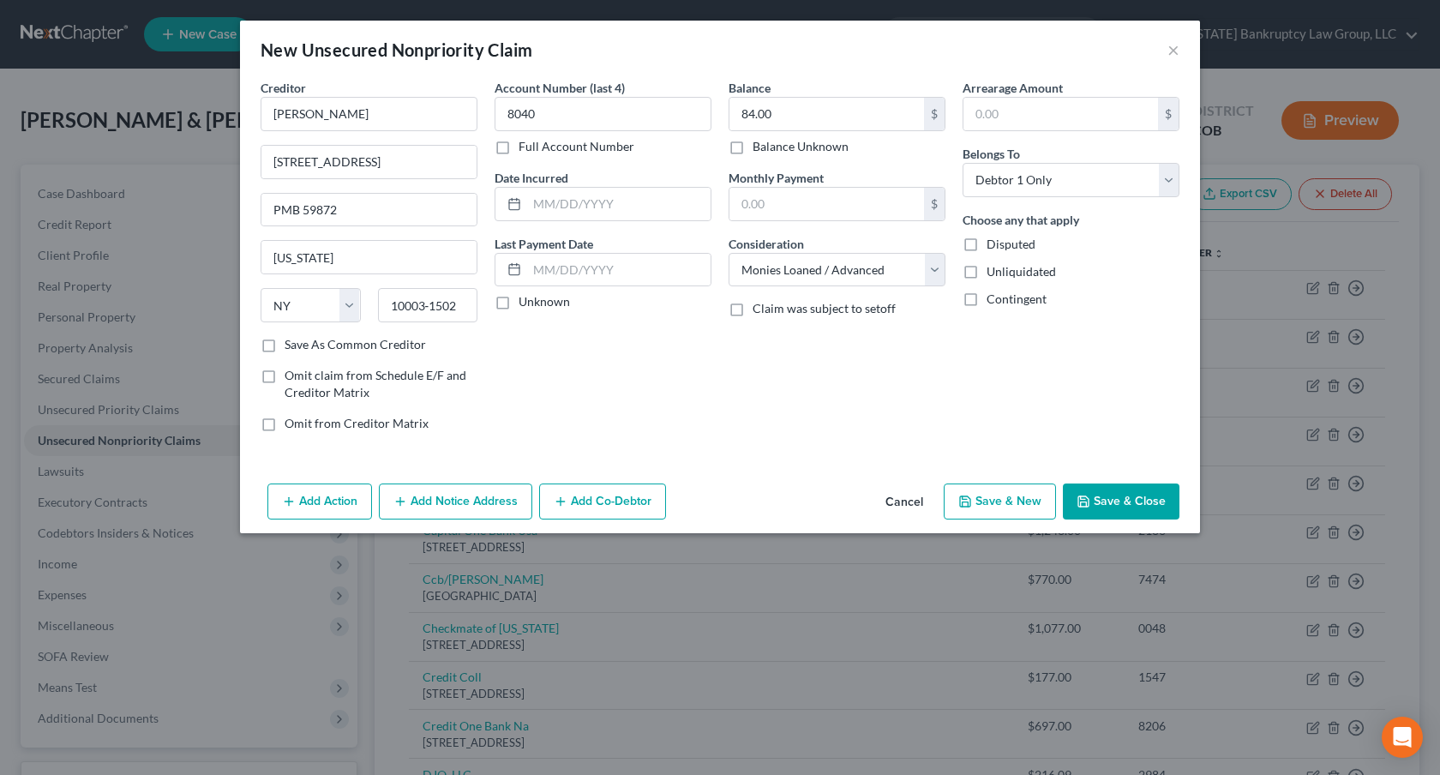
click at [1001, 513] on button "Save & New" at bounding box center [1000, 501] width 112 height 36
select select "2"
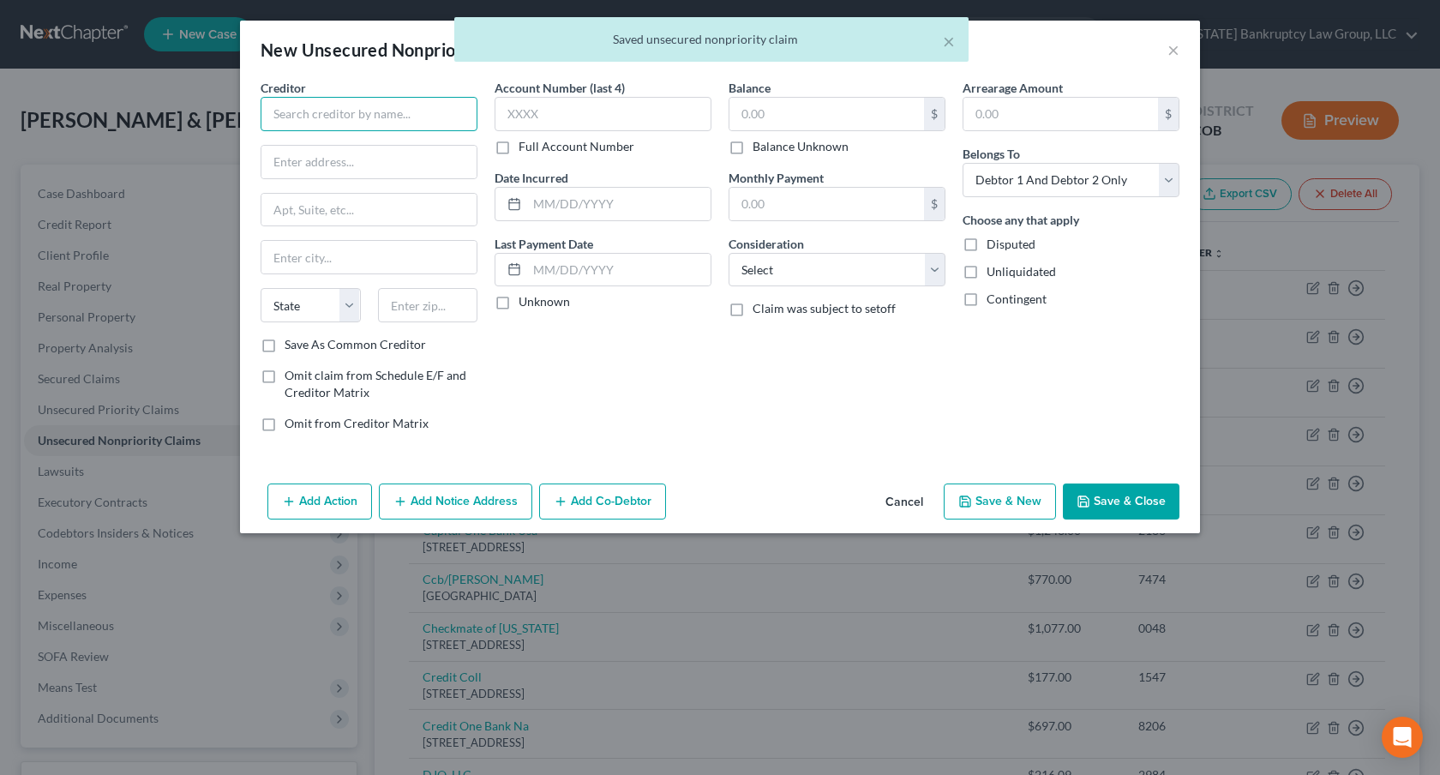
click at [424, 117] on input "text" at bounding box center [369, 114] width 217 height 34
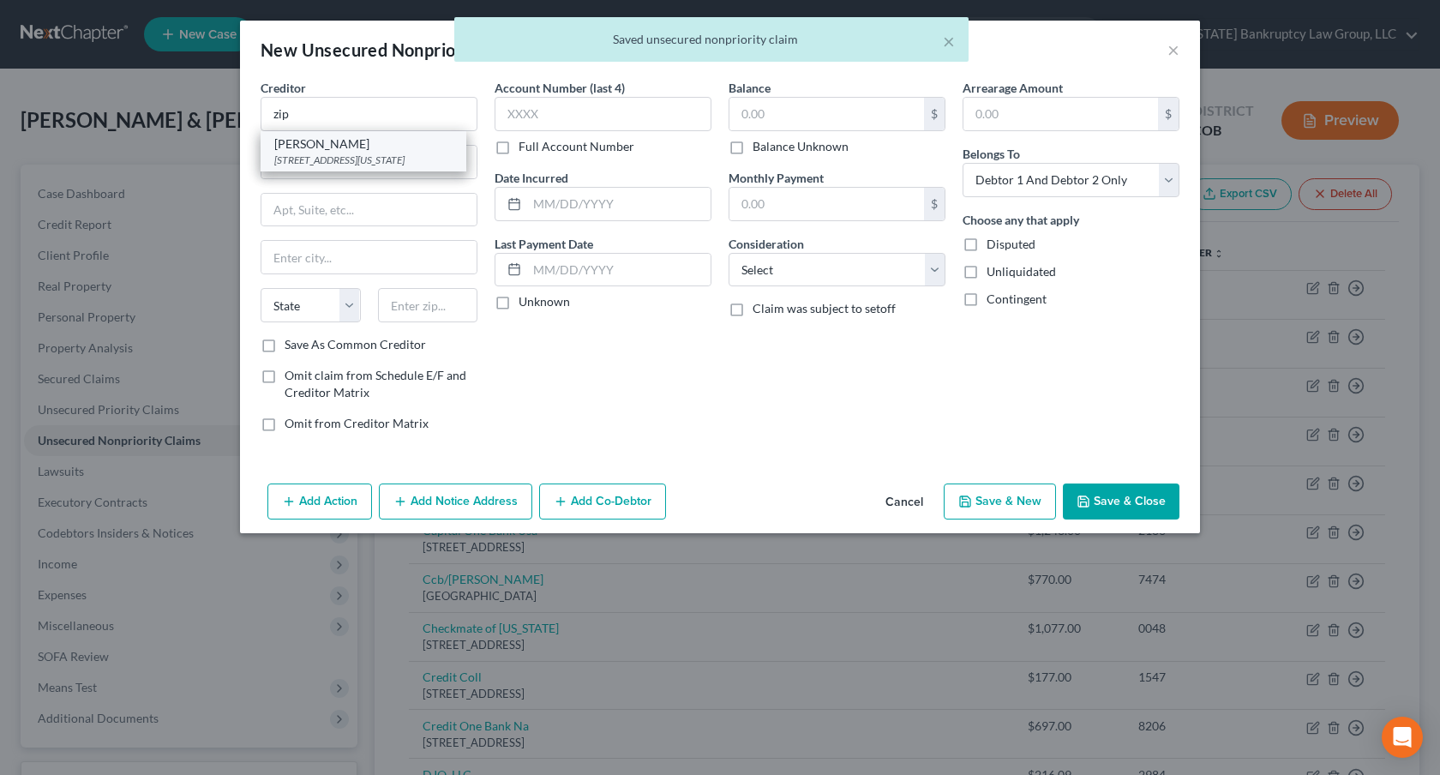
click at [381, 157] on div "[STREET_ADDRESS][US_STATE]" at bounding box center [363, 160] width 178 height 15
type input "[PERSON_NAME]"
type input "[STREET_ADDRESS]"
type input "PMB 59872"
type input "[US_STATE]"
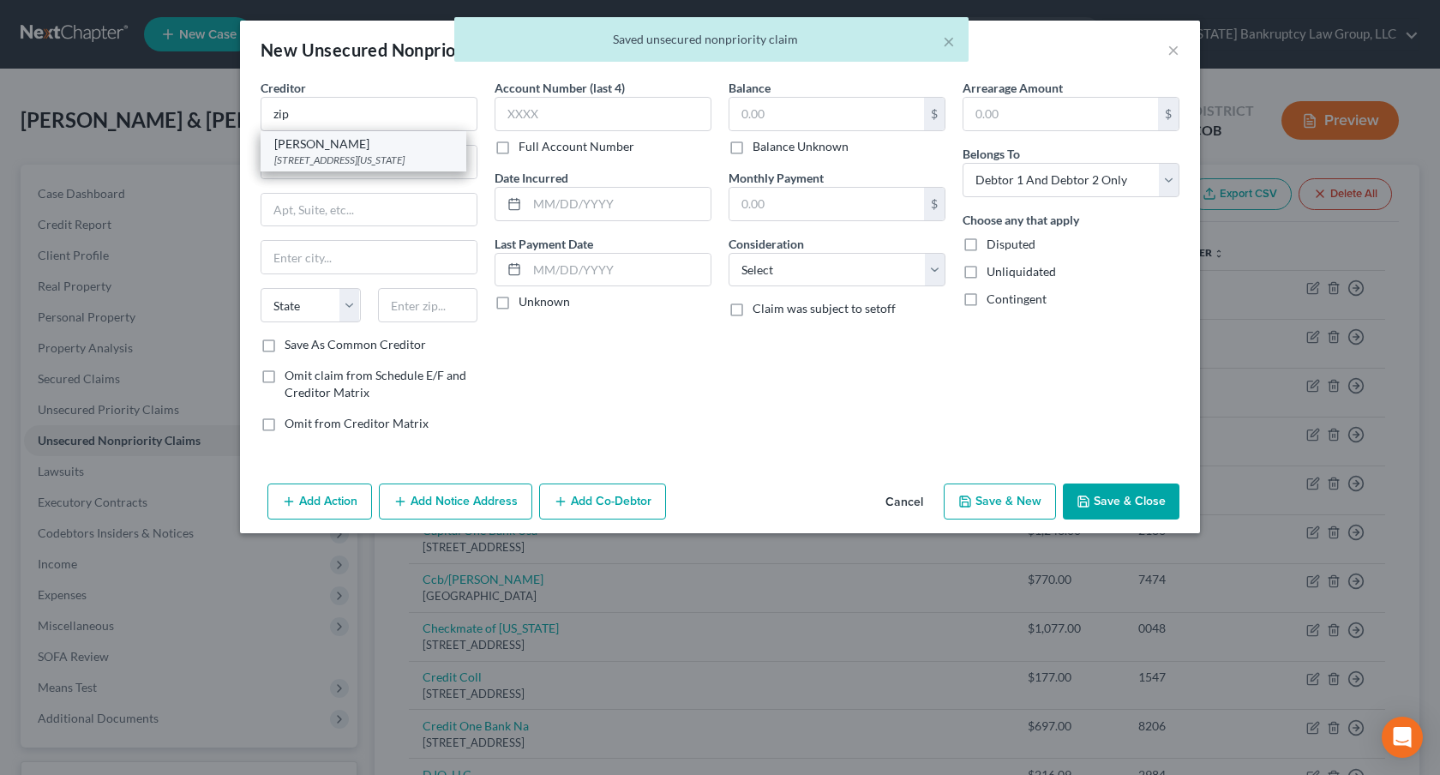
select select "35"
type input "10003‑1502"
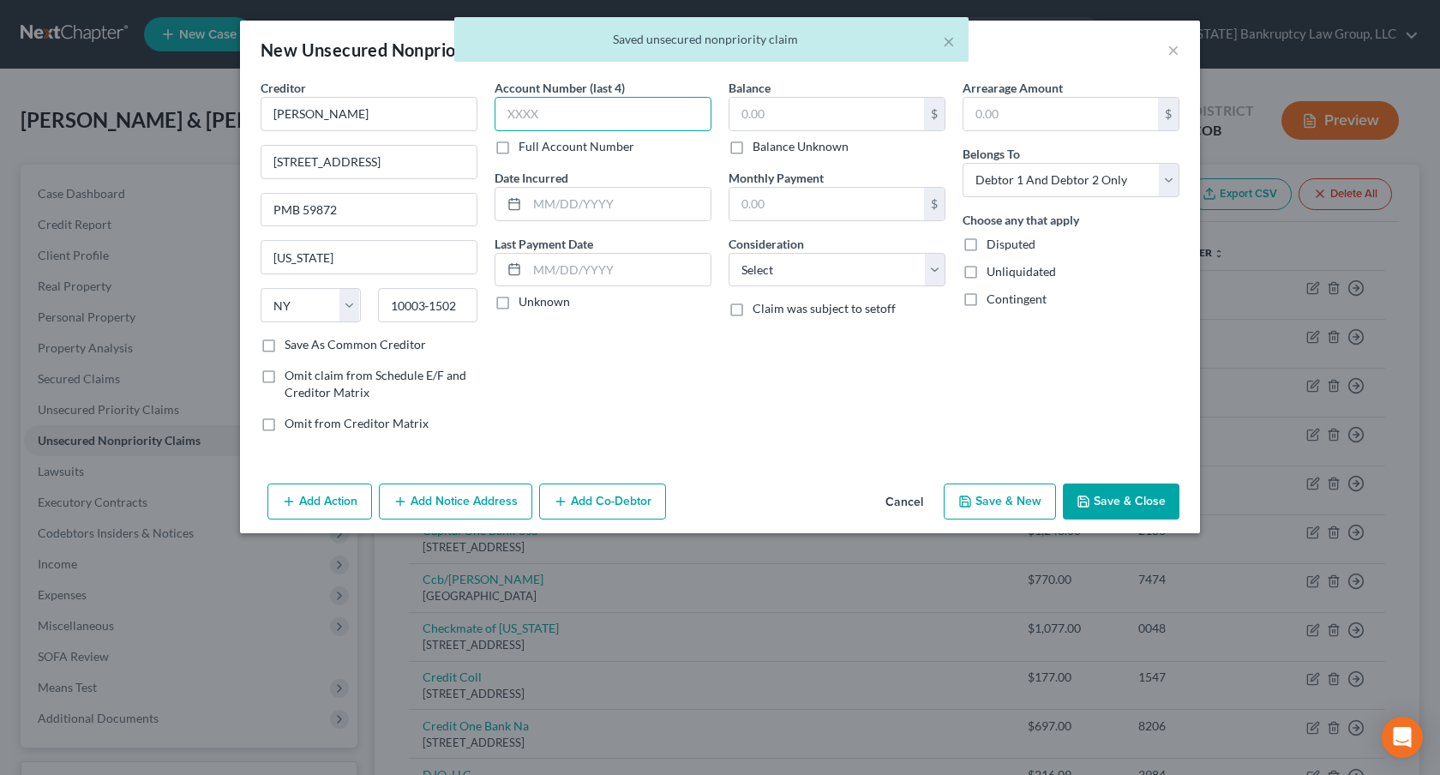
click at [510, 120] on input "text" at bounding box center [603, 114] width 217 height 34
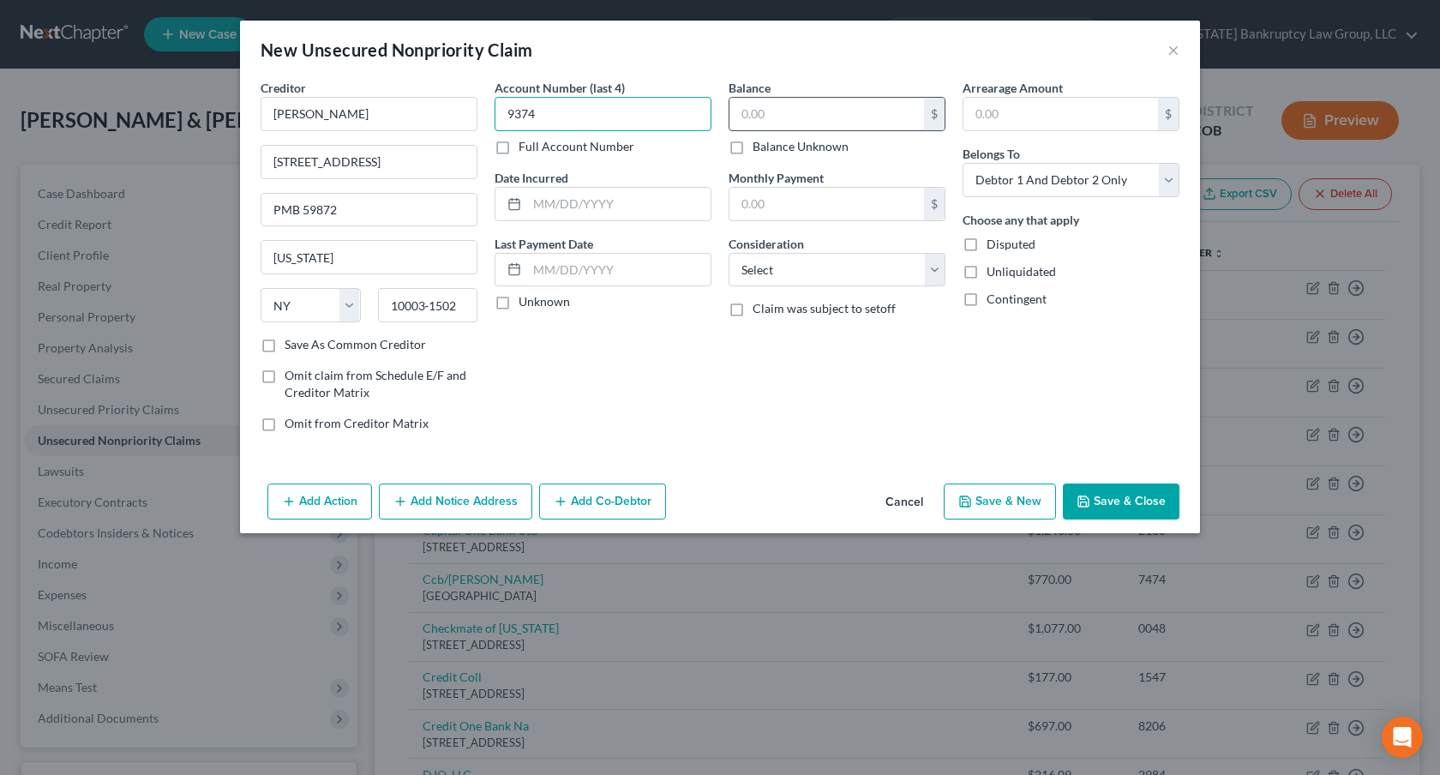
type input "9374"
click at [766, 117] on input "text" at bounding box center [826, 114] width 195 height 33
type input "49.00"
click at [802, 261] on select "Select Cable / Satellite Services Collection Agency Credit Card Debt Debt Couns…" at bounding box center [837, 270] width 217 height 34
select select "10"
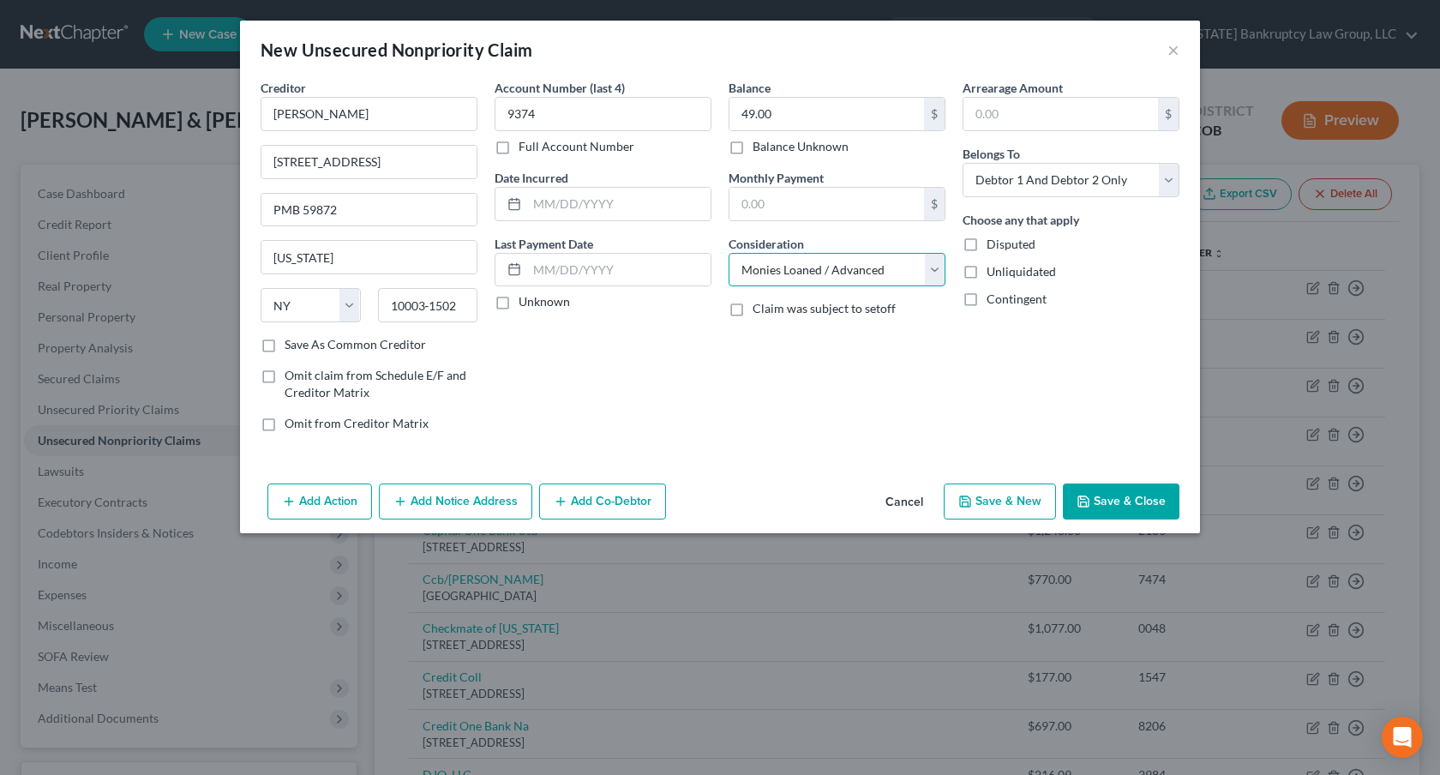
click at [729, 253] on select "Select Cable / Satellite Services Collection Agency Credit Card Debt Debt Couns…" at bounding box center [837, 270] width 217 height 34
click at [1055, 171] on select "Select Debtor 1 Only Debtor 2 Only Debtor 1 And Debtor 2 Only At Least One Of T…" at bounding box center [1071, 180] width 217 height 34
select select "0"
click at [963, 163] on select "Select Debtor 1 Only Debtor 2 Only Debtor 1 And Debtor 2 Only At Least One Of T…" at bounding box center [1071, 180] width 217 height 34
click at [1011, 489] on button "Save & New" at bounding box center [1000, 501] width 112 height 36
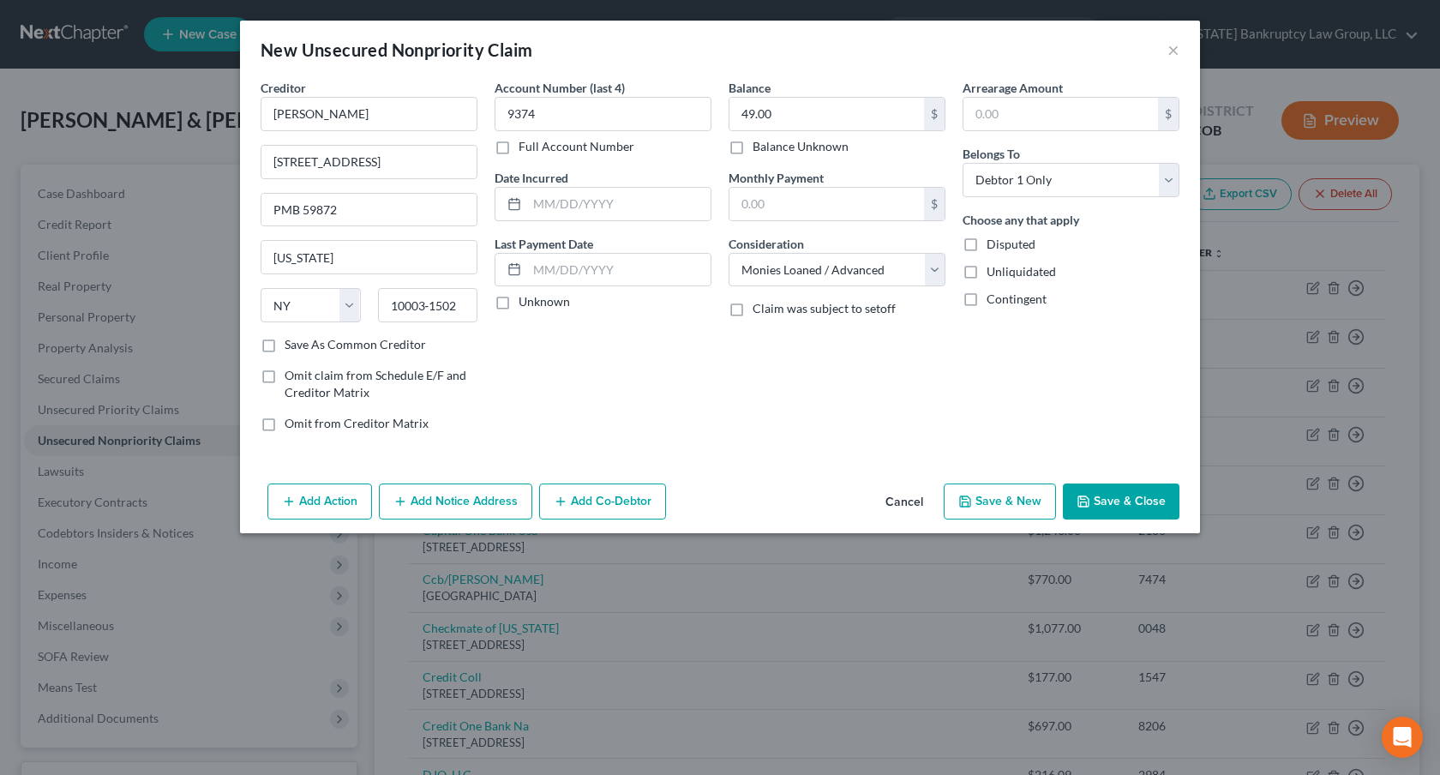
select select "2"
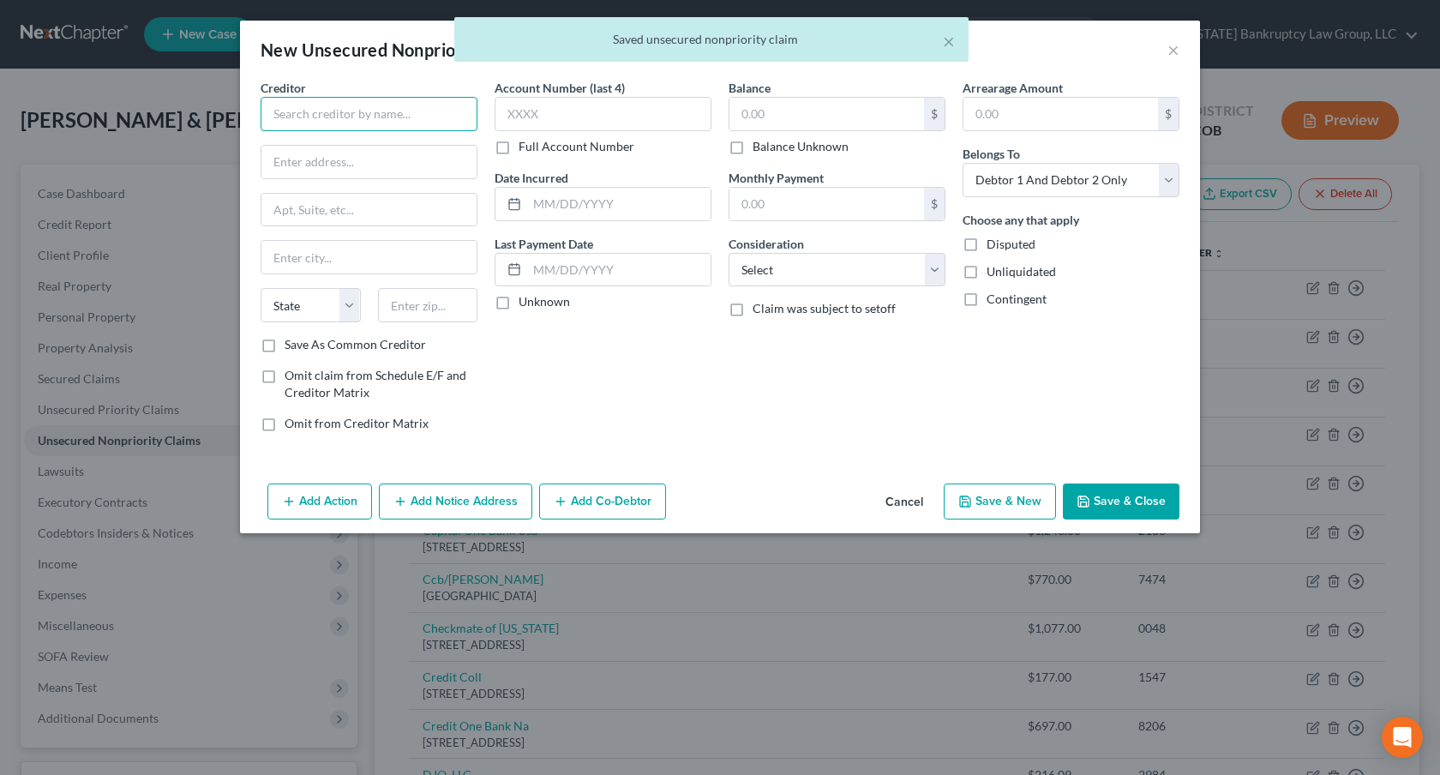
click at [372, 123] on input "text" at bounding box center [369, 114] width 217 height 34
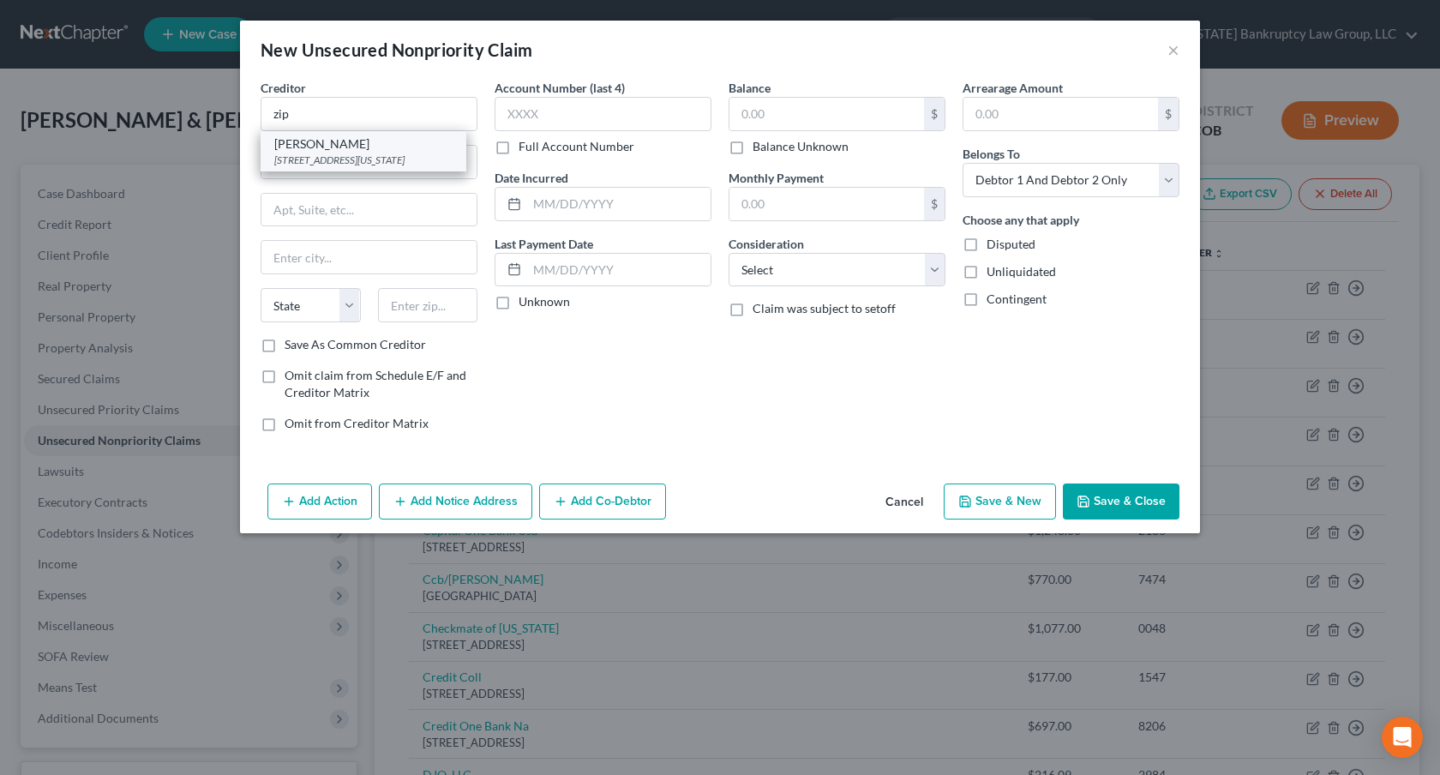
click at [365, 159] on div "[STREET_ADDRESS][US_STATE]" at bounding box center [363, 160] width 178 height 15
type input "[PERSON_NAME]"
type input "[STREET_ADDRESS]"
type input "PMB 59872"
type input "[US_STATE]"
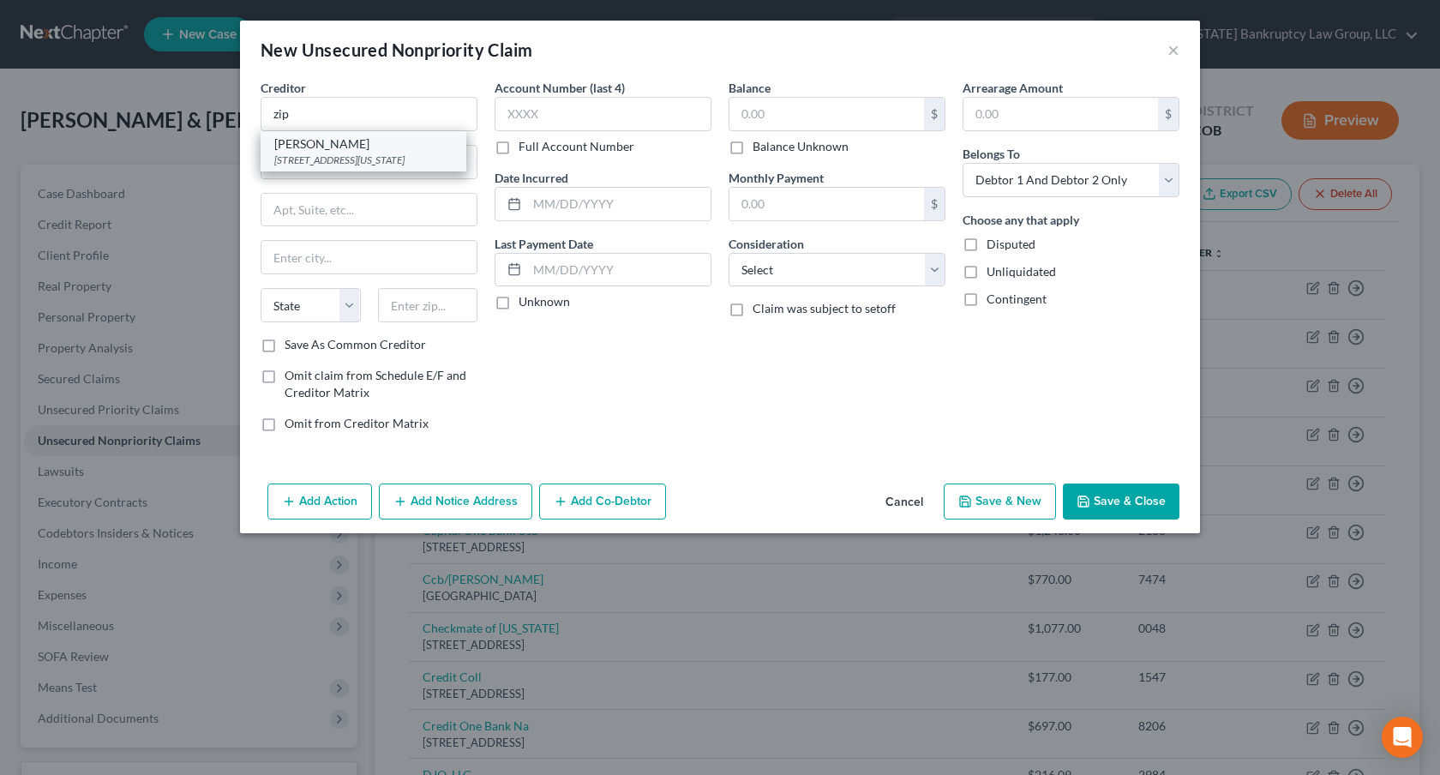
select select "35"
type input "10003‑1502"
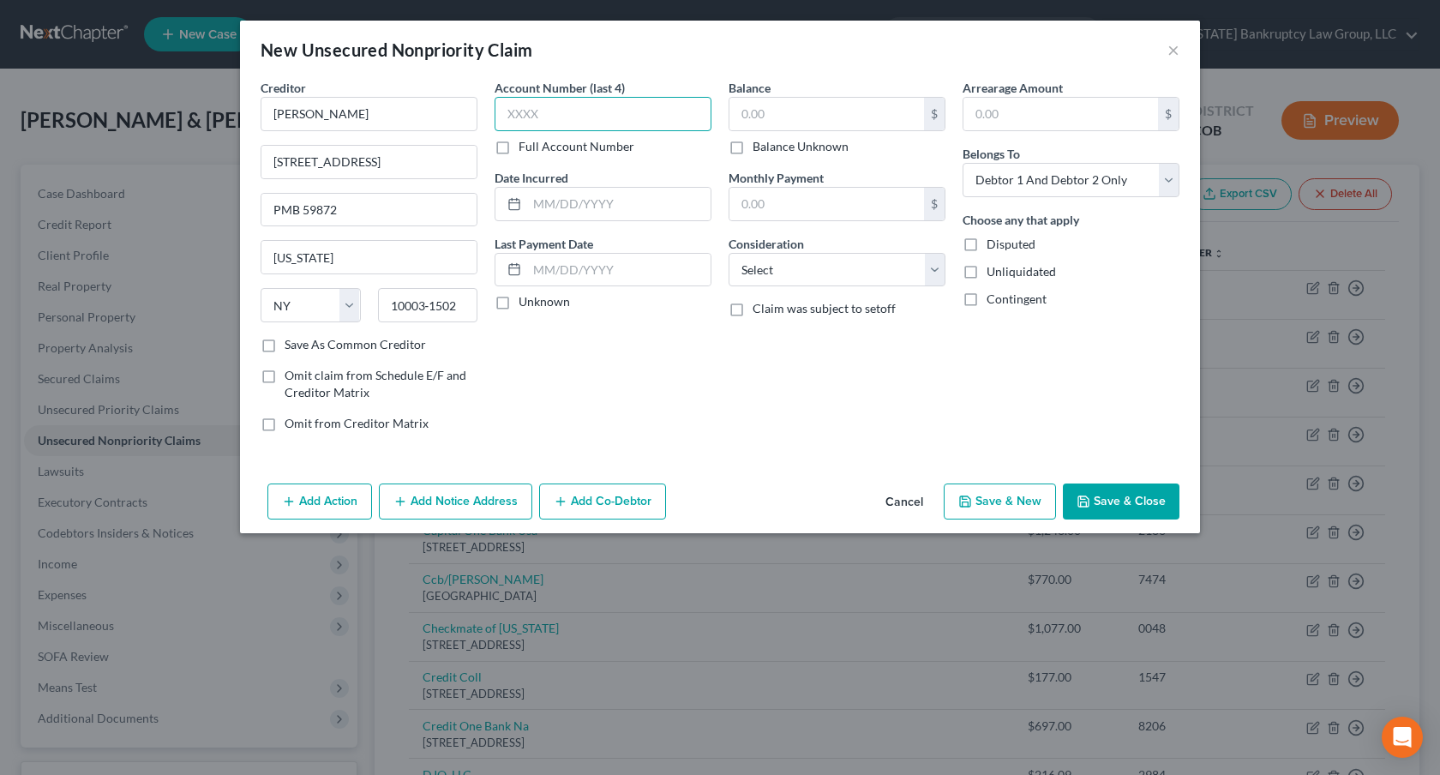
click at [519, 124] on input "text" at bounding box center [603, 114] width 217 height 34
type input "9456"
click at [741, 116] on input "text" at bounding box center [826, 114] width 195 height 33
type input "118.00"
click at [772, 259] on select "Select Cable / Satellite Services Collection Agency Credit Card Debt Debt Couns…" at bounding box center [837, 270] width 217 height 34
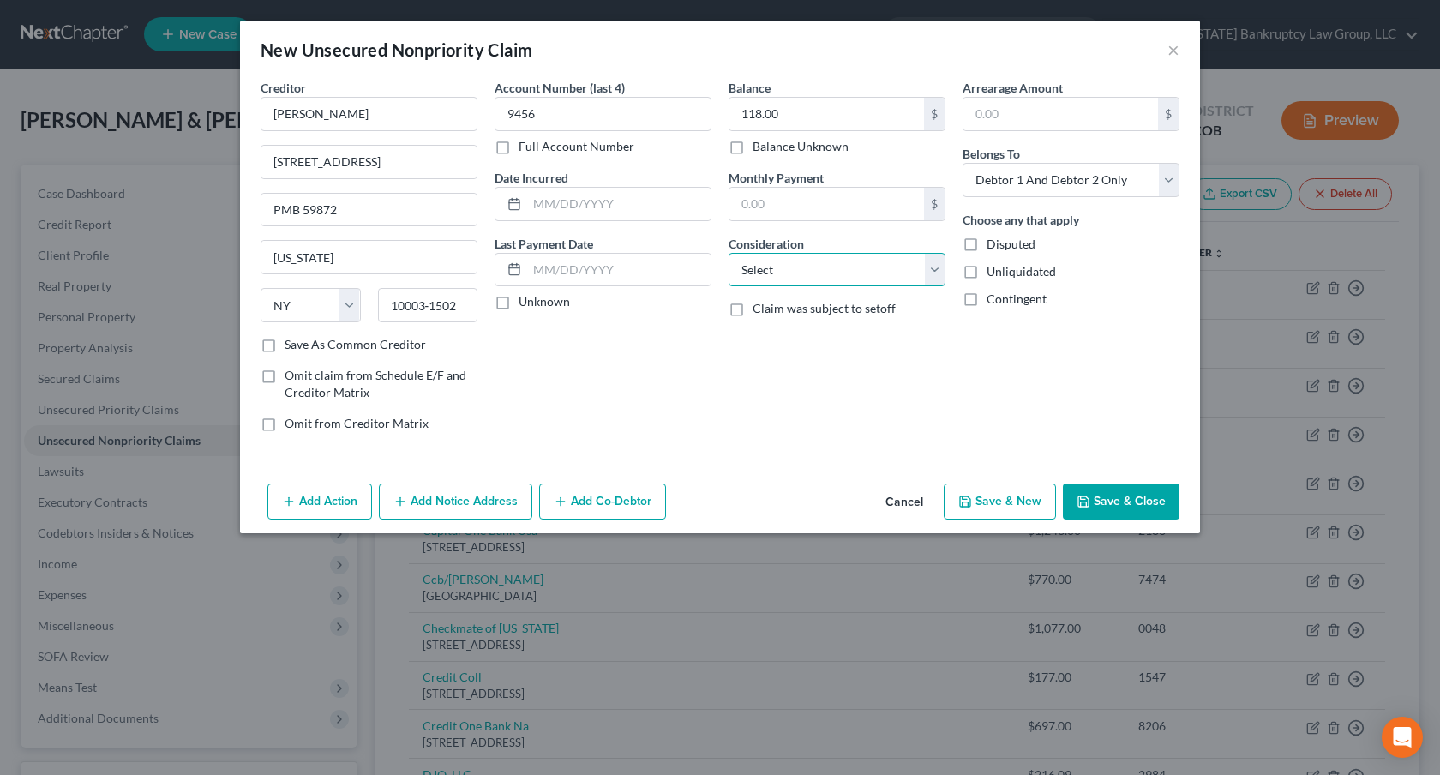
select select "10"
click at [729, 253] on select "Select Cable / Satellite Services Collection Agency Credit Card Debt Debt Couns…" at bounding box center [837, 270] width 217 height 34
click at [1002, 181] on select "Select Debtor 1 Only Debtor 2 Only Debtor 1 And Debtor 2 Only At Least One Of T…" at bounding box center [1071, 180] width 217 height 34
select select "0"
click at [963, 163] on select "Select Debtor 1 Only Debtor 2 Only Debtor 1 And Debtor 2 Only At Least One Of T…" at bounding box center [1071, 180] width 217 height 34
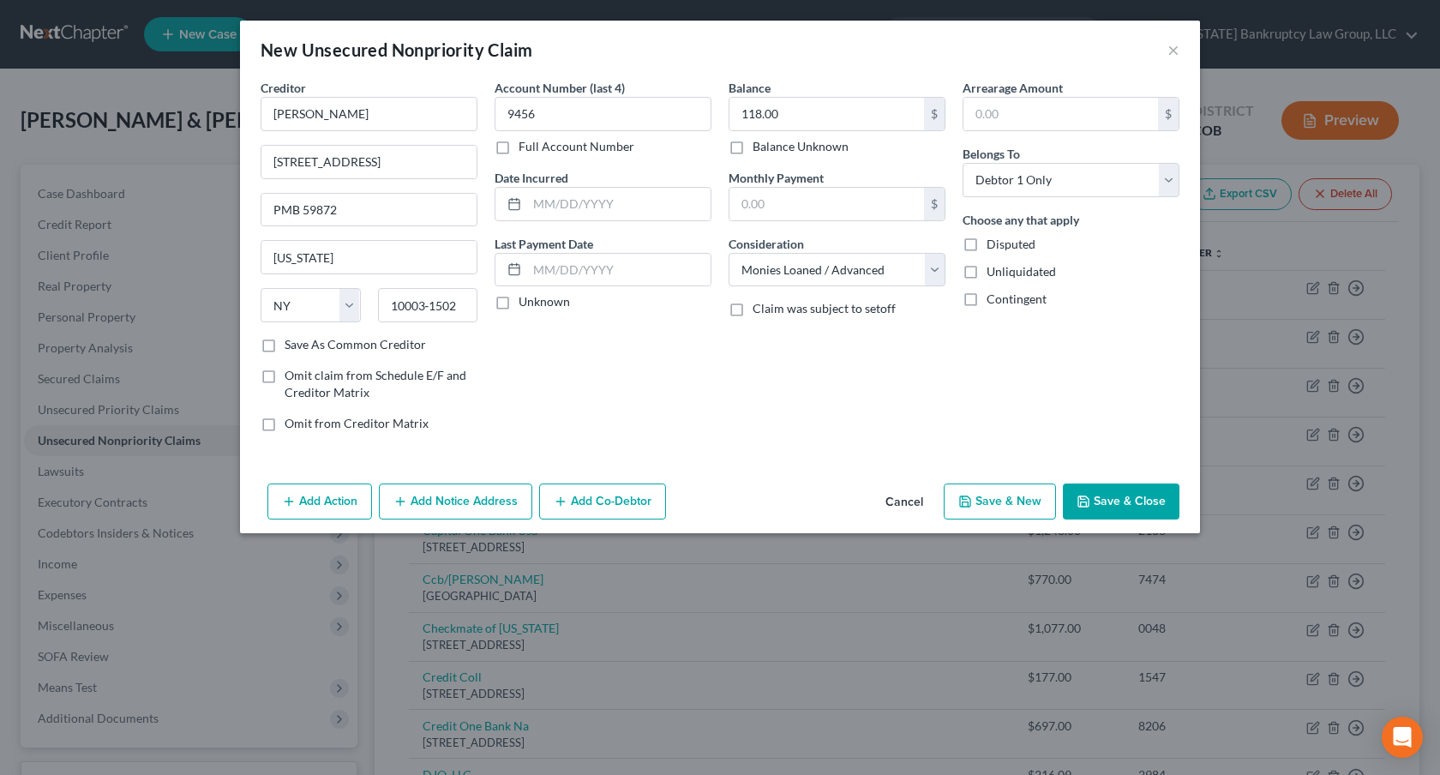
click at [998, 507] on button "Save & New" at bounding box center [1000, 501] width 112 height 36
select select "2"
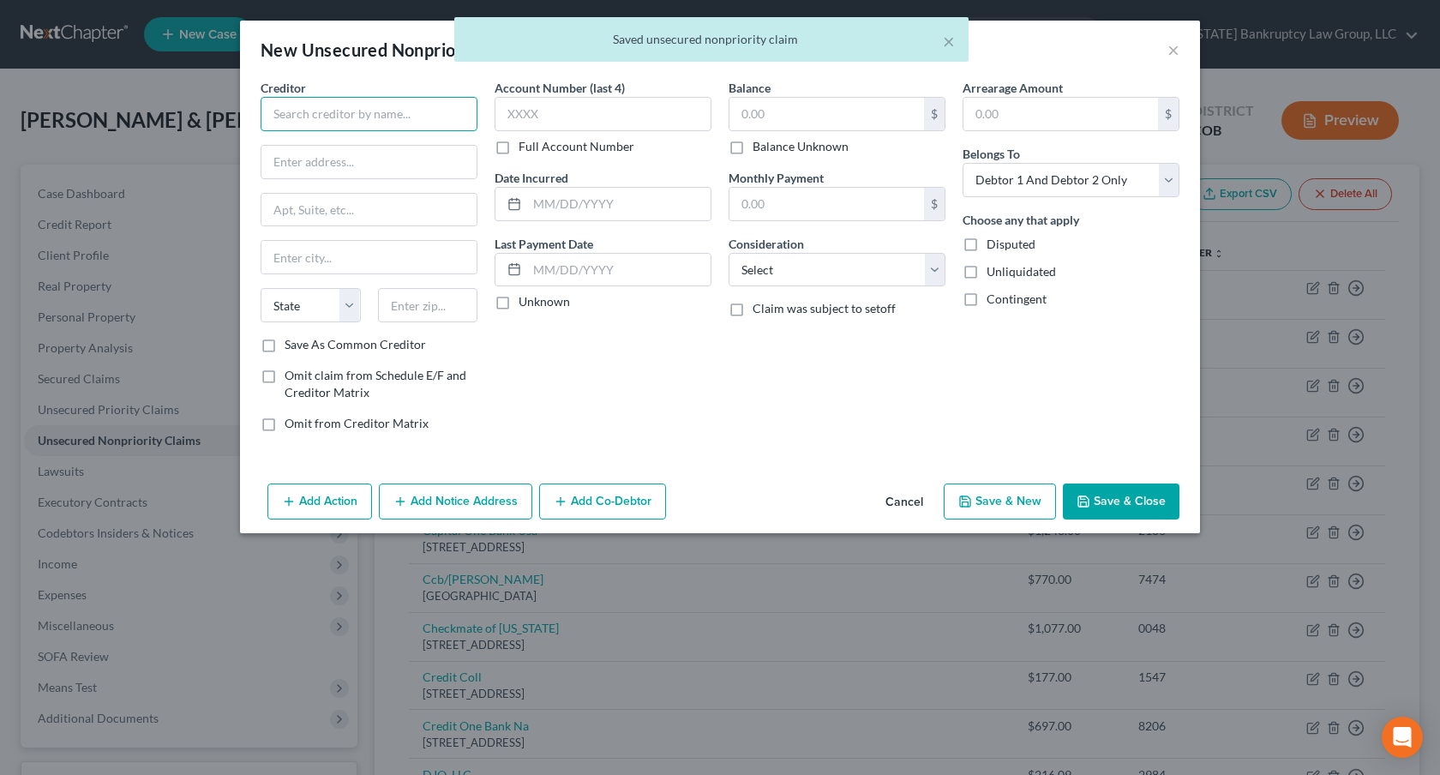
click at [389, 123] on input "text" at bounding box center [369, 114] width 217 height 34
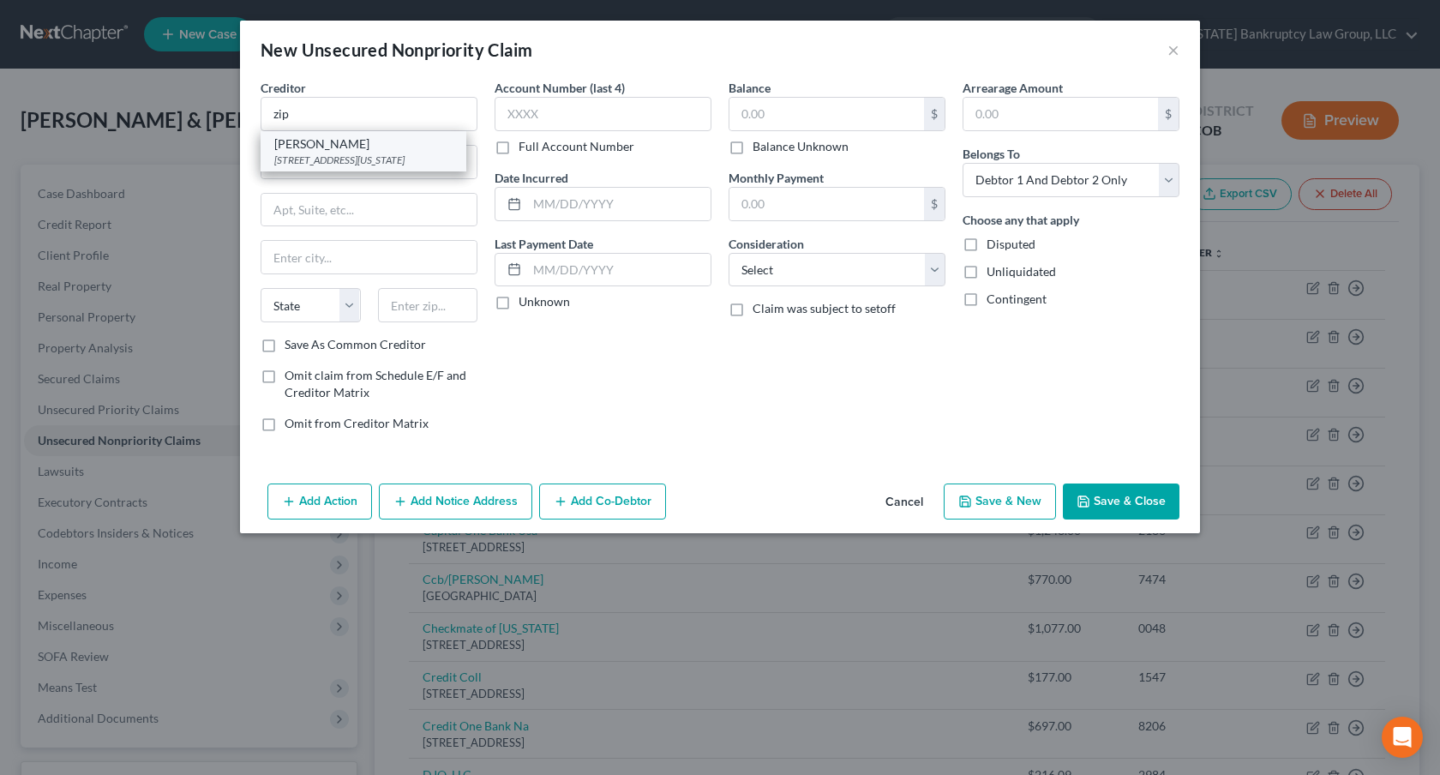
click at [373, 160] on div "[STREET_ADDRESS][US_STATE]" at bounding box center [363, 160] width 178 height 15
type input "[PERSON_NAME]"
type input "[STREET_ADDRESS]"
type input "PMB 59872"
type input "[US_STATE]"
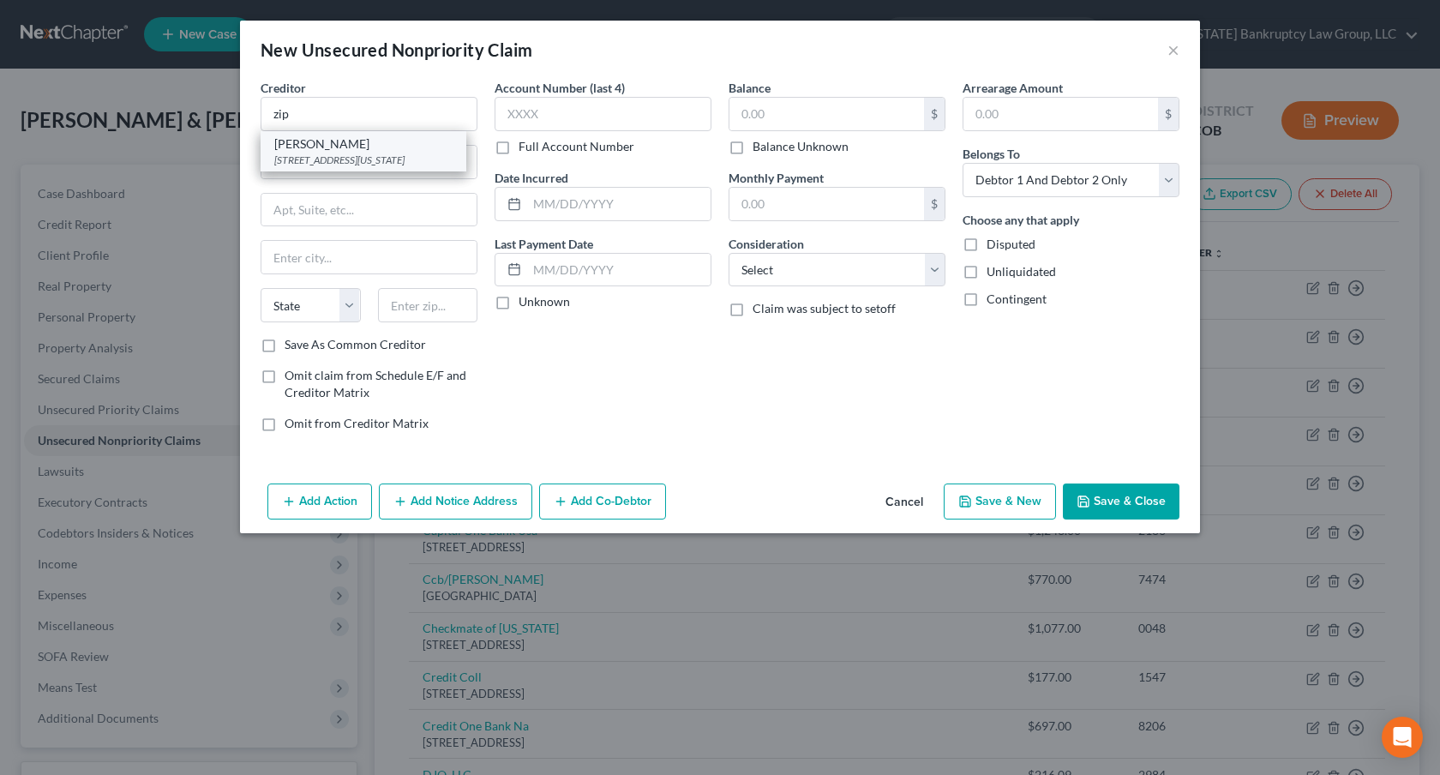
select select "35"
type input "10003‑1502"
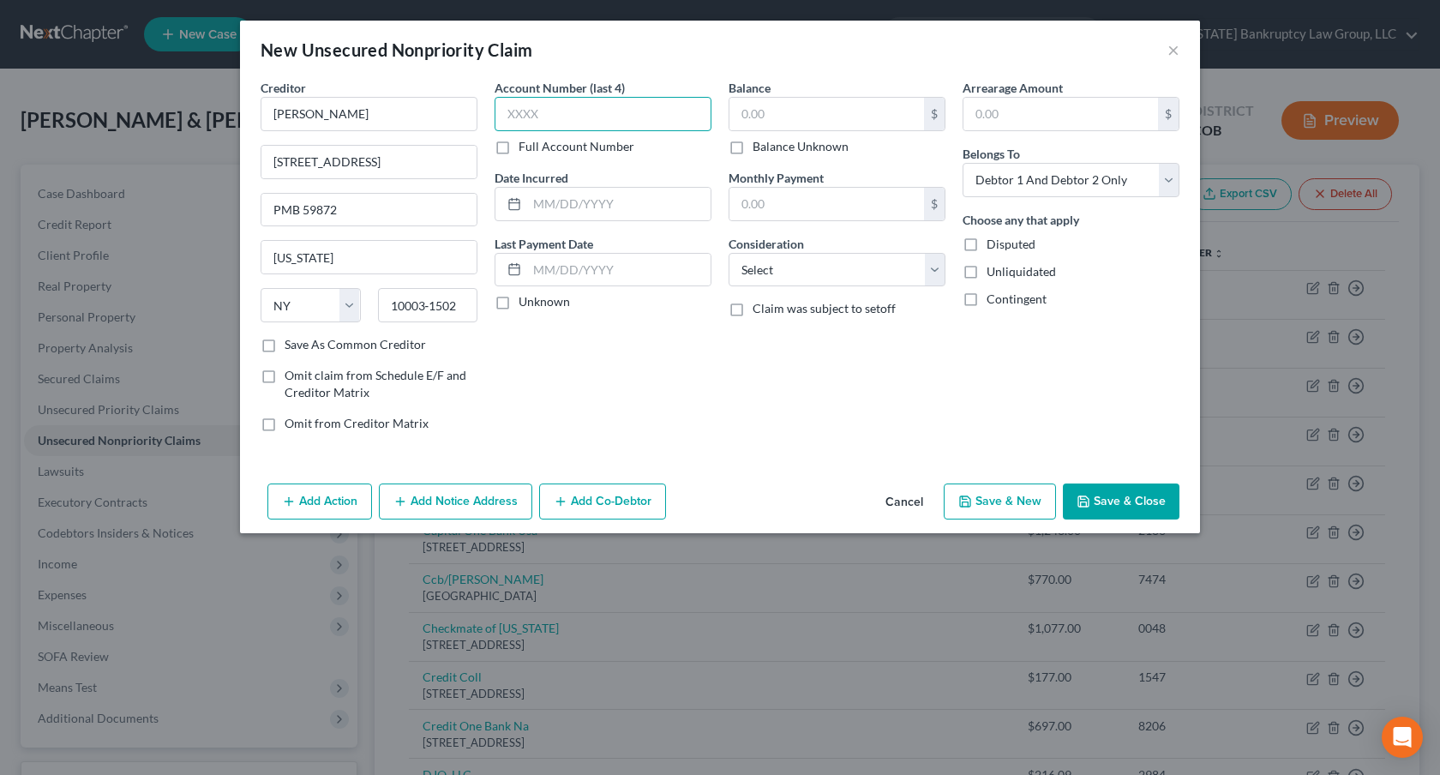
click at [517, 117] on input "text" at bounding box center [603, 114] width 217 height 34
type input "6344"
click at [764, 108] on input "text" at bounding box center [826, 114] width 195 height 33
type input "129.00"
click at [790, 267] on select "Select Cable / Satellite Services Collection Agency Credit Card Debt Debt Couns…" at bounding box center [837, 270] width 217 height 34
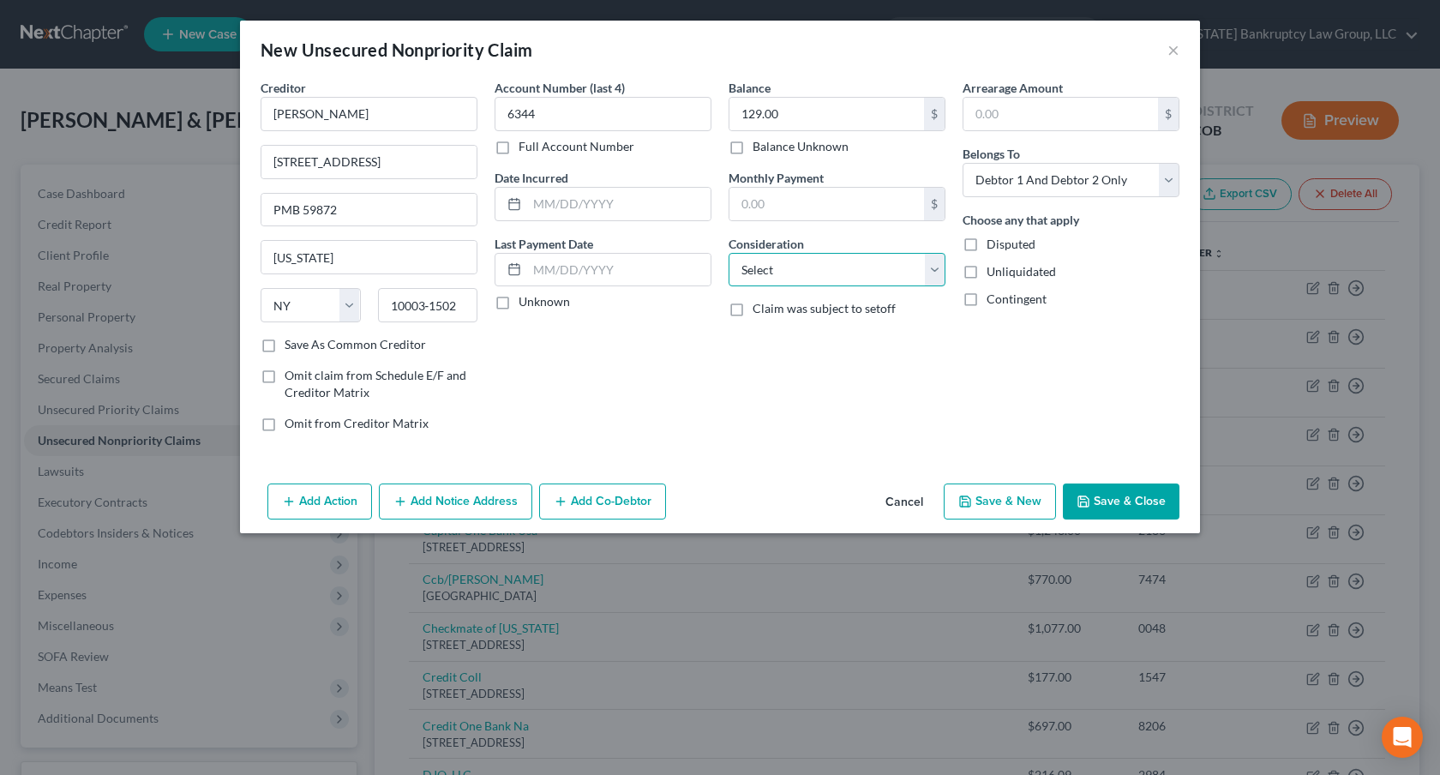
select select "10"
click at [729, 253] on select "Select Cable / Satellite Services Collection Agency Credit Card Debt Debt Couns…" at bounding box center [837, 270] width 217 height 34
click at [1041, 187] on select "Select Debtor 1 Only Debtor 2 Only Debtor 1 And Debtor 2 Only At Least One Of T…" at bounding box center [1071, 180] width 217 height 34
select select "0"
click at [963, 163] on select "Select Debtor 1 Only Debtor 2 Only Debtor 1 And Debtor 2 Only At Least One Of T…" at bounding box center [1071, 180] width 217 height 34
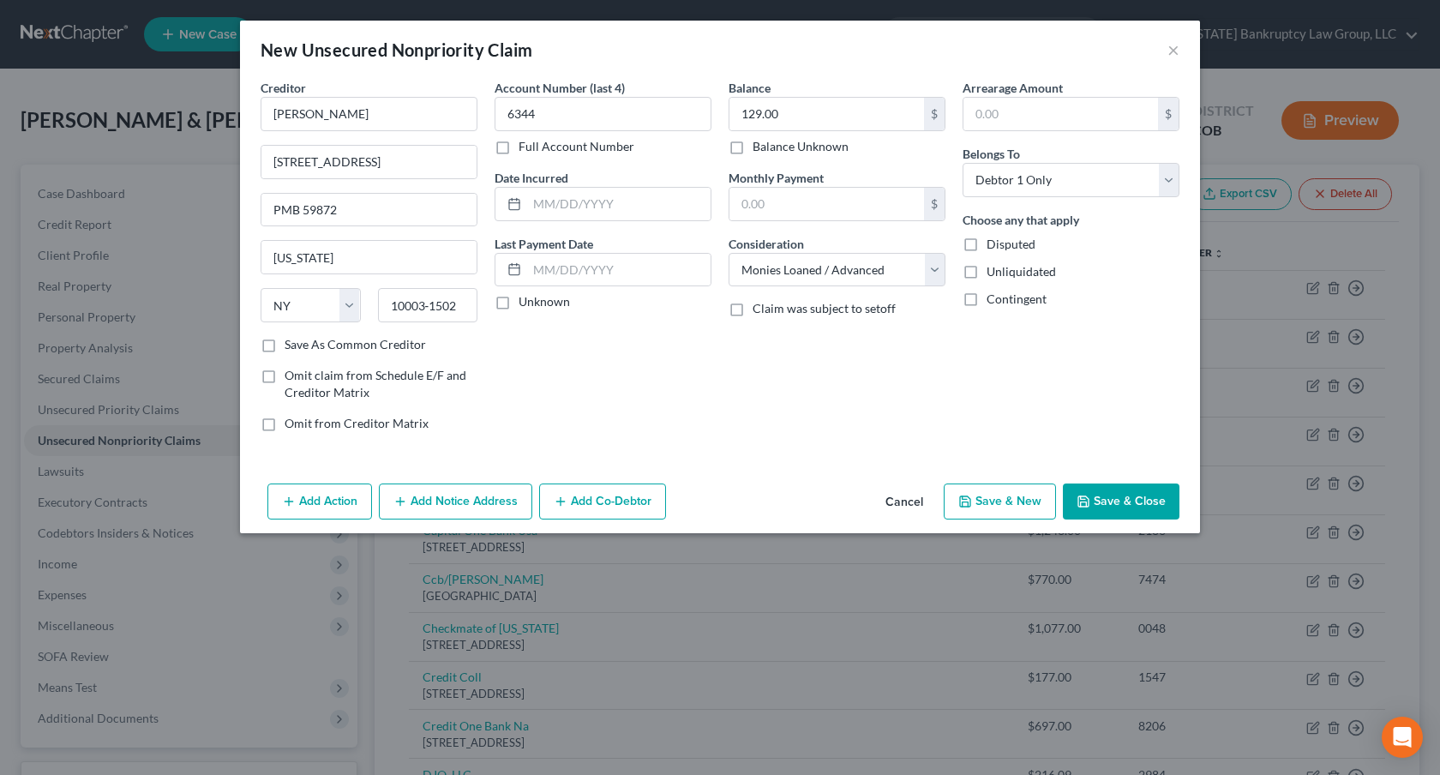
click at [985, 510] on button "Save & New" at bounding box center [1000, 501] width 112 height 36
select select "2"
click at [800, 116] on input "text" at bounding box center [826, 114] width 195 height 33
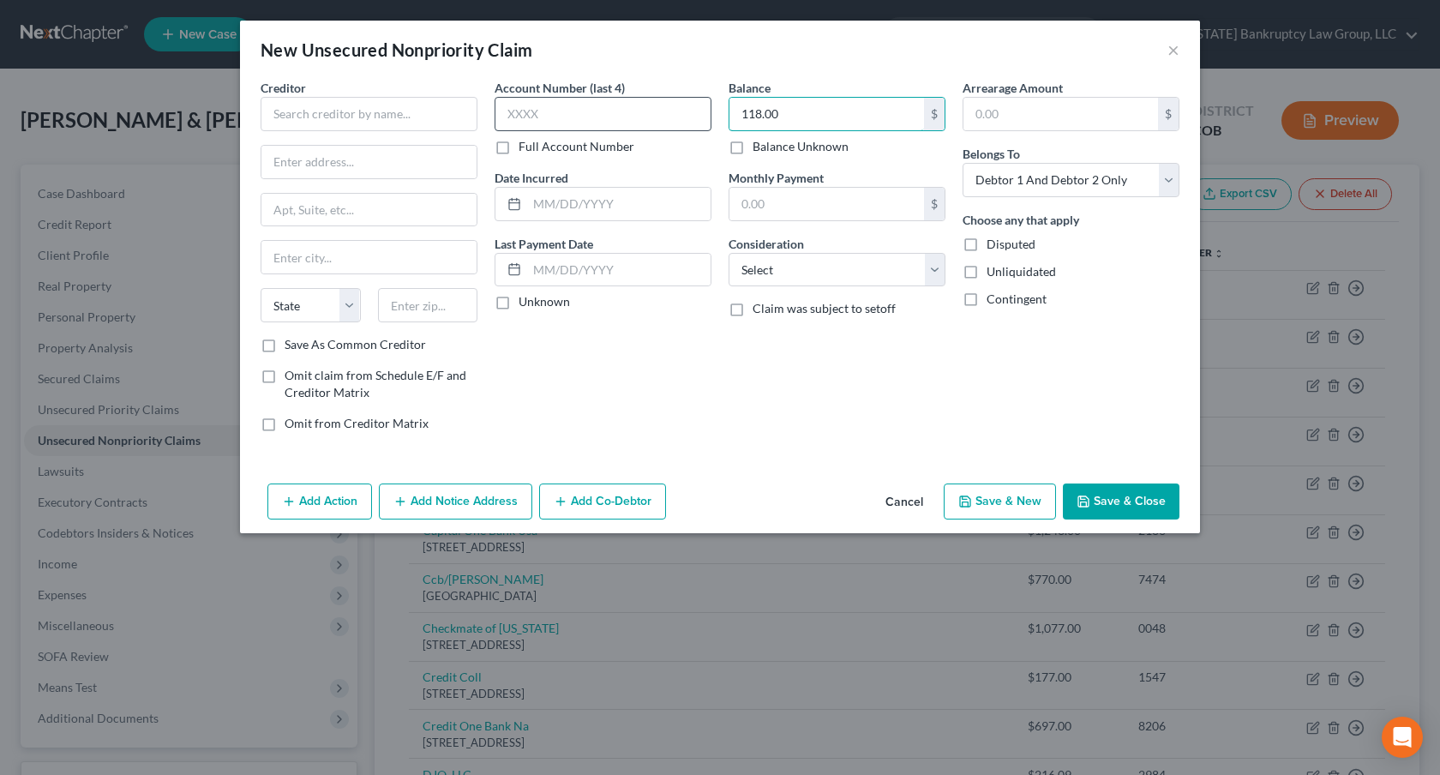
type input "118.00"
click at [651, 108] on input "text" at bounding box center [603, 114] width 217 height 34
type input "6820"
click at [422, 111] on input "text" at bounding box center [369, 114] width 217 height 34
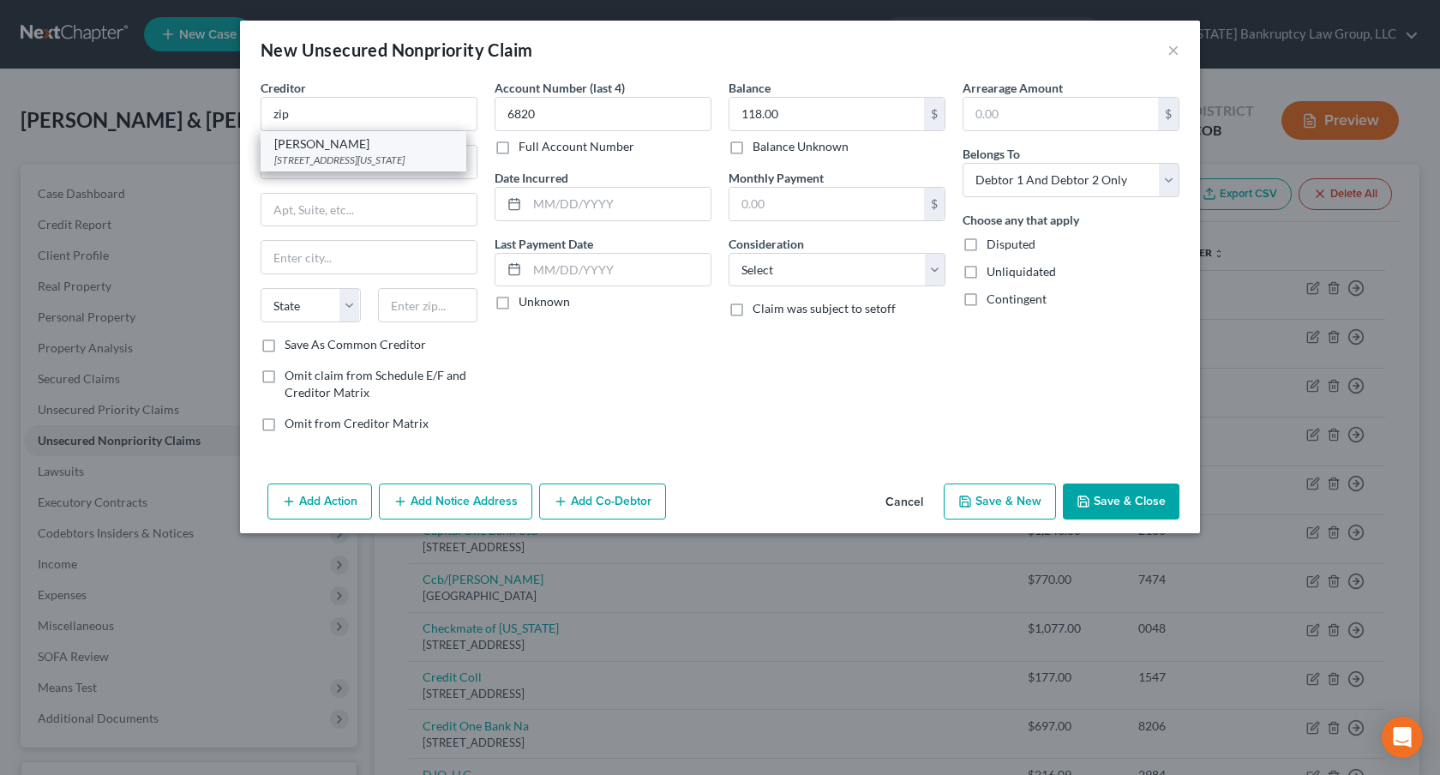
click at [405, 154] on div "[STREET_ADDRESS][US_STATE]" at bounding box center [363, 160] width 178 height 15
type input "[PERSON_NAME]"
type input "[STREET_ADDRESS]"
type input "PMB 59872"
type input "[US_STATE]"
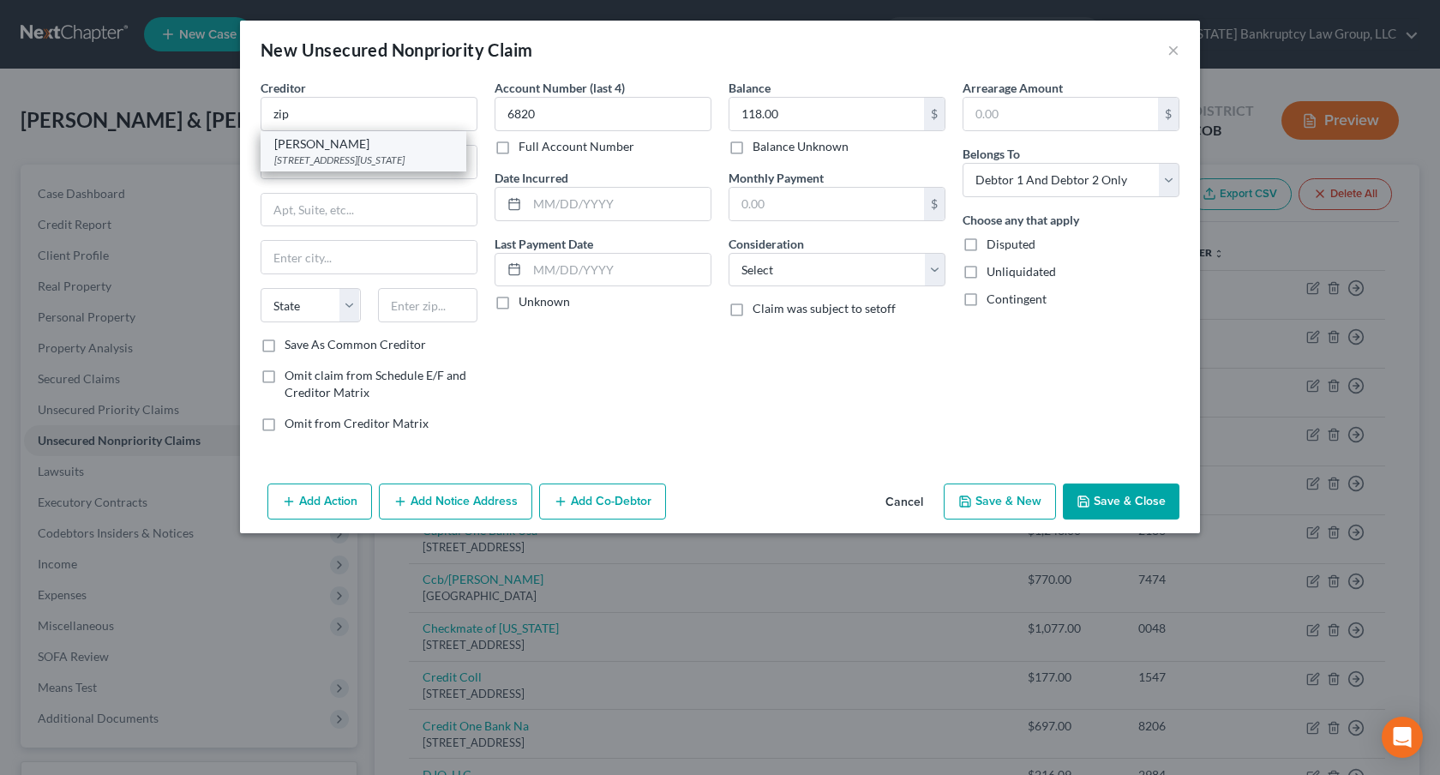
select select "35"
type input "10003‑1502"
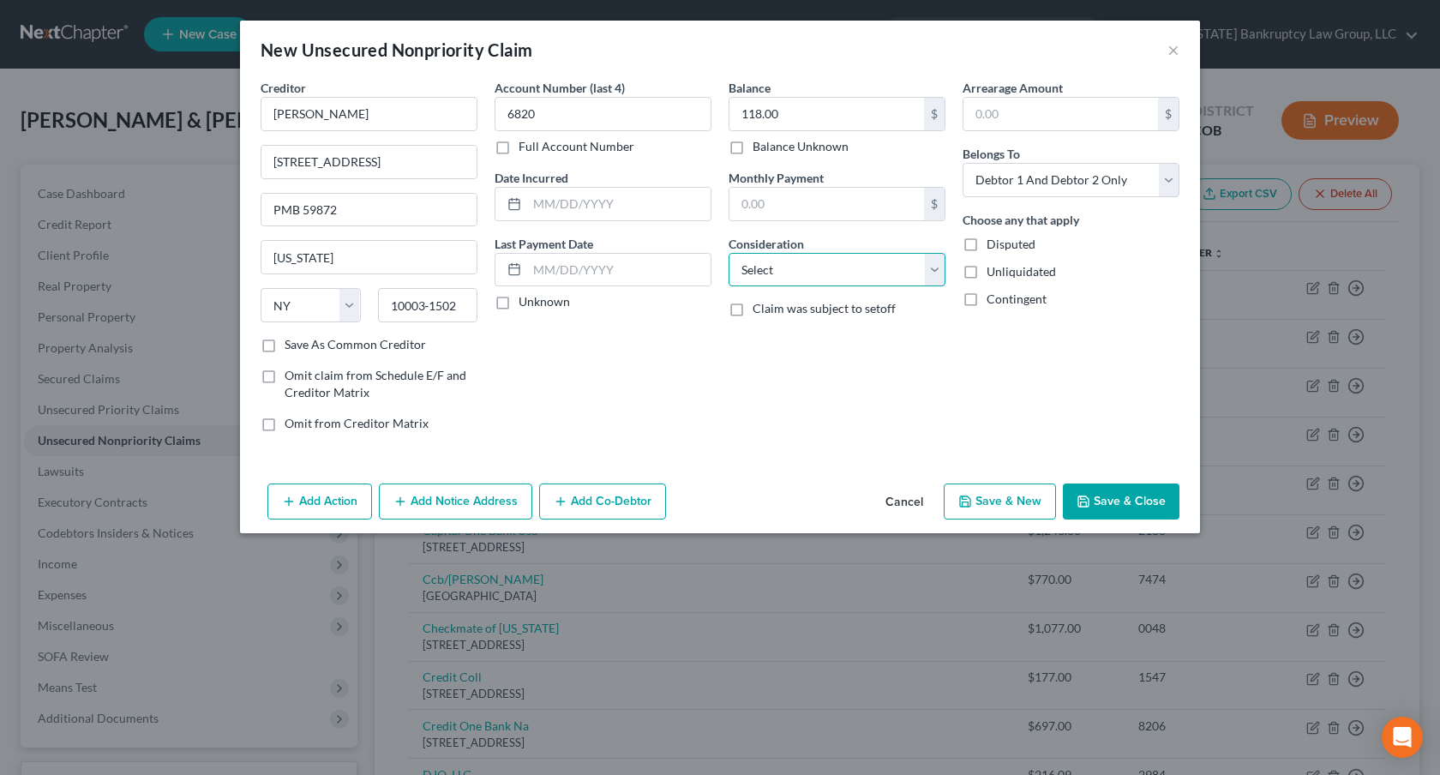
click at [836, 276] on select "Select Cable / Satellite Services Collection Agency Credit Card Debt Debt Couns…" at bounding box center [837, 270] width 217 height 34
select select "10"
click at [729, 253] on select "Select Cable / Satellite Services Collection Agency Credit Card Debt Debt Couns…" at bounding box center [837, 270] width 217 height 34
click at [1049, 185] on select "Select Debtor 1 Only Debtor 2 Only Debtor 1 And Debtor 2 Only At Least One Of T…" at bounding box center [1071, 180] width 217 height 34
select select "0"
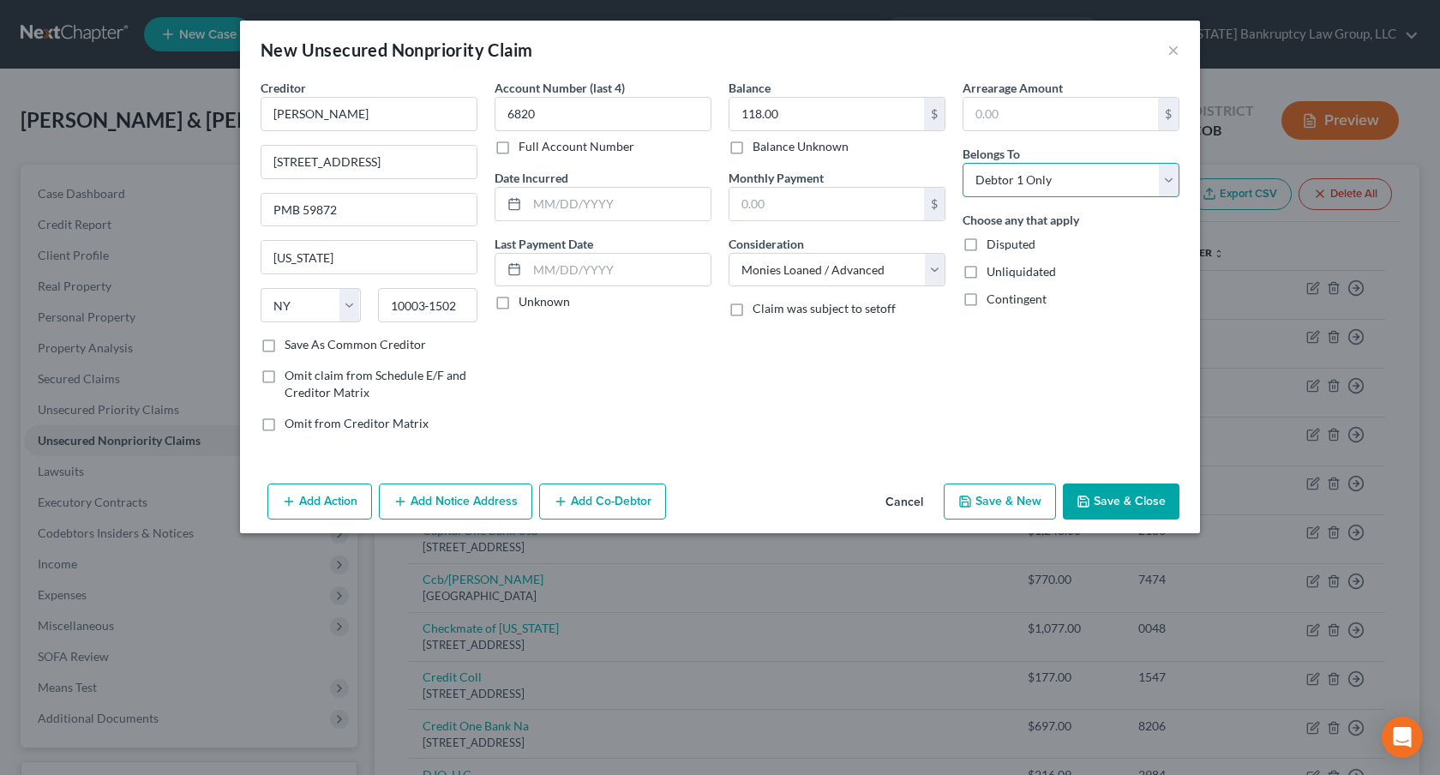
click at [963, 163] on select "Select Debtor 1 Only Debtor 2 Only Debtor 1 And Debtor 2 Only At Least One Of T…" at bounding box center [1071, 180] width 217 height 34
click at [1106, 492] on button "Save & Close" at bounding box center [1121, 501] width 117 height 36
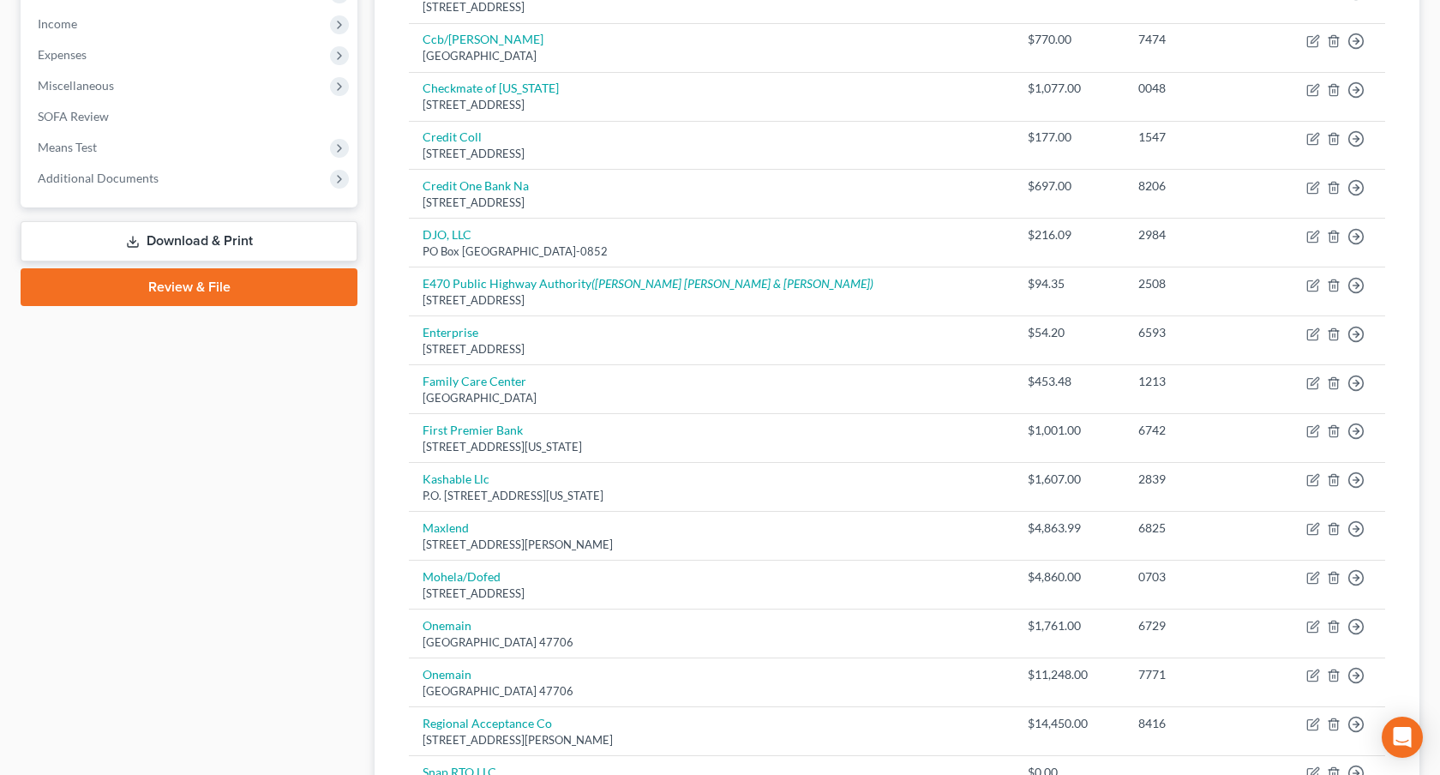
scroll to position [567, 0]
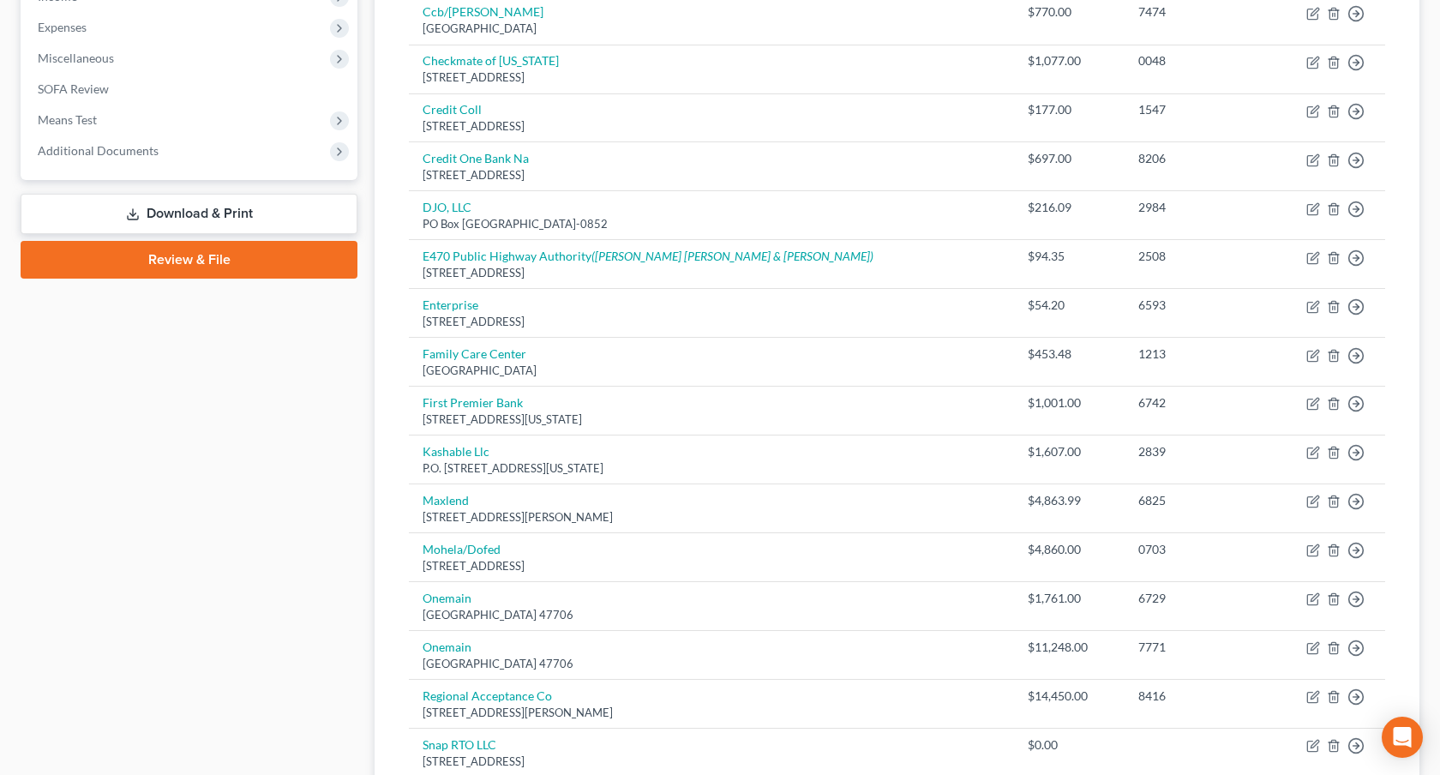
click at [265, 212] on link "Download & Print" at bounding box center [189, 214] width 337 height 40
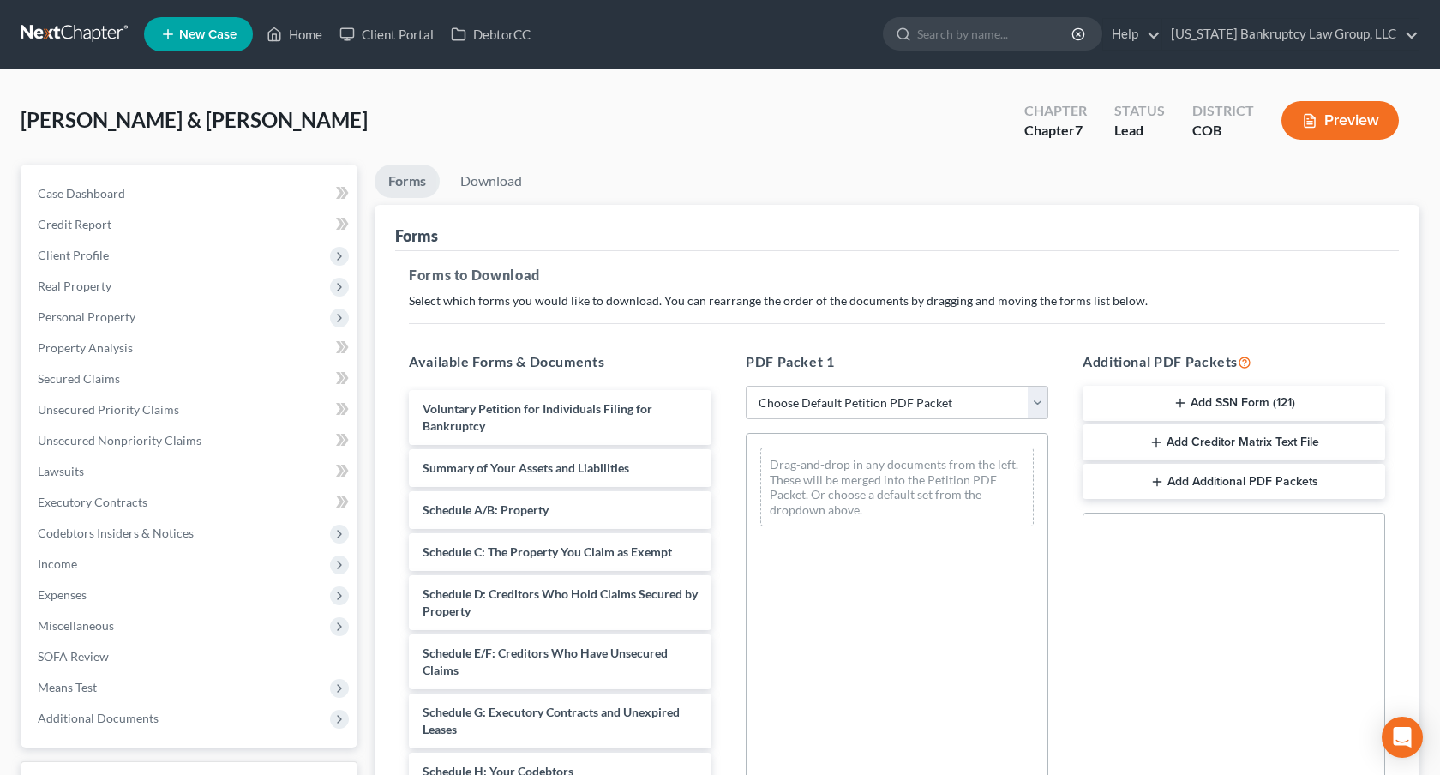
click at [900, 399] on select "Choose Default Petition PDF Packet Complete Bankruptcy Petition (all forms and …" at bounding box center [897, 403] width 303 height 34
select select "0"
click at [746, 386] on select "Choose Default Petition PDF Packet Complete Bankruptcy Petition (all forms and …" at bounding box center [897, 403] width 303 height 34
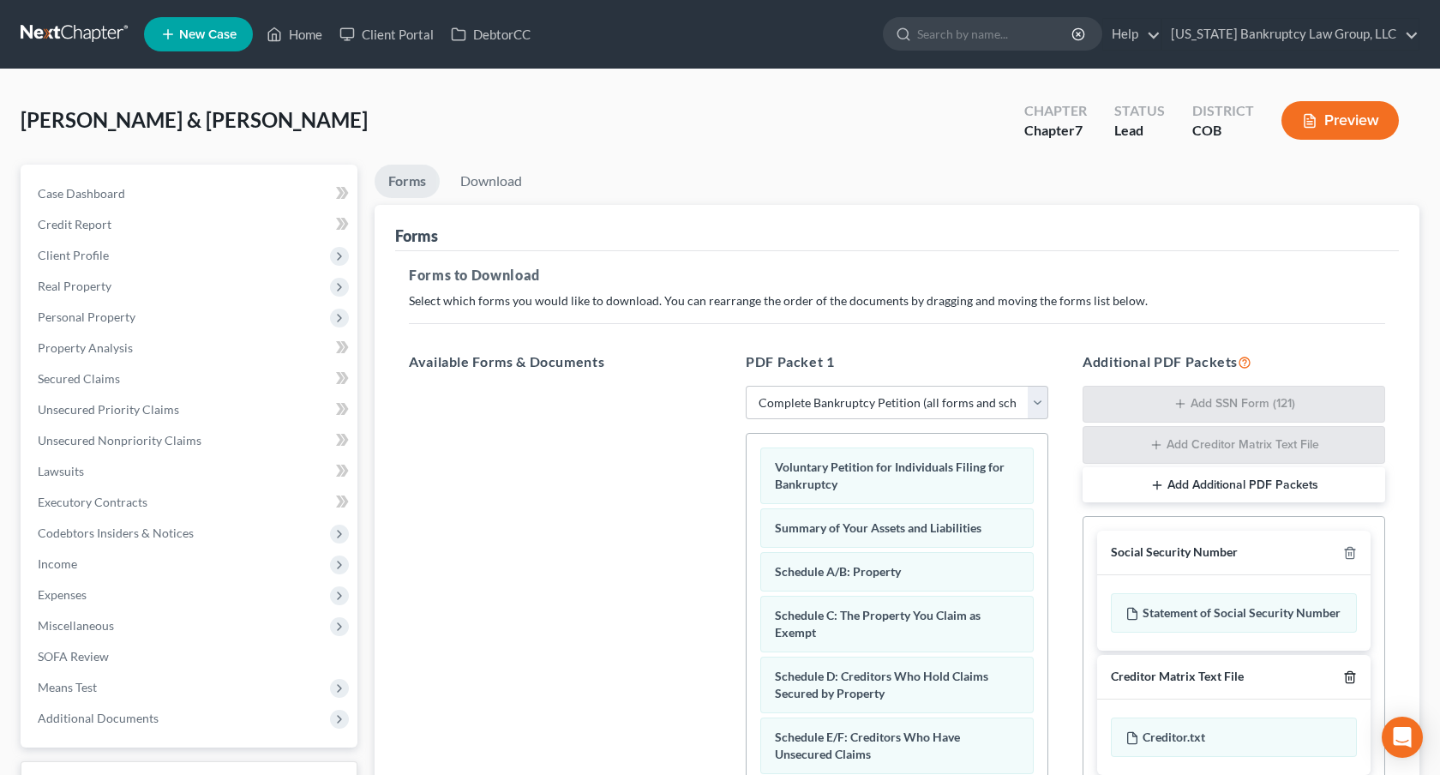
click at [1353, 670] on icon "button" at bounding box center [1350, 677] width 14 height 14
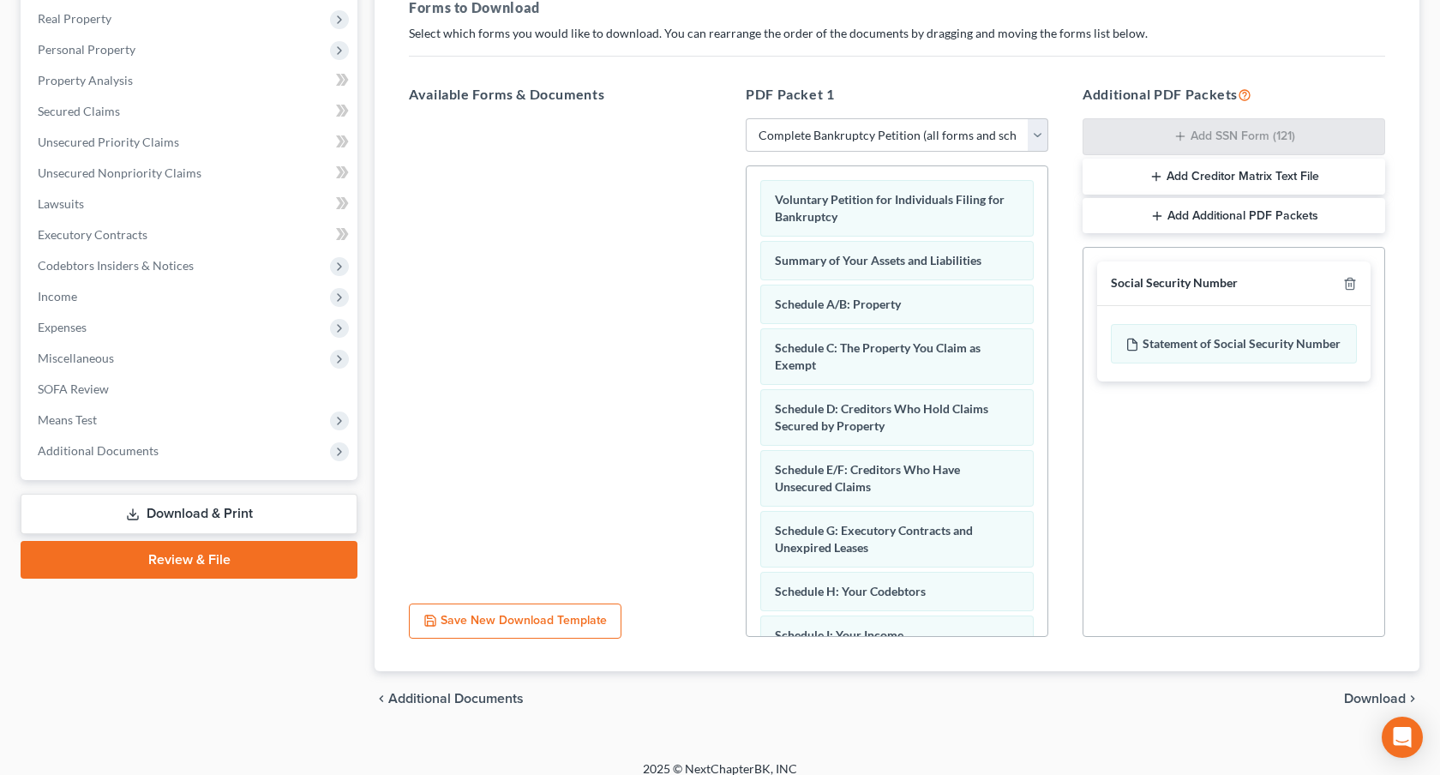
scroll to position [283, 0]
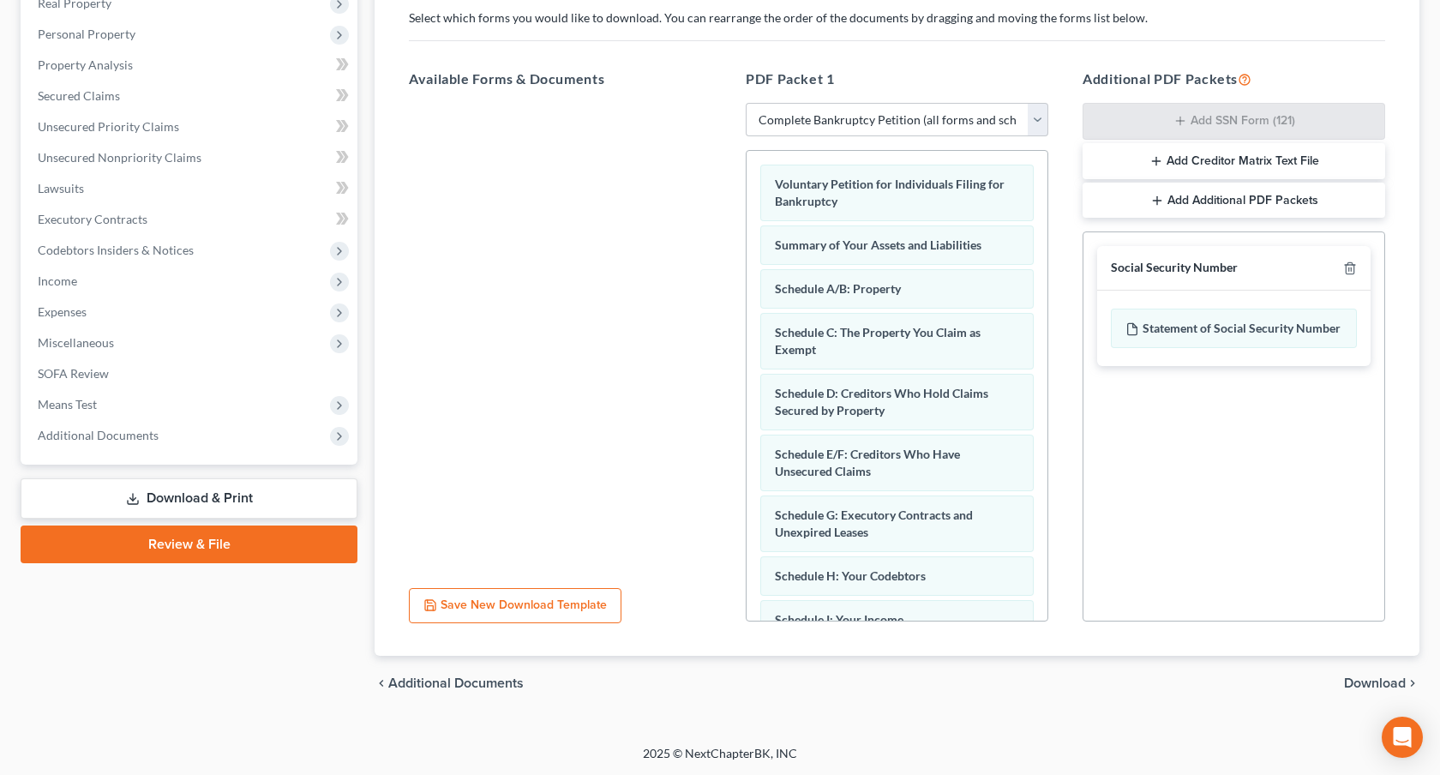
click at [1378, 687] on span "Download" at bounding box center [1375, 683] width 62 height 14
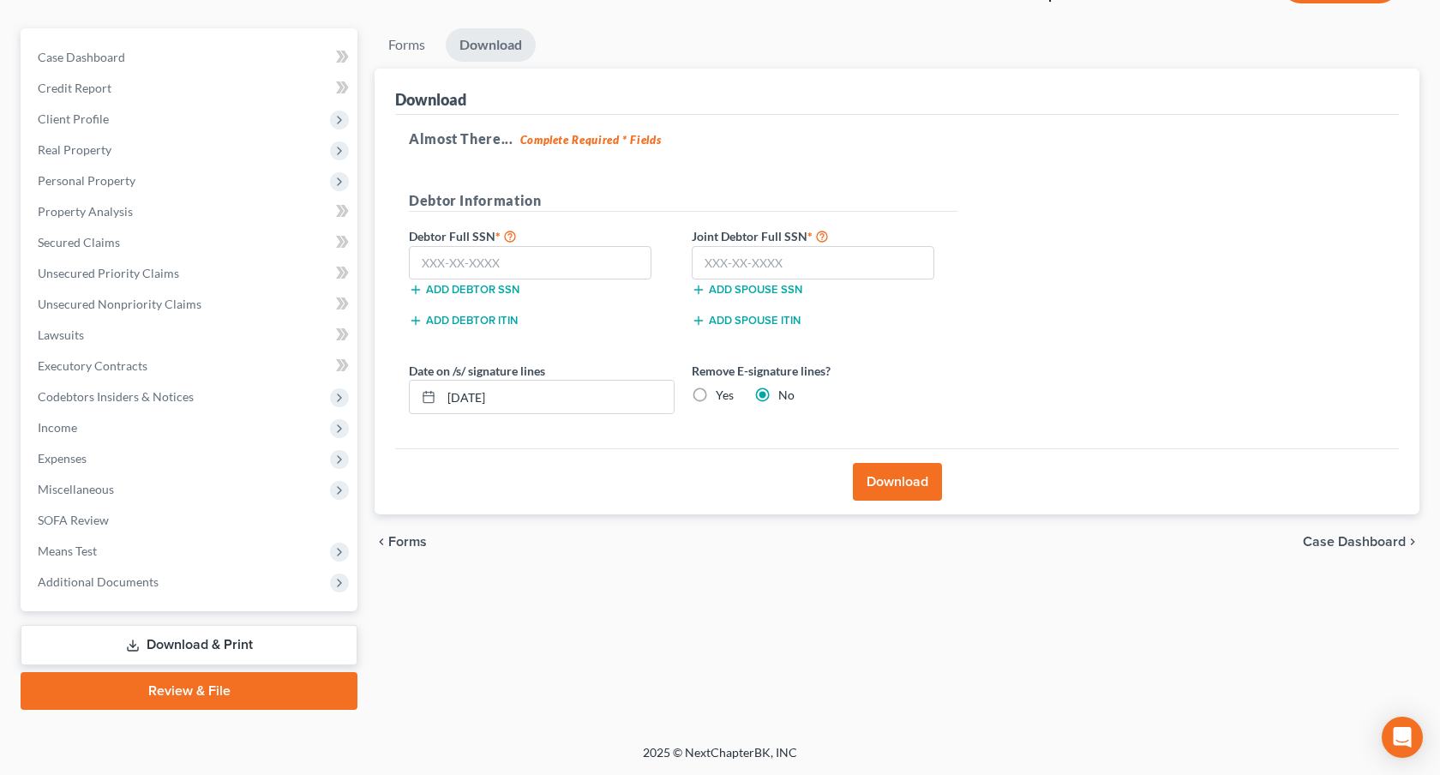
scroll to position [135, 0]
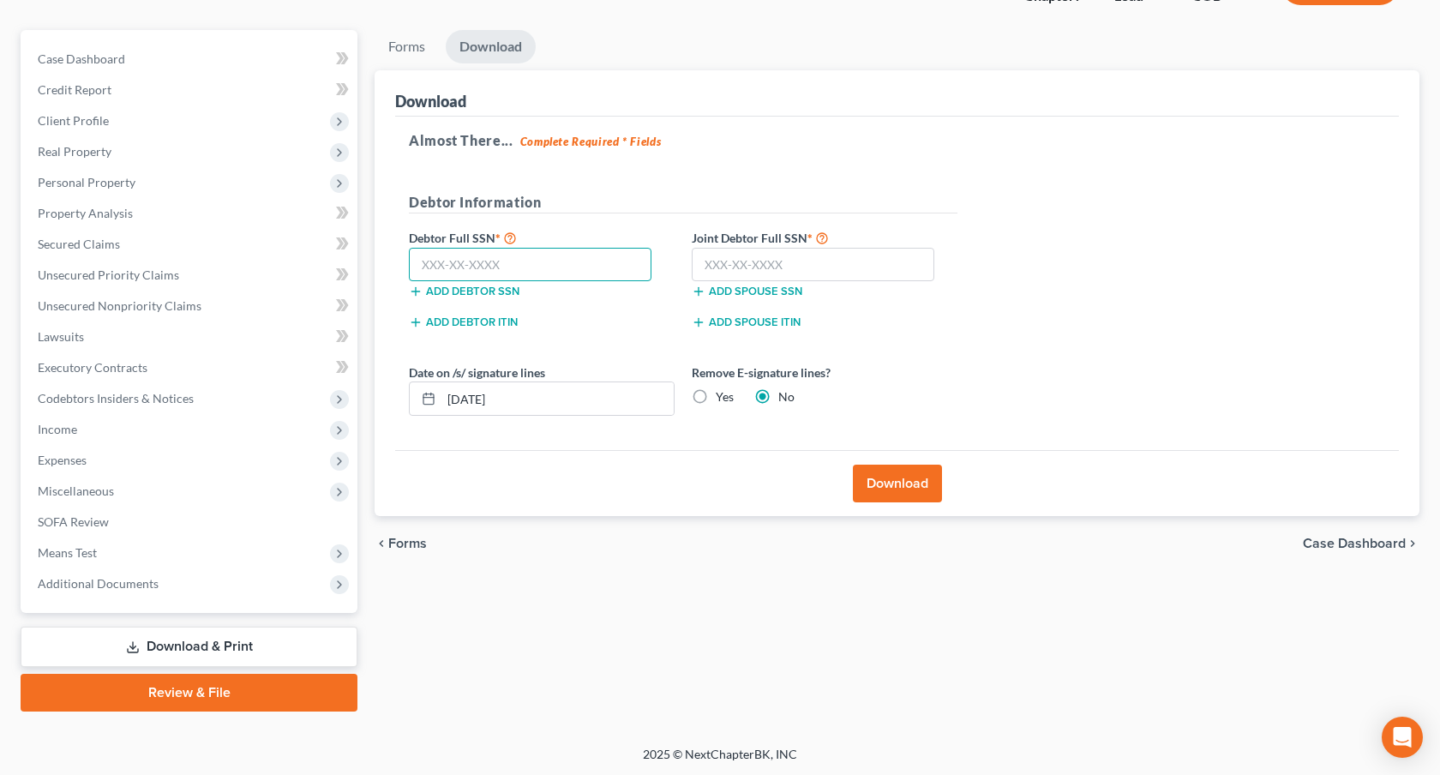
click at [548, 267] on input "text" at bounding box center [530, 265] width 243 height 34
type input "523-25-9510"
click at [715, 270] on input "text" at bounding box center [813, 265] width 243 height 34
type input "523-47-4484"
click at [920, 484] on button "Download" at bounding box center [897, 484] width 89 height 38
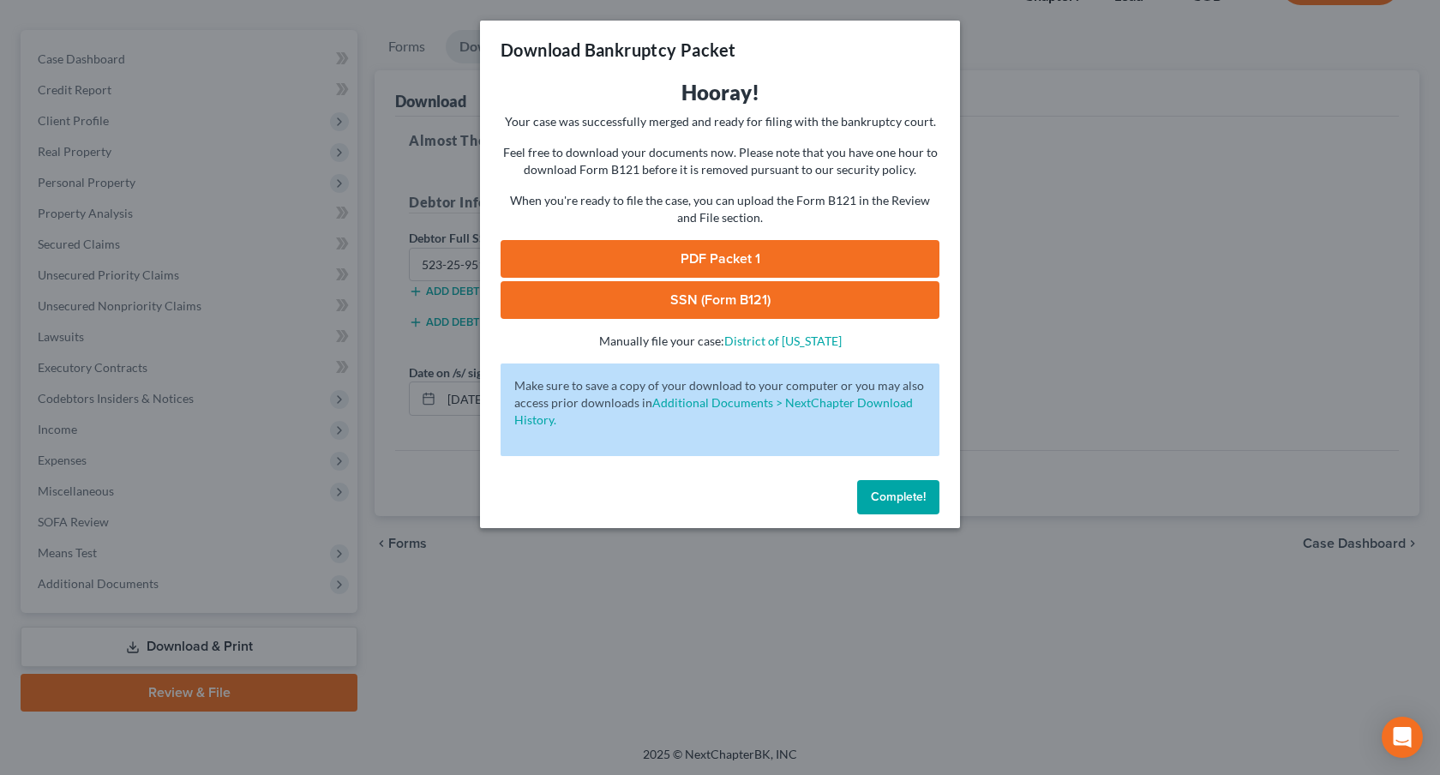
click at [663, 249] on link "PDF Packet 1" at bounding box center [720, 259] width 439 height 38
click at [854, 300] on link "SSN (Form B121)" at bounding box center [720, 300] width 439 height 38
click at [874, 485] on button "Complete!" at bounding box center [898, 497] width 82 height 34
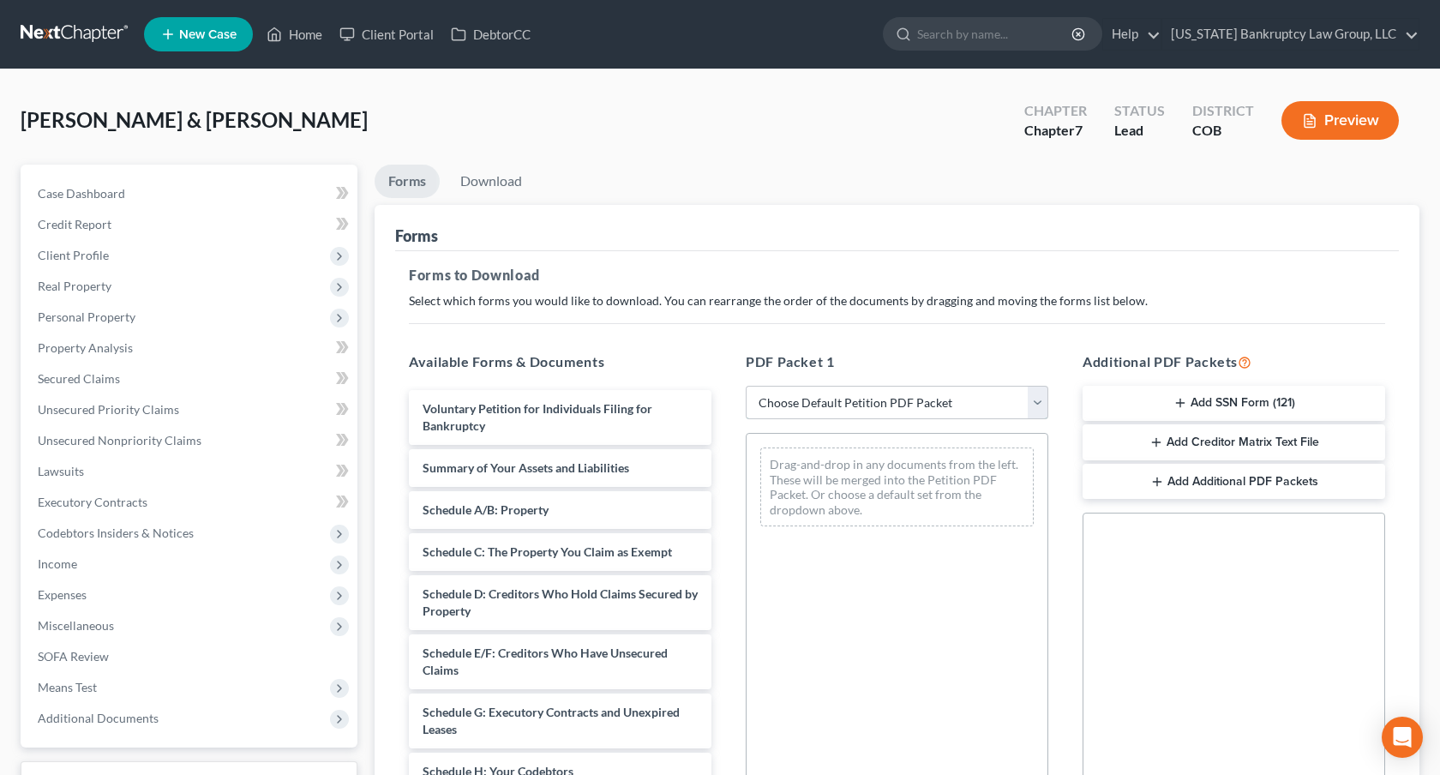
click at [783, 396] on select "Choose Default Petition PDF Packet Complete Bankruptcy Petition (all forms and …" at bounding box center [897, 403] width 303 height 34
select select "3"
click at [746, 386] on select "Choose Default Petition PDF Packet Complete Bankruptcy Petition (all forms and …" at bounding box center [897, 403] width 303 height 34
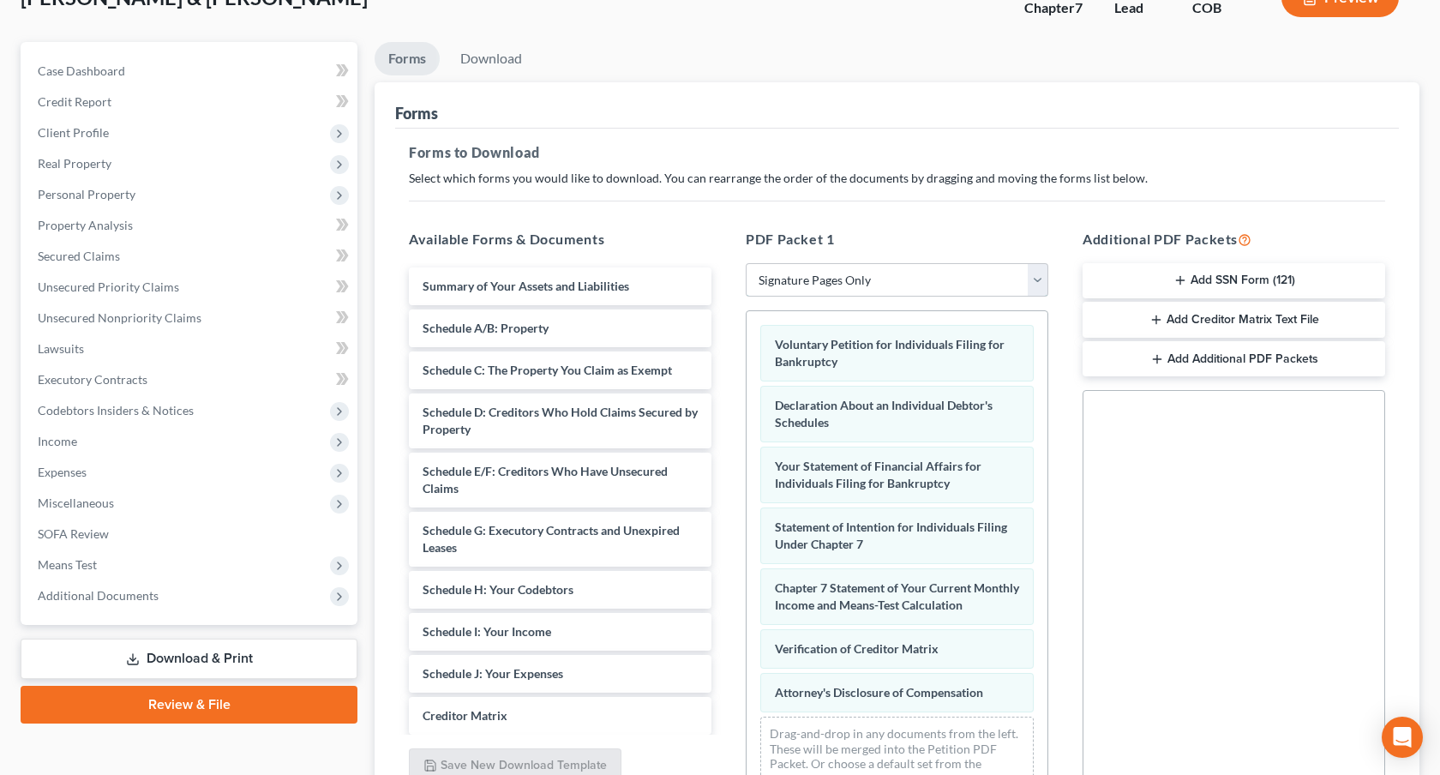
scroll to position [283, 0]
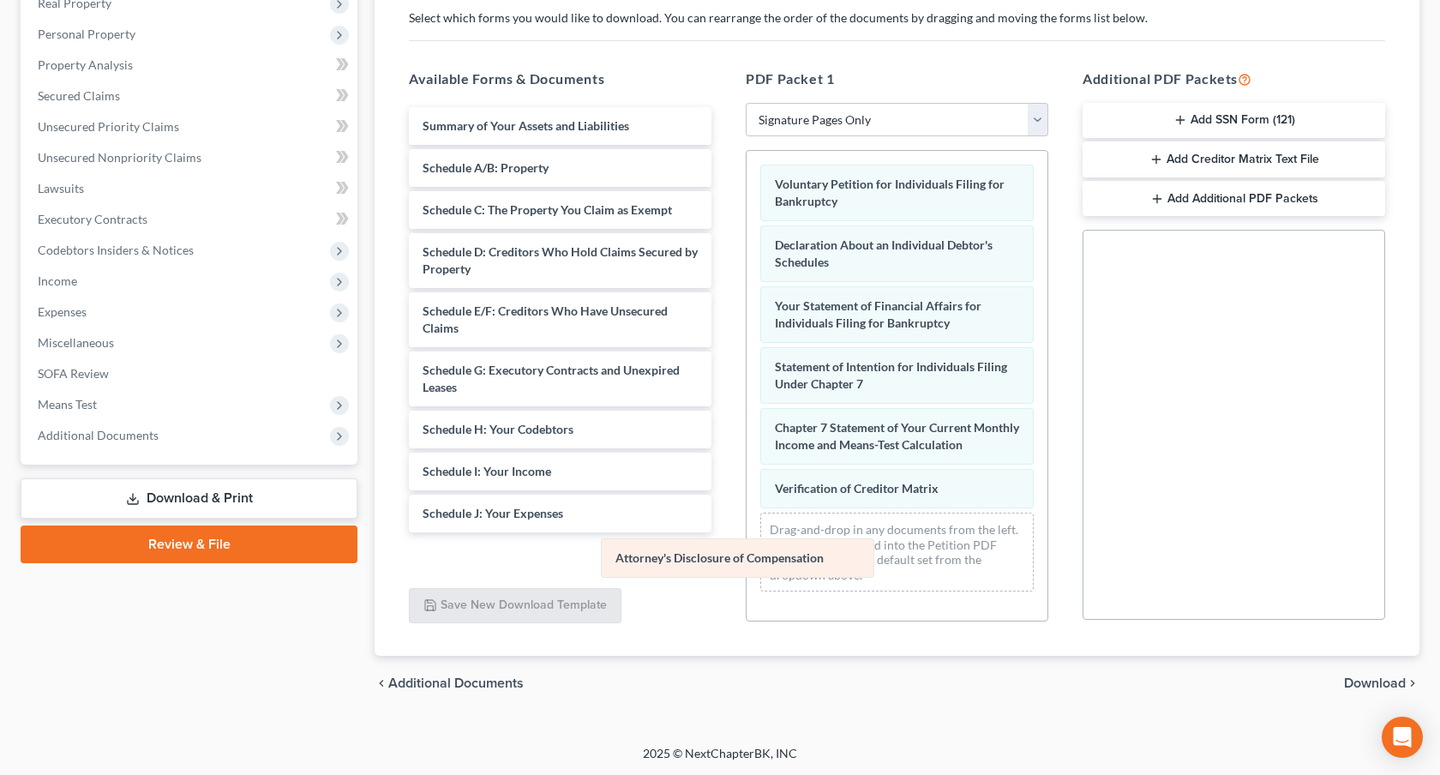
drag, startPoint x: 832, startPoint y: 528, endPoint x: 673, endPoint y: 555, distance: 161.6
click at [747, 555] on div "Attorney's Disclosure of Compensation Voluntary Petition for Individuals Filing…" at bounding box center [897, 378] width 301 height 454
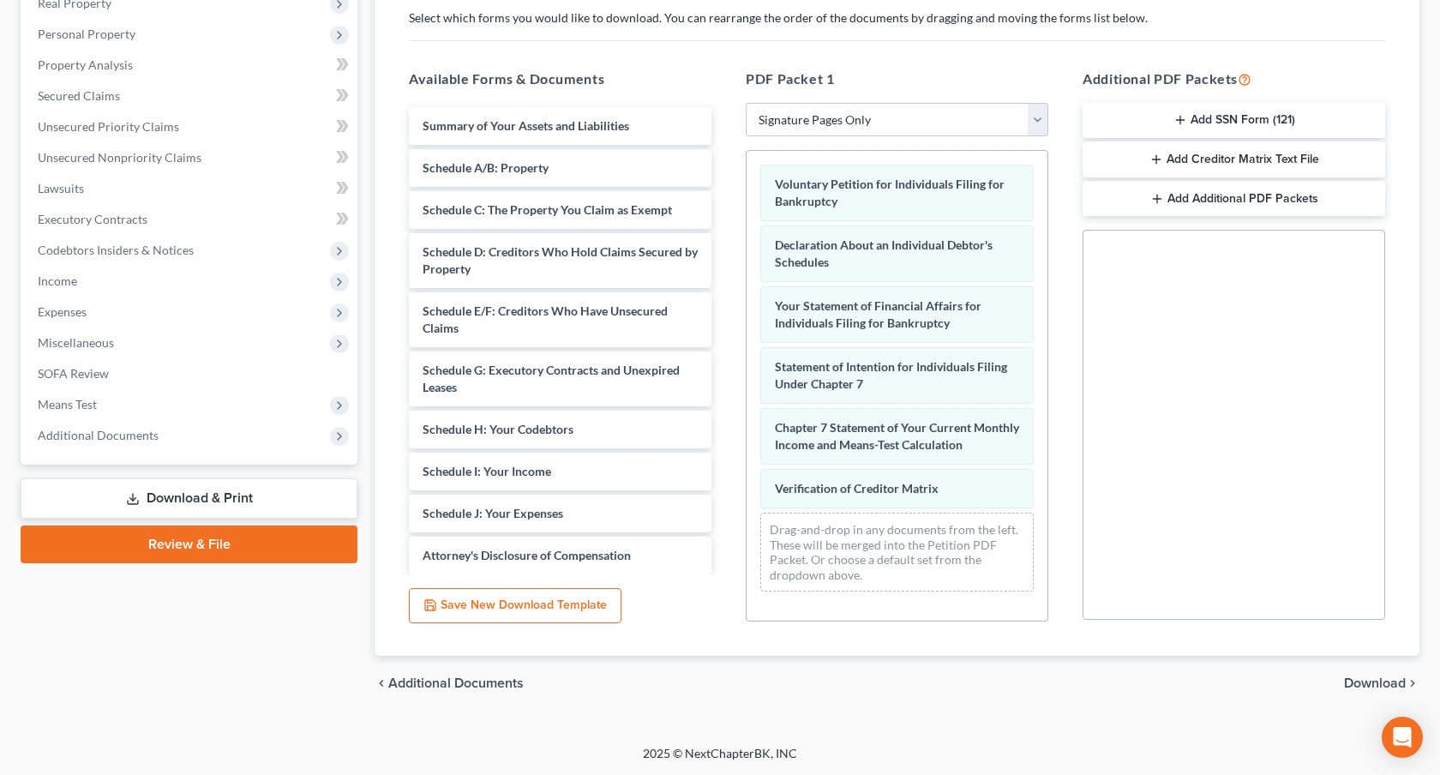
click at [1359, 685] on span "Download" at bounding box center [1375, 683] width 62 height 14
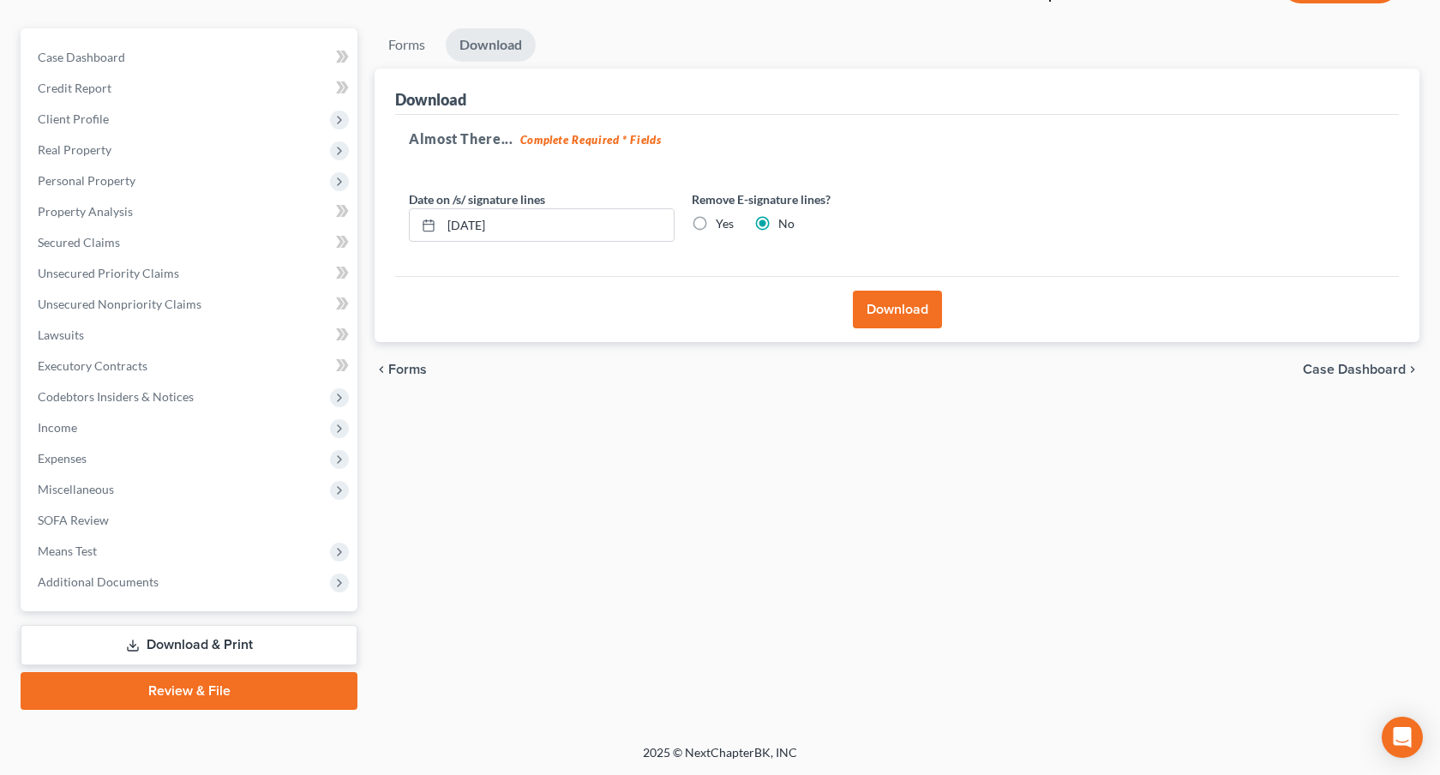
scroll to position [135, 0]
click at [897, 303] on button "Download" at bounding box center [897, 311] width 89 height 38
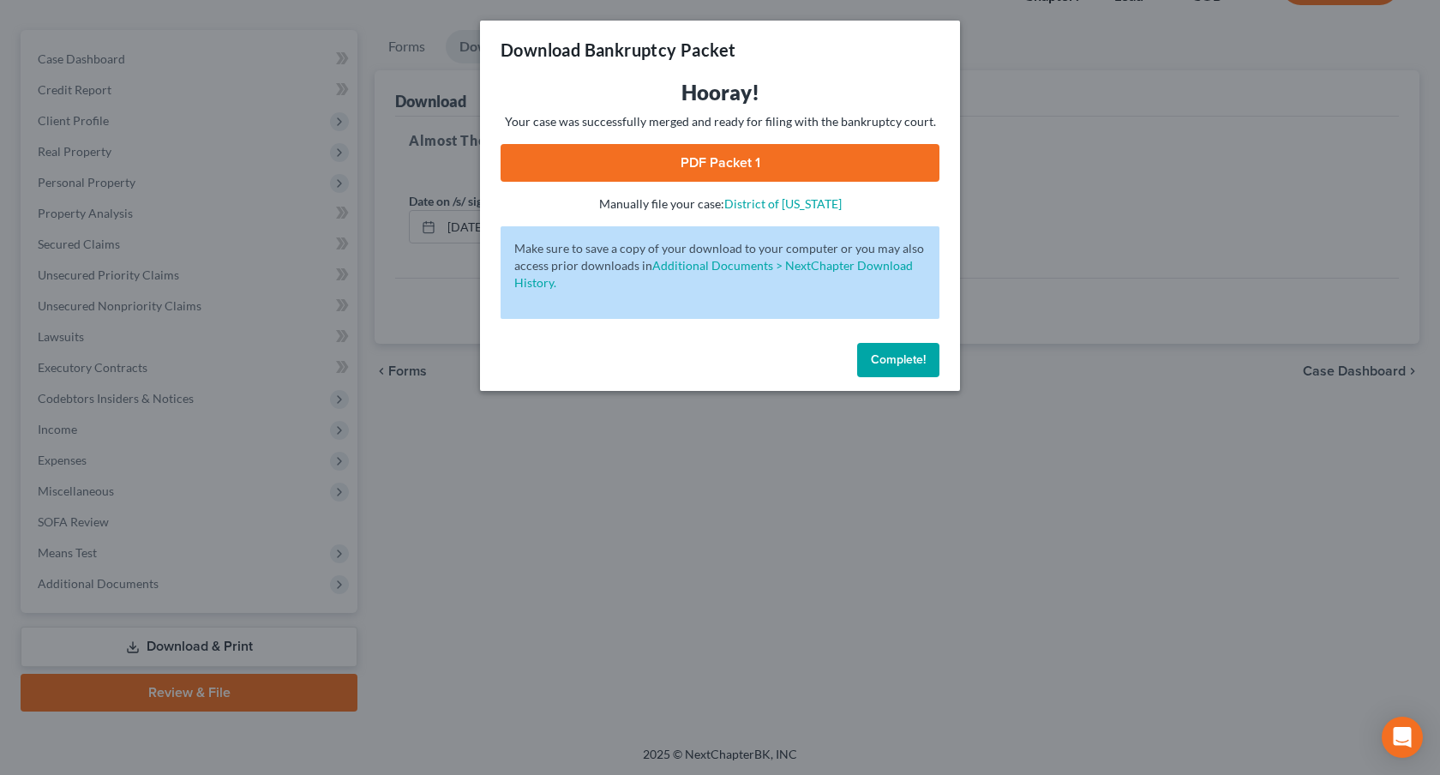
click at [710, 162] on link "PDF Packet 1" at bounding box center [720, 163] width 439 height 38
click at [903, 362] on span "Complete!" at bounding box center [898, 359] width 55 height 15
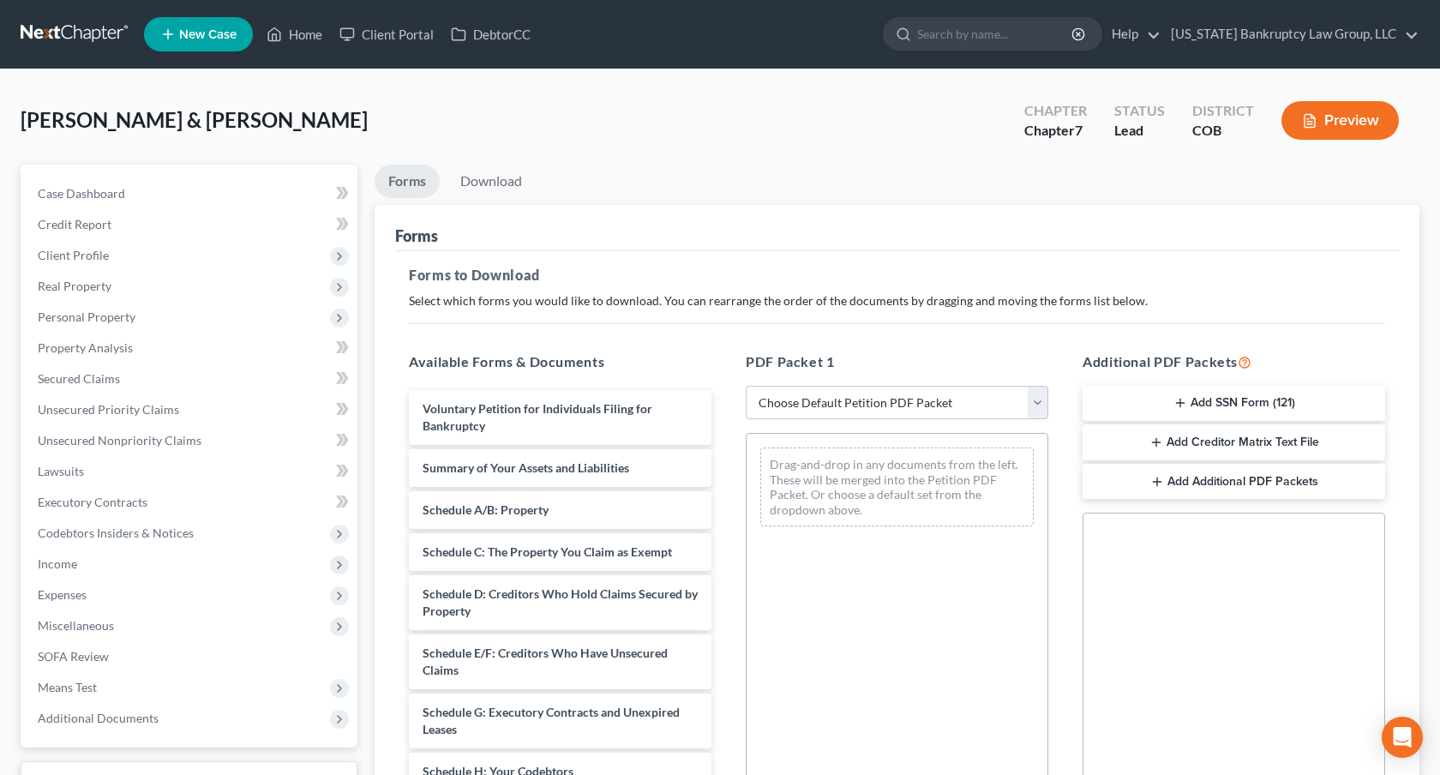
click at [758, 123] on div "Medina, Ray & Silvia Upgraded Chapter Chapter 7 Status Lead District COB Preview" at bounding box center [720, 127] width 1399 height 75
click at [75, 35] on link at bounding box center [76, 34] width 110 height 31
